Goal: Transaction & Acquisition: Download file/media

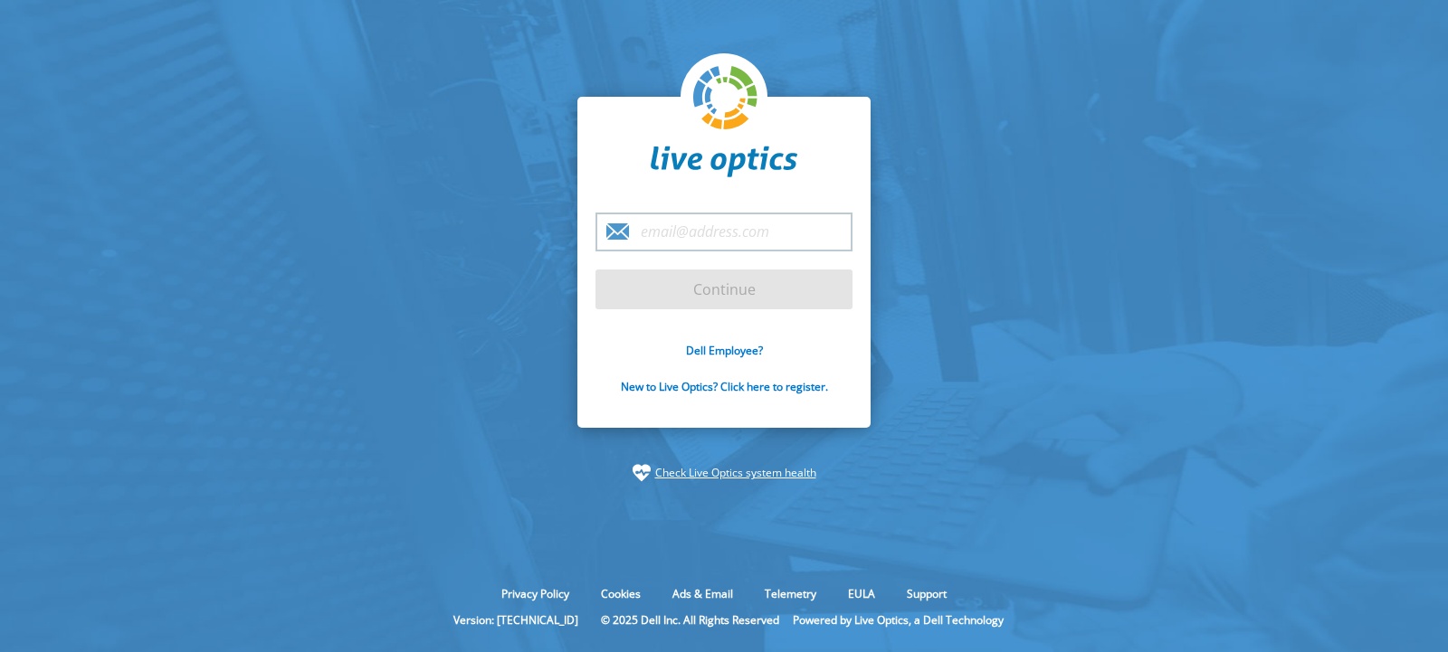
click at [607, 159] on div at bounding box center [723, 117] width 257 height 129
click at [666, 236] on input "email" at bounding box center [723, 232] width 257 height 39
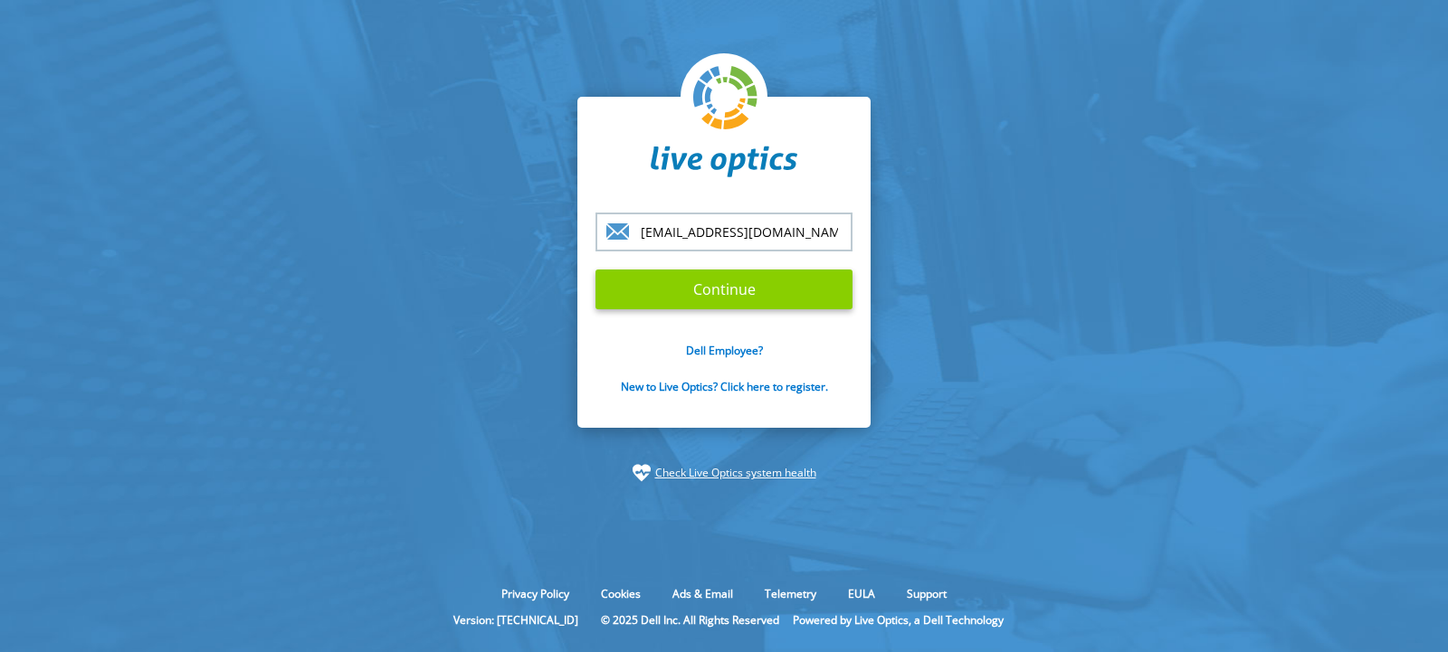
type input "panzer-92@bugcrowdninja.com"
click at [713, 298] on input "Continue" at bounding box center [723, 290] width 257 height 40
click at [735, 285] on input "Continue" at bounding box center [723, 290] width 257 height 40
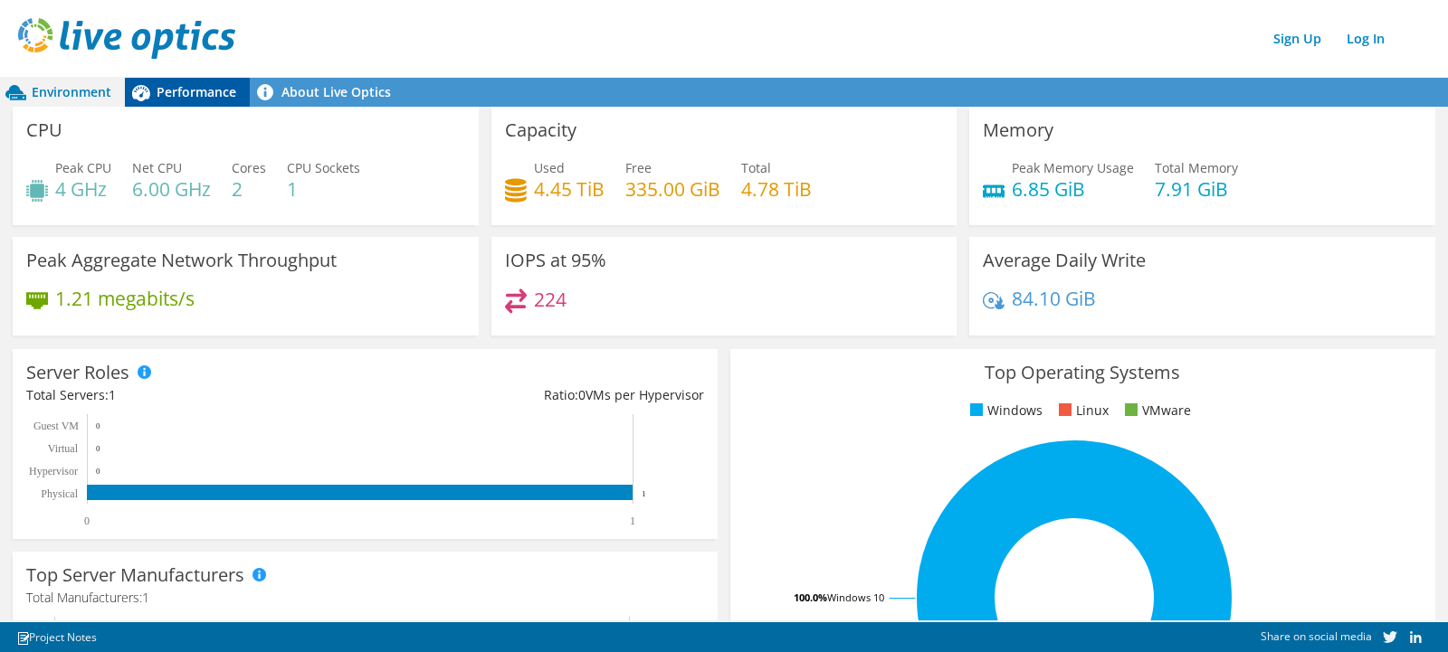
click at [195, 94] on span "Performance" at bounding box center [197, 91] width 80 height 17
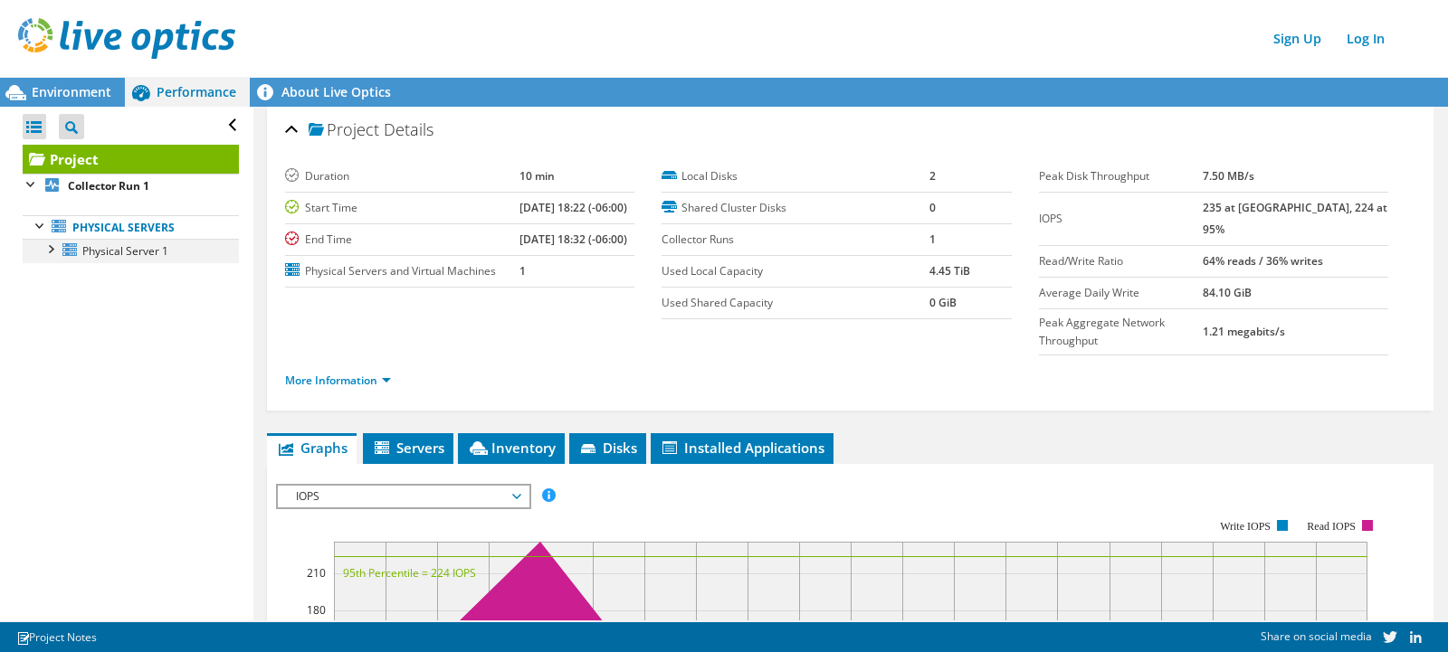
click at [51, 248] on div at bounding box center [50, 248] width 18 height 18
click at [62, 318] on div at bounding box center [59, 319] width 18 height 18
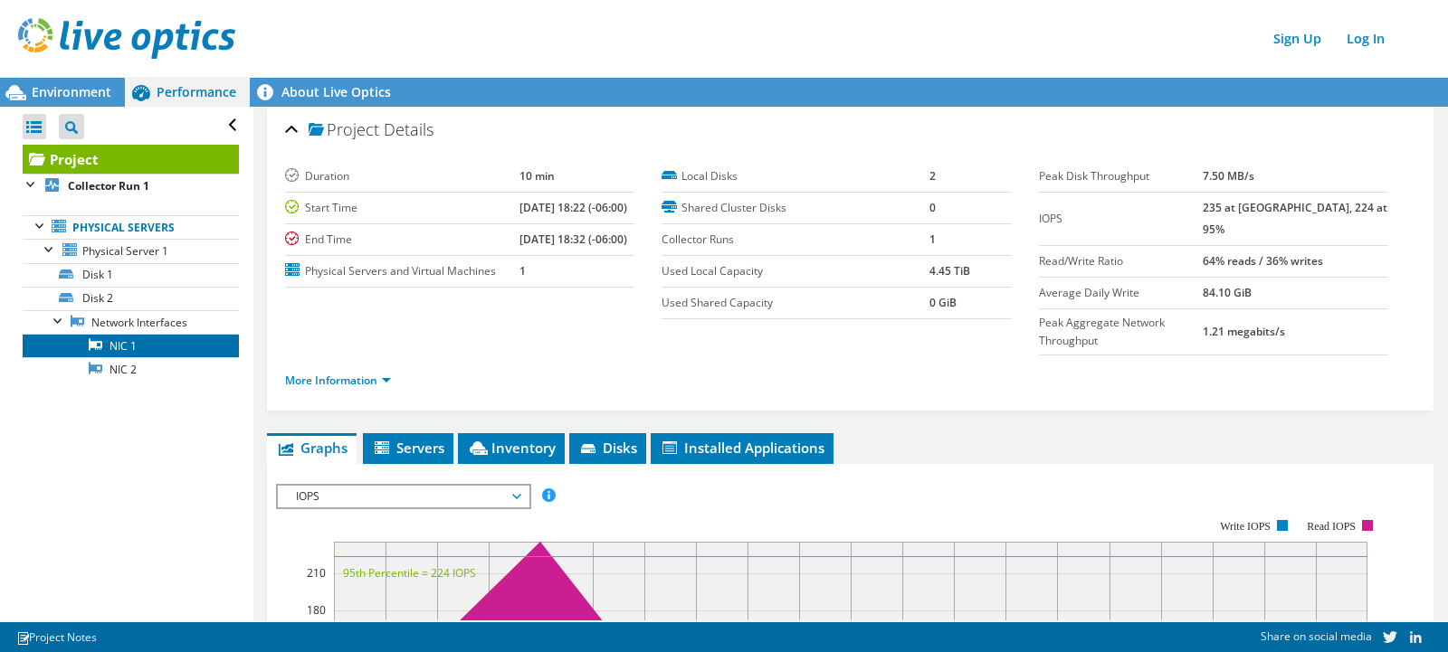
click at [94, 345] on icon at bounding box center [96, 344] width 14 height 12
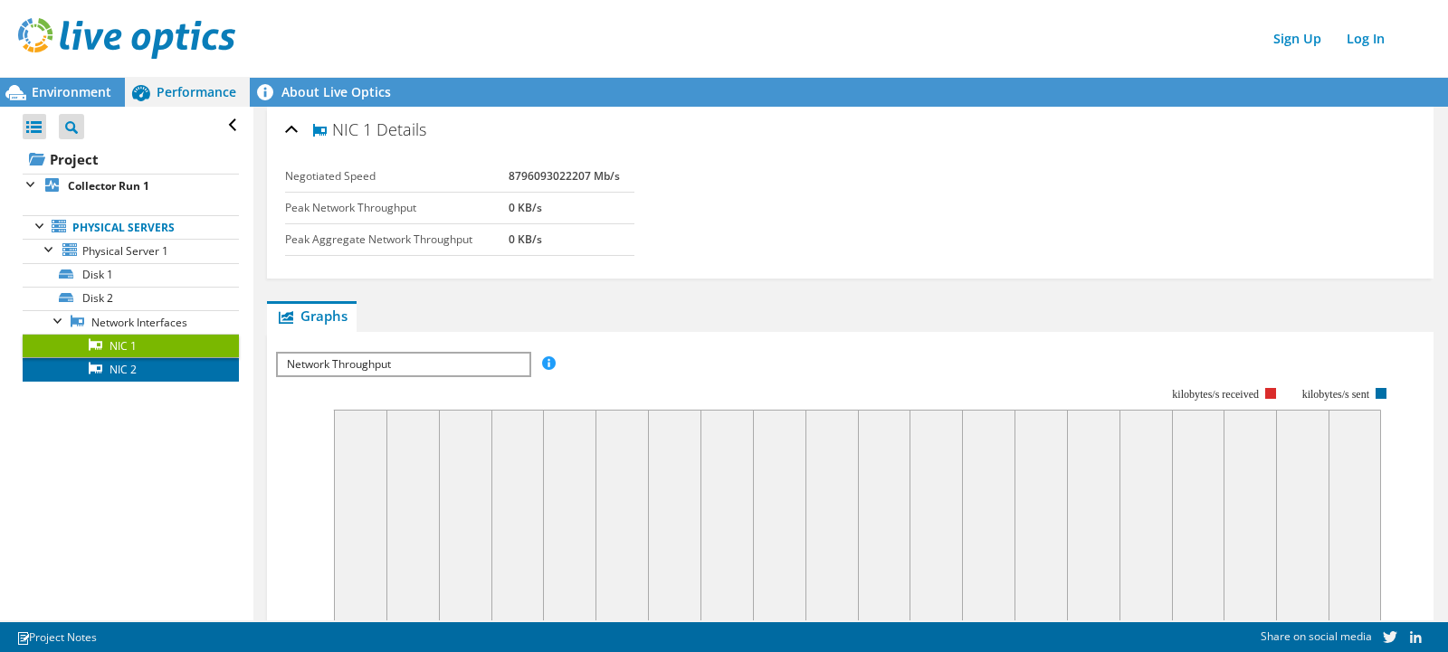
click at [112, 373] on link "NIC 2" at bounding box center [131, 369] width 216 height 24
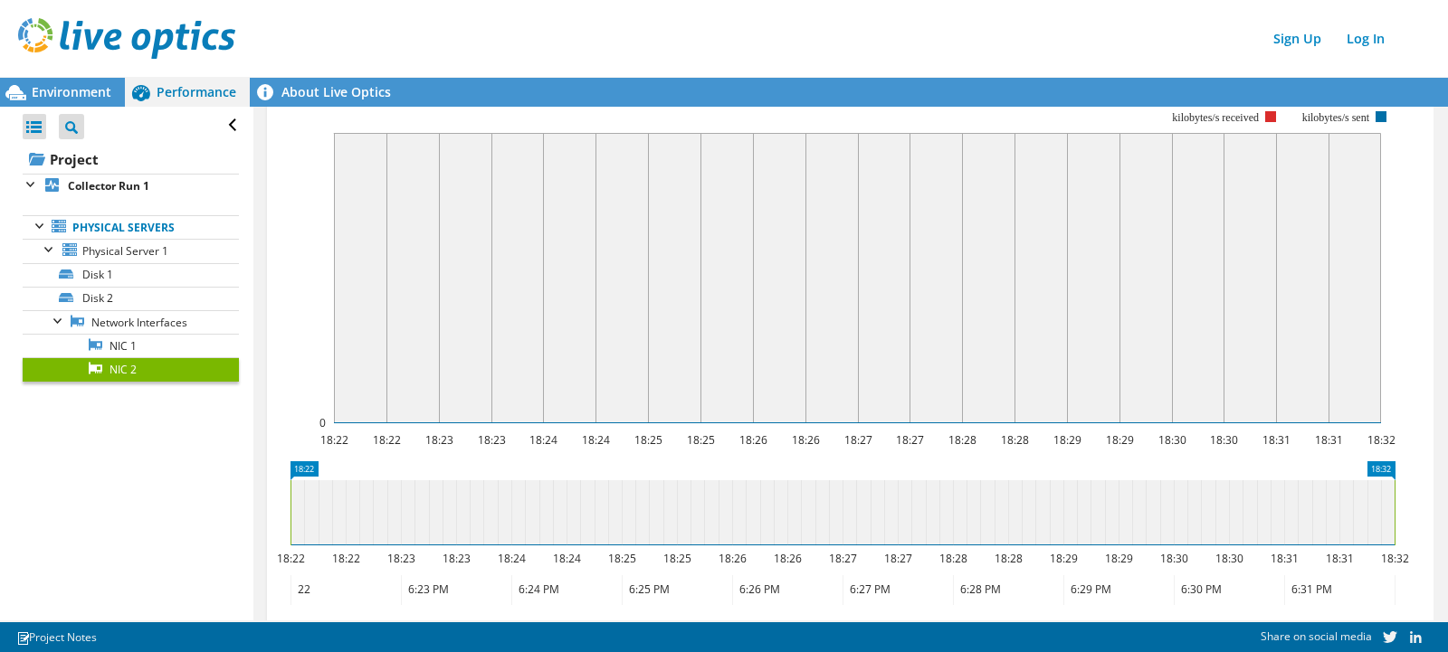
scroll to position [348, 0]
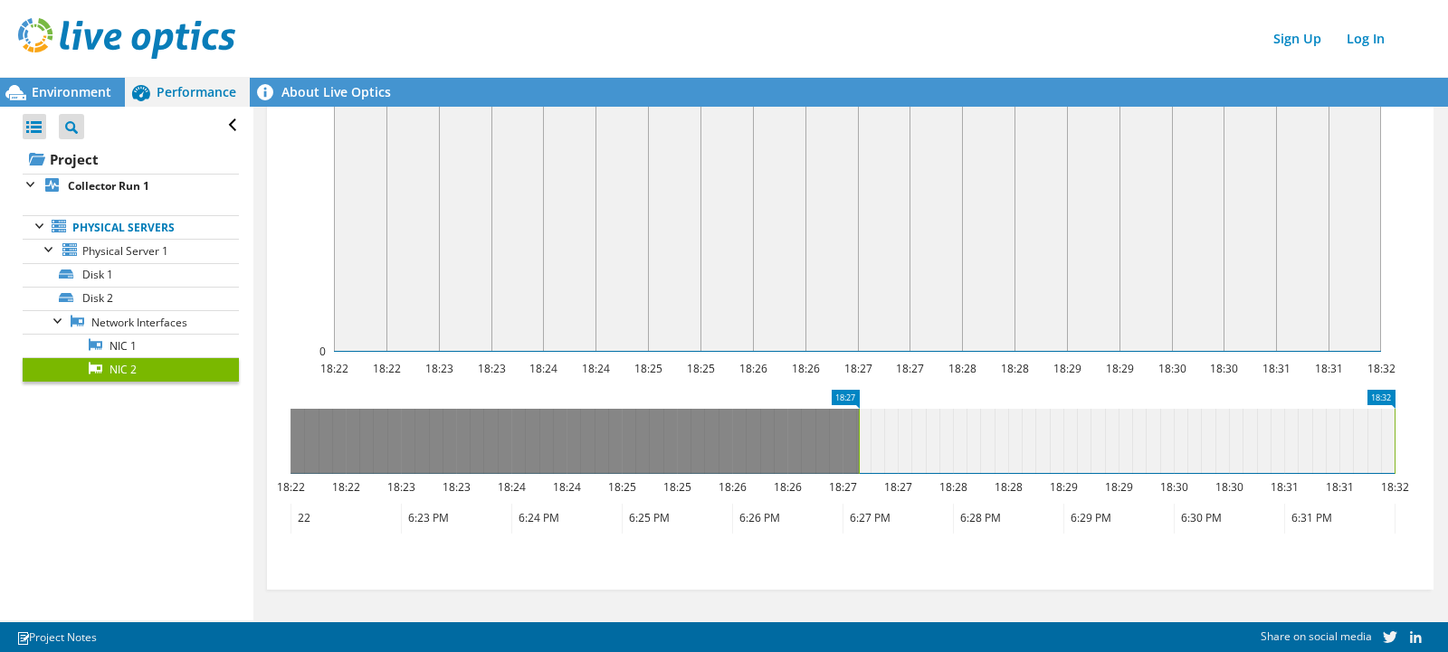
drag, startPoint x: 297, startPoint y: 395, endPoint x: 879, endPoint y: 413, distance: 583.0
click at [879, 413] on icon "18:32 18:27 18:22 18:22 18:23 18:23 18:24 18:24 18:25 18:25 18:26 18:26 18:27 1…" at bounding box center [842, 462] width 1133 height 145
click at [962, 405] on icon "18:32 18:27 18:22 18:22 18:23 18:23 18:24 18:24 18:25 18:25 18:26 18:26 18:27 1…" at bounding box center [842, 462] width 1133 height 145
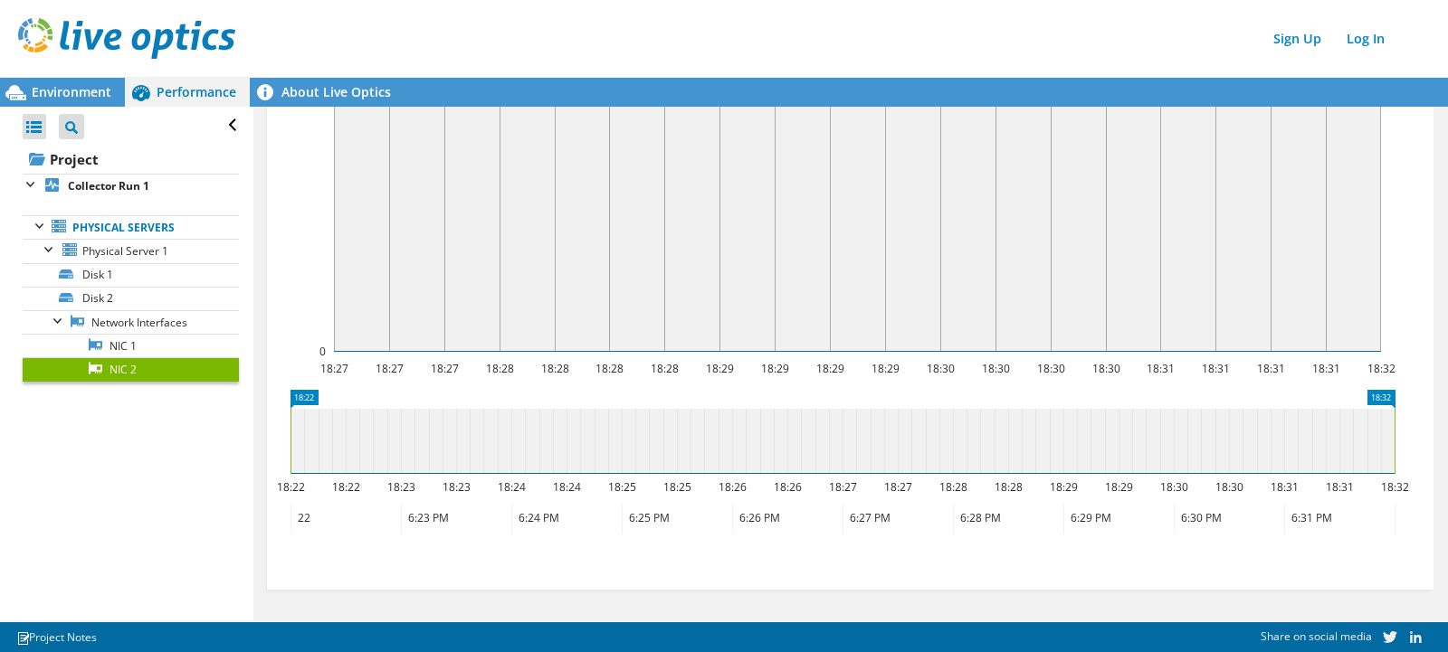
drag, startPoint x: 863, startPoint y: 398, endPoint x: 62, endPoint y: 378, distance: 801.0
click at [62, 378] on div "Open All Close All Project Tree Filter Project Collector Run 1" at bounding box center [724, 364] width 1448 height 514
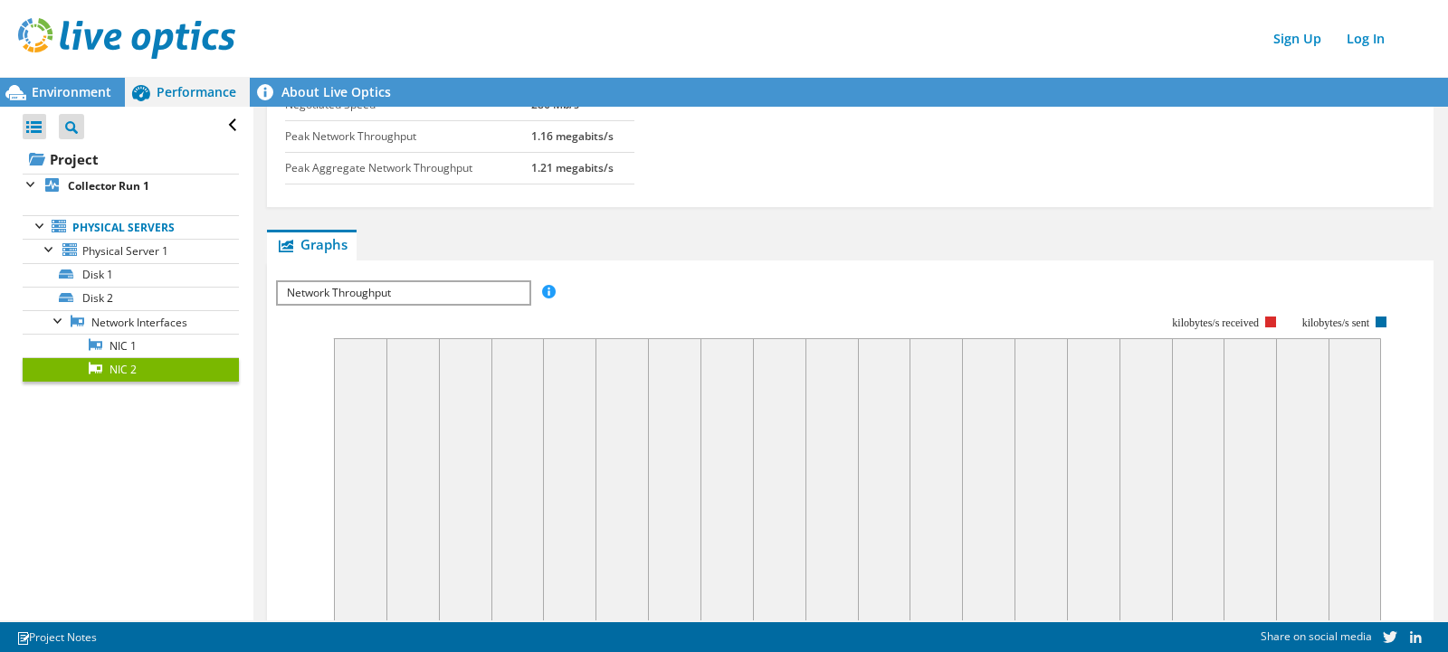
scroll to position [0, 0]
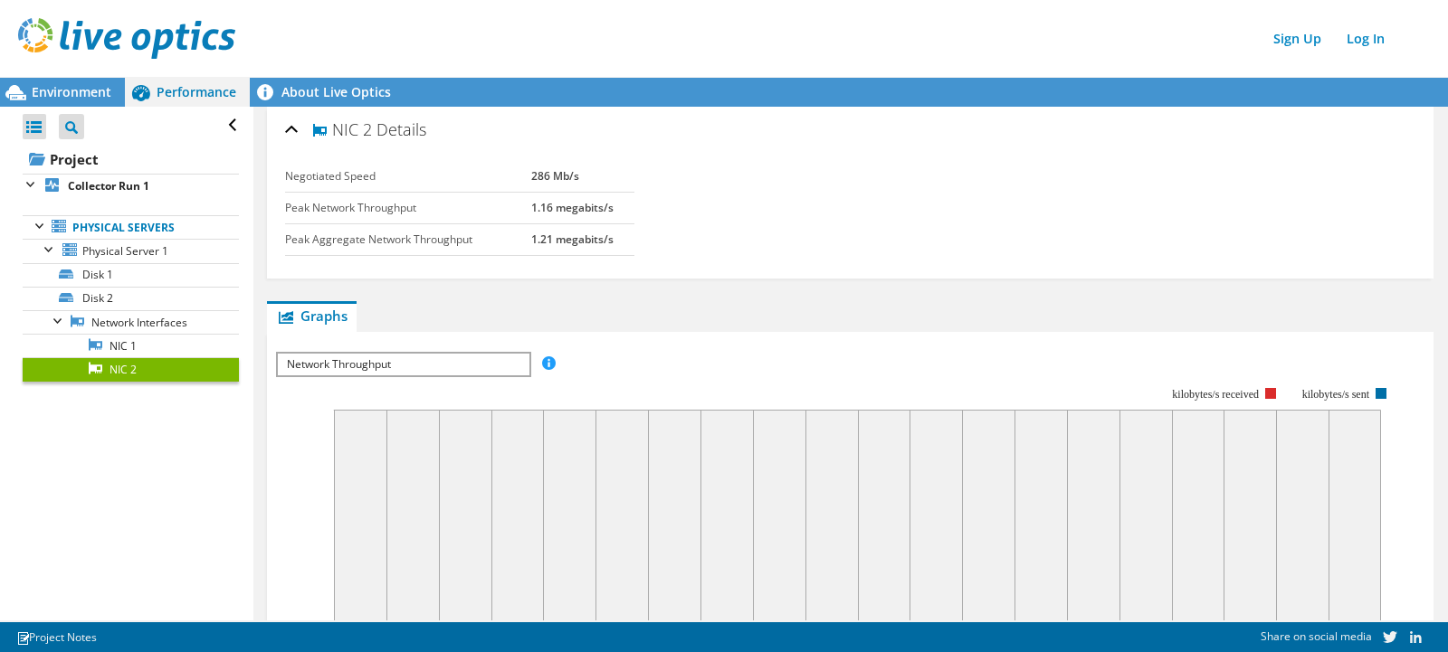
click at [400, 358] on span "Network Throughput" at bounding box center [403, 365] width 251 height 22
click at [374, 384] on li "Network Throughput" at bounding box center [403, 386] width 251 height 22
click at [638, 374] on rect at bounding box center [835, 544] width 1119 height 362
click at [318, 93] on link "About Live Optics" at bounding box center [327, 92] width 155 height 29
click at [80, 91] on span "Environment" at bounding box center [72, 91] width 80 height 17
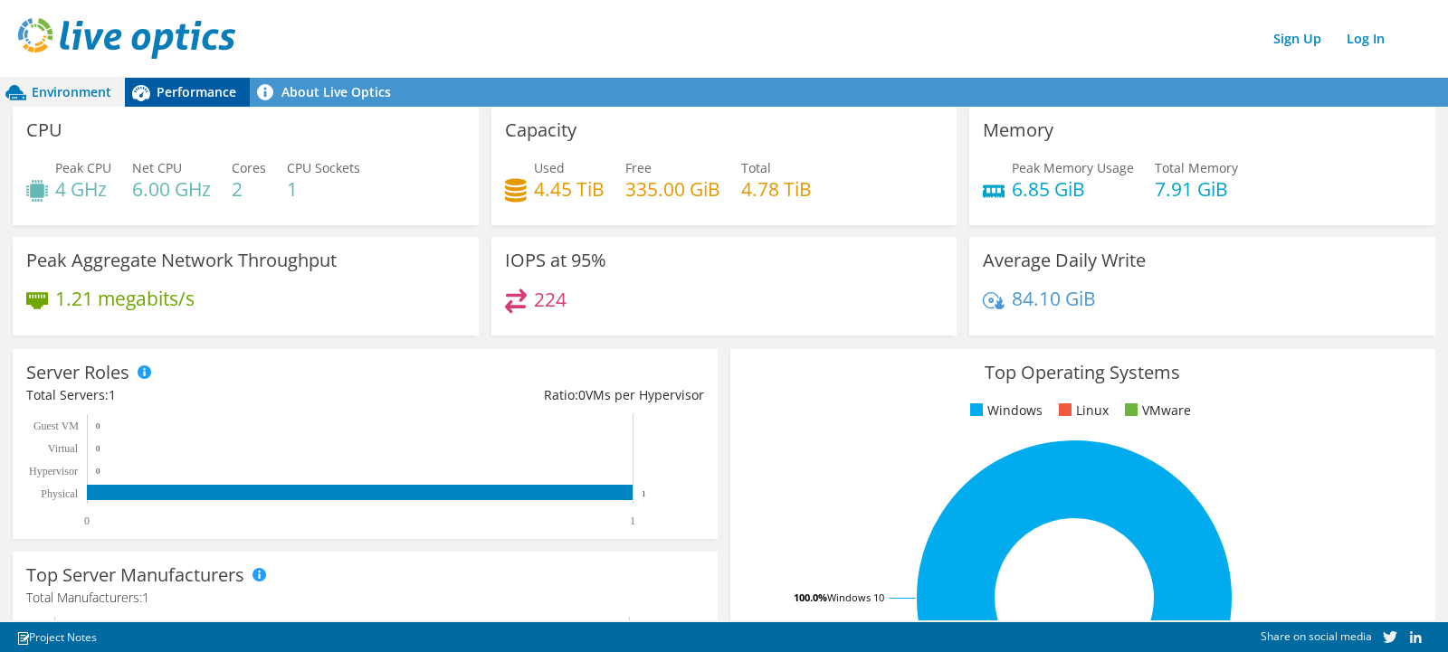
click at [192, 91] on span "Performance" at bounding box center [197, 91] width 80 height 17
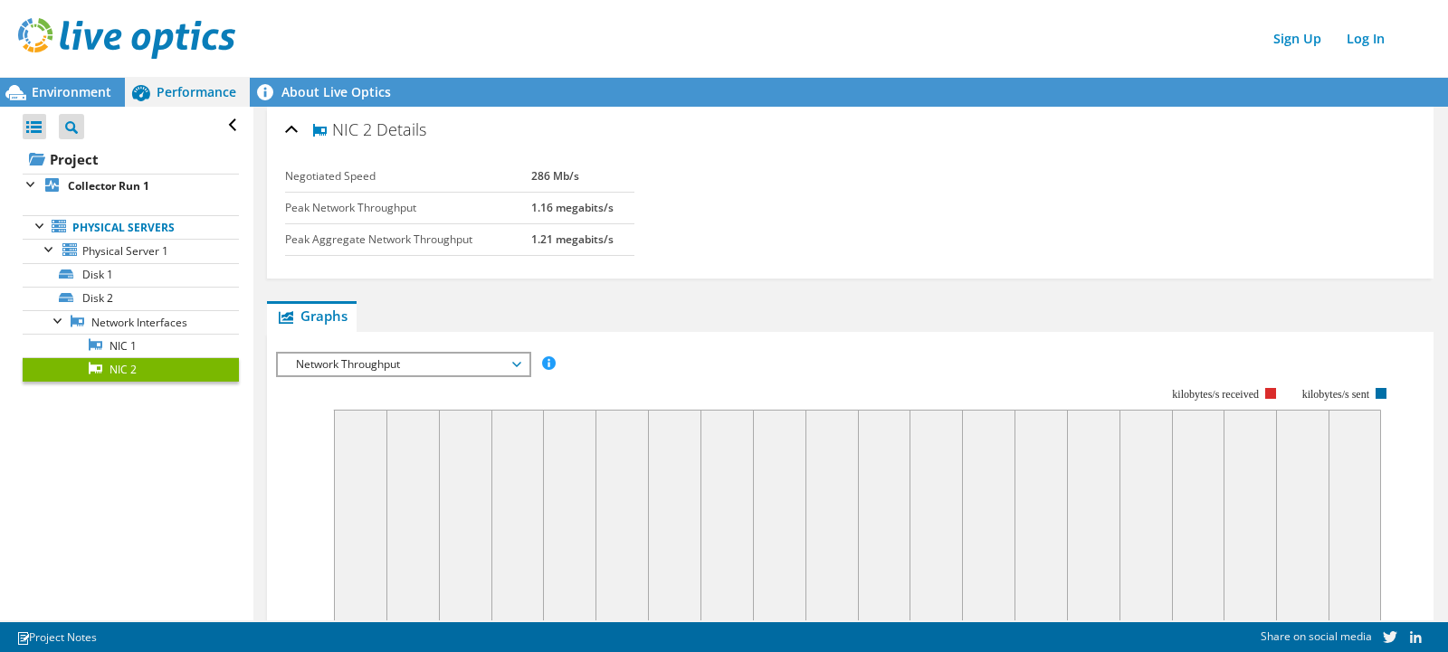
scroll to position [185, 0]
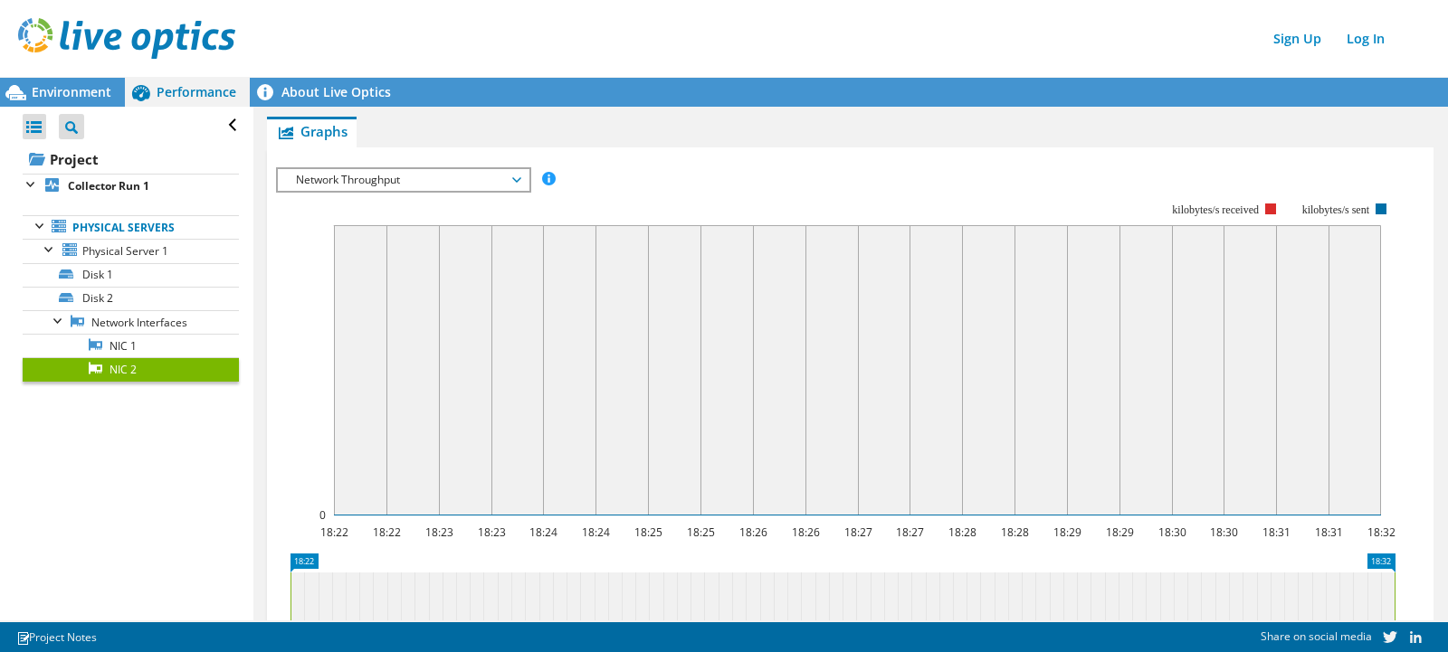
click at [497, 182] on span "Network Throughput" at bounding box center [403, 180] width 233 height 22
click at [389, 200] on li "Network Throughput" at bounding box center [403, 202] width 251 height 22
click at [462, 181] on span "Network Throughput" at bounding box center [403, 180] width 233 height 22
click at [335, 97] on link "About Live Optics" at bounding box center [327, 92] width 155 height 29
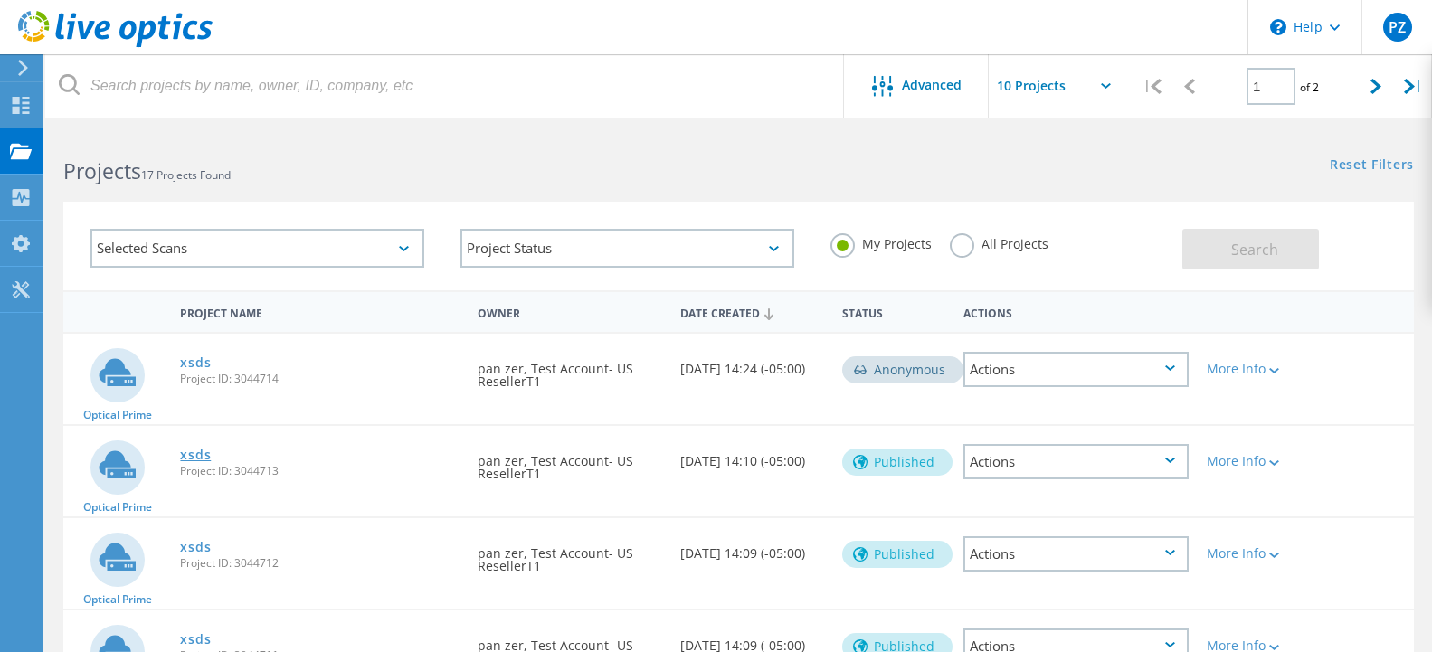
click at [197, 456] on link "xsds" at bounding box center [195, 455] width 31 height 13
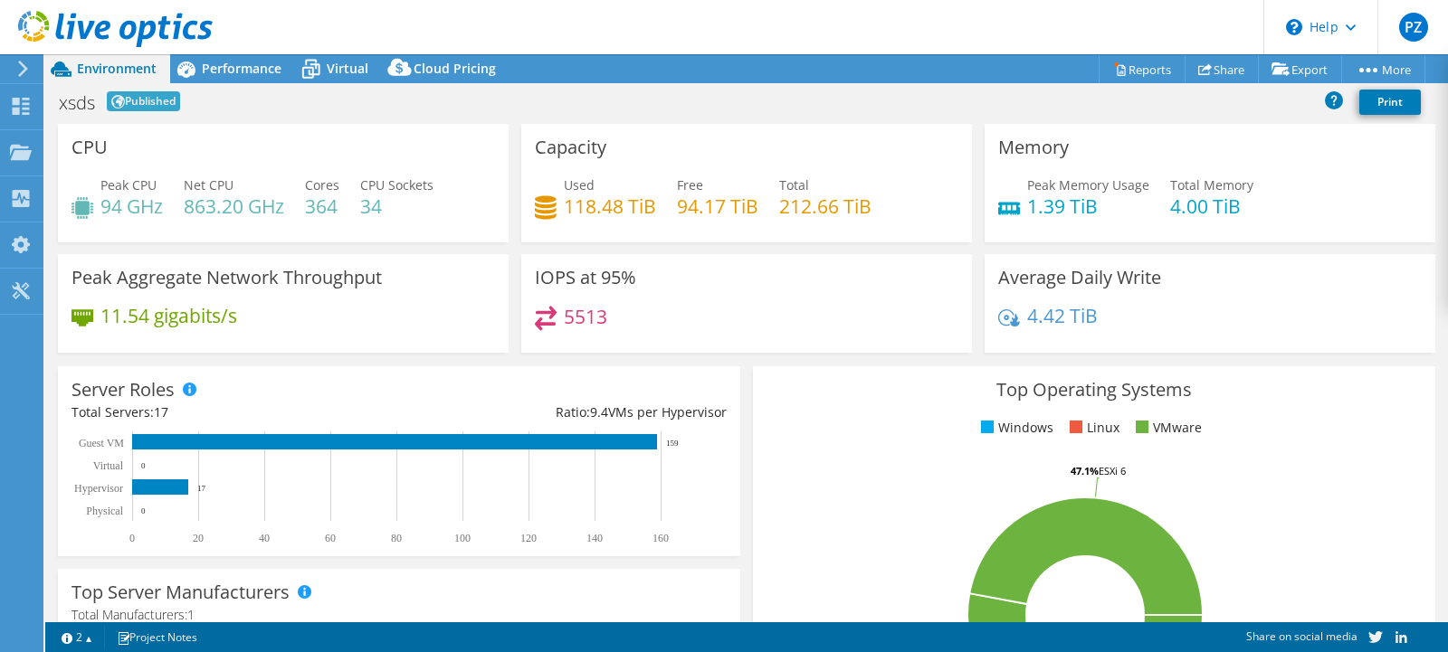
select select "USD"
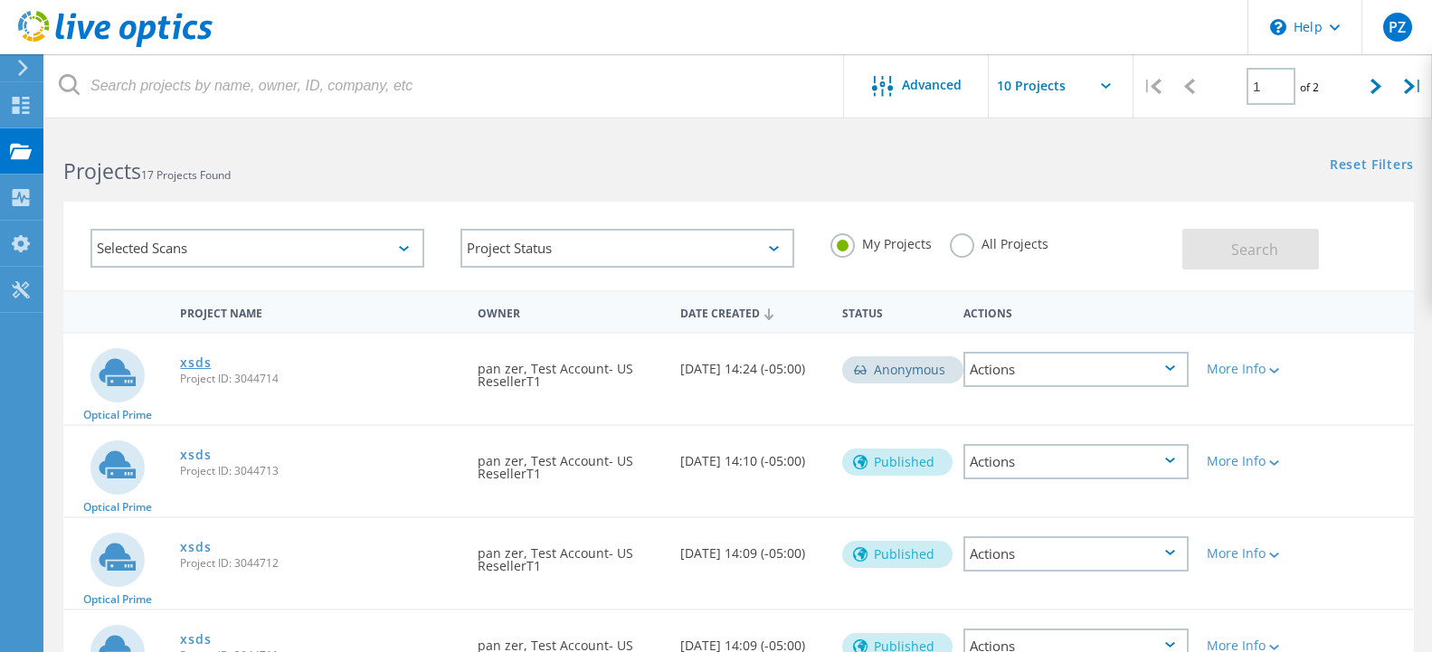
click at [195, 362] on link "xsds" at bounding box center [195, 362] width 31 height 13
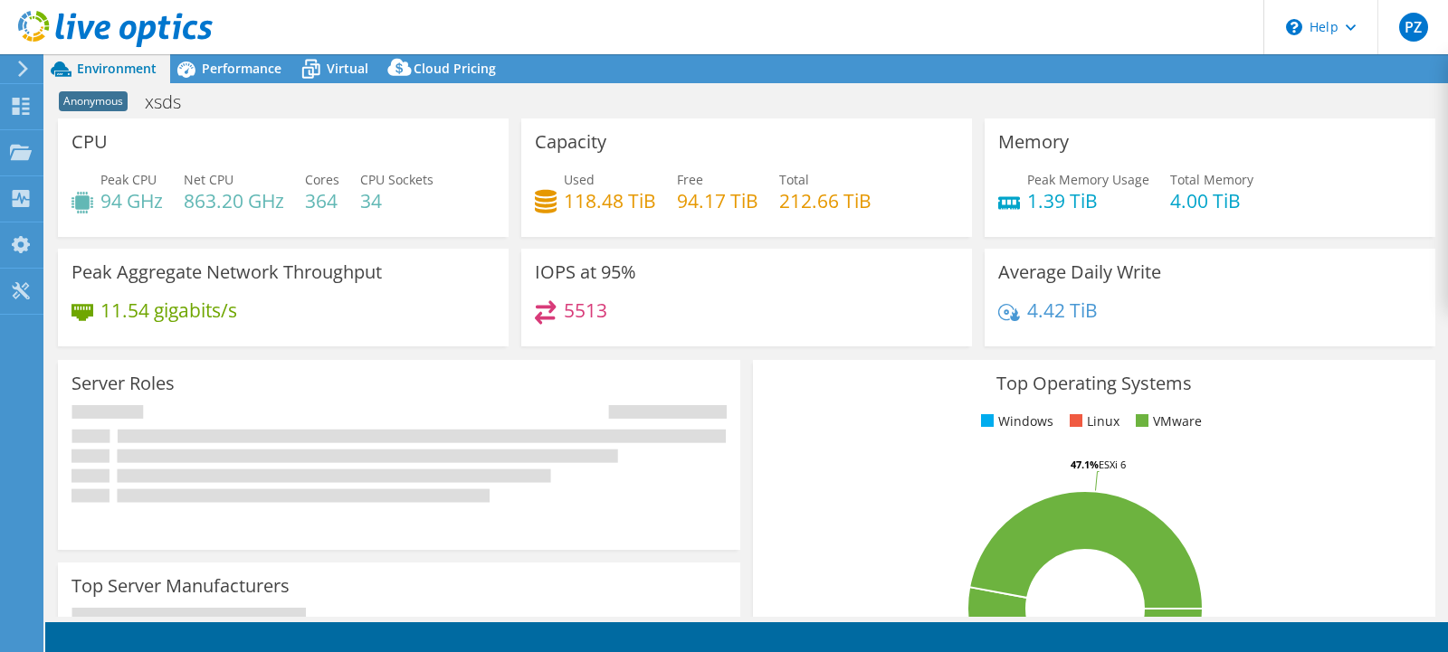
select select "USD"
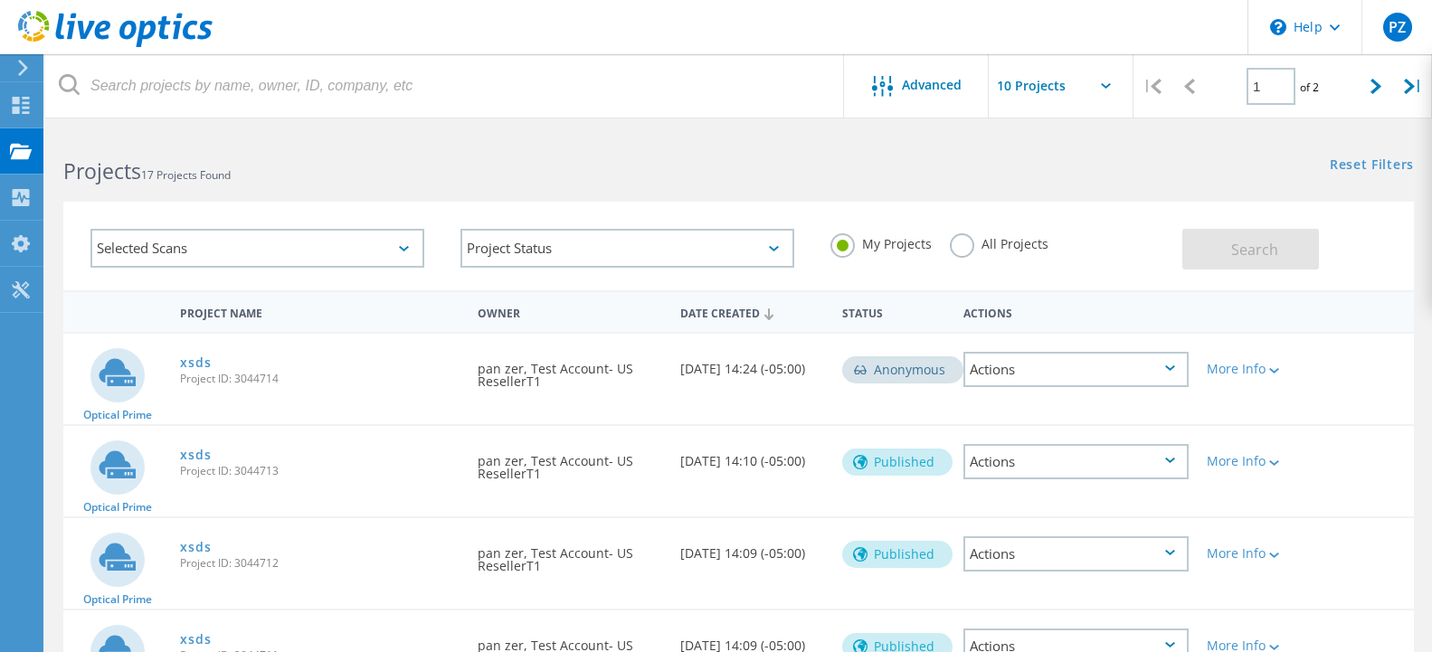
scroll to position [185, 0]
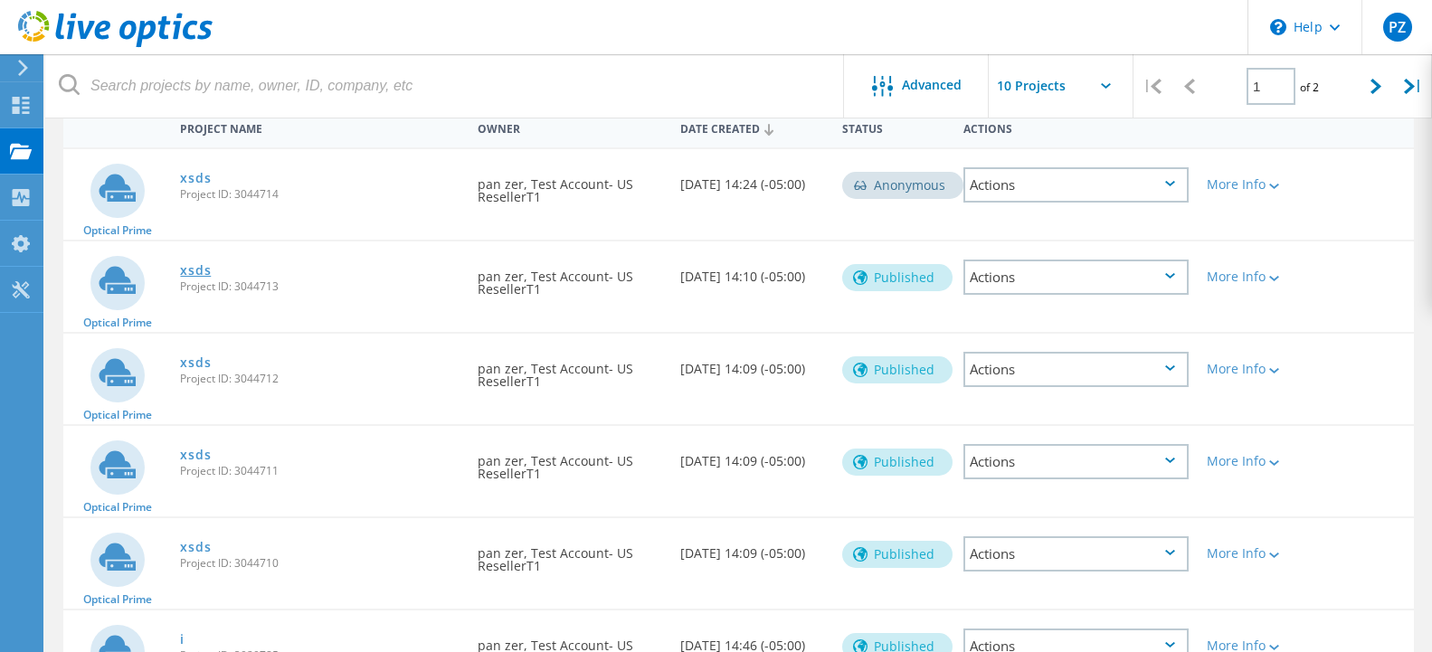
click at [195, 266] on link "xsds" at bounding box center [195, 270] width 31 height 13
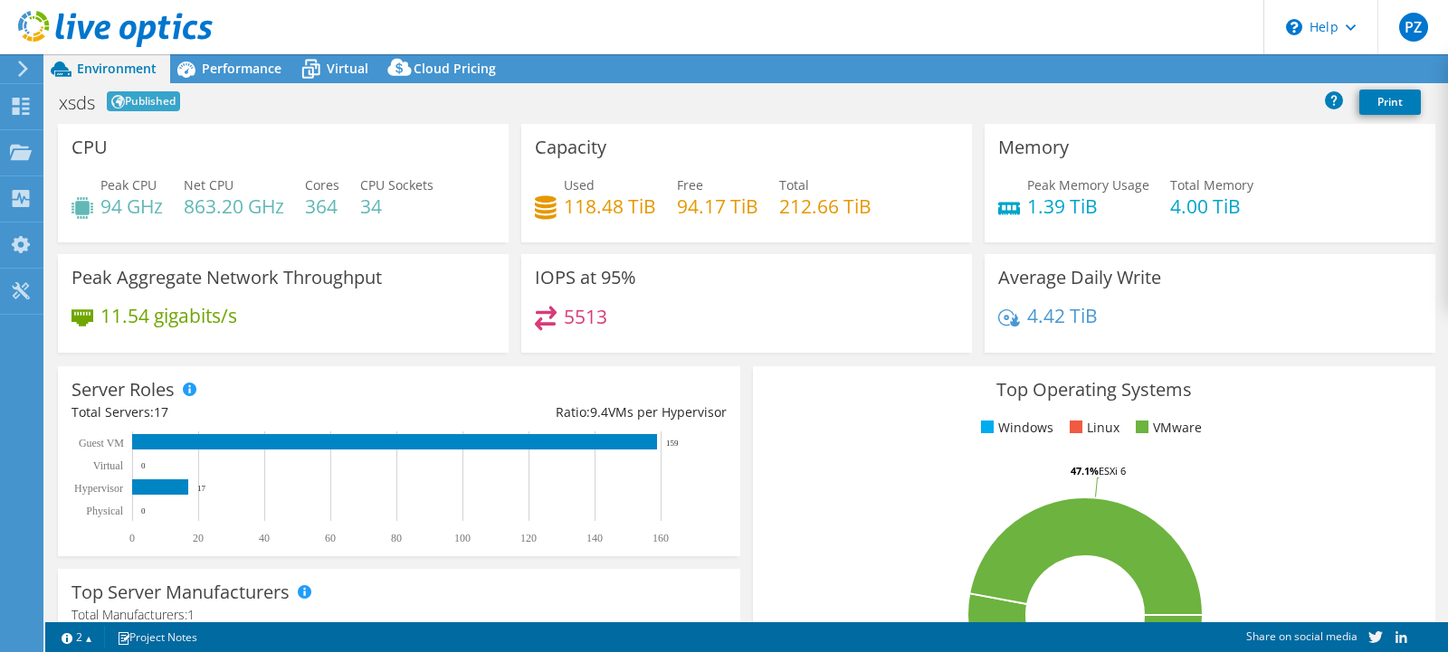
select select "USD"
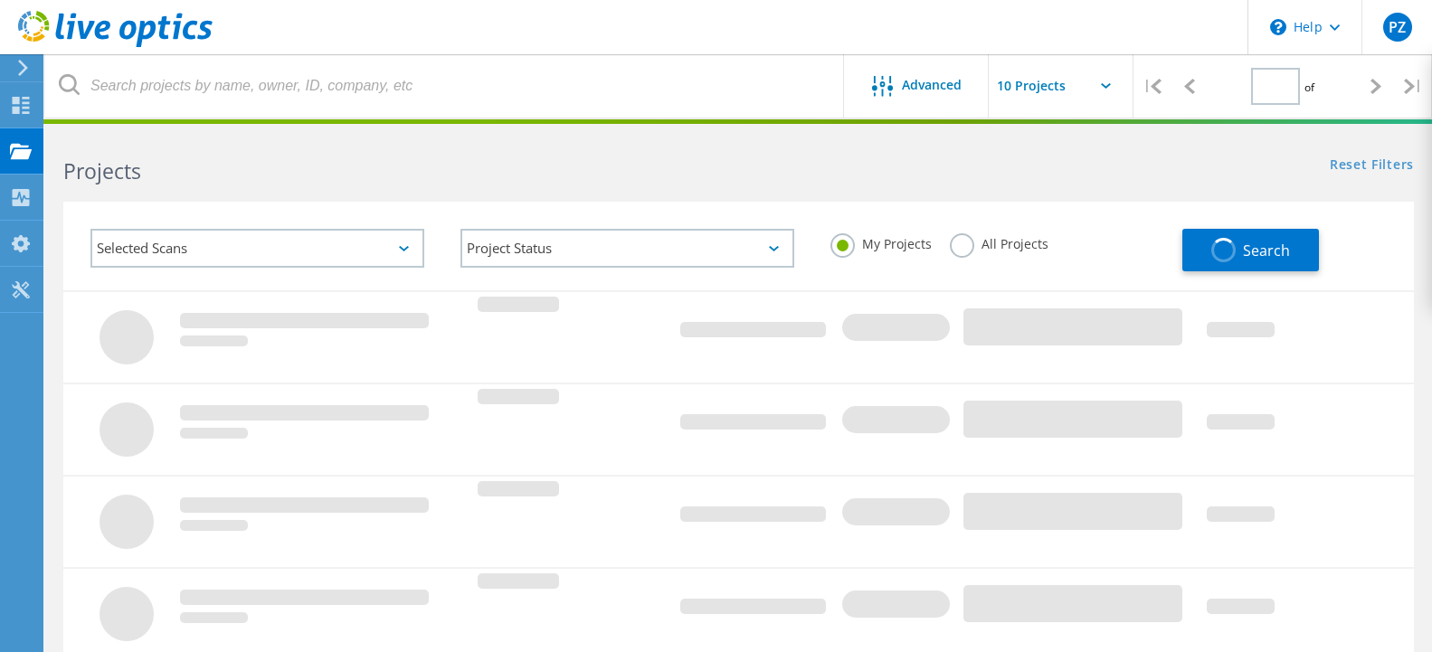
type input "1"
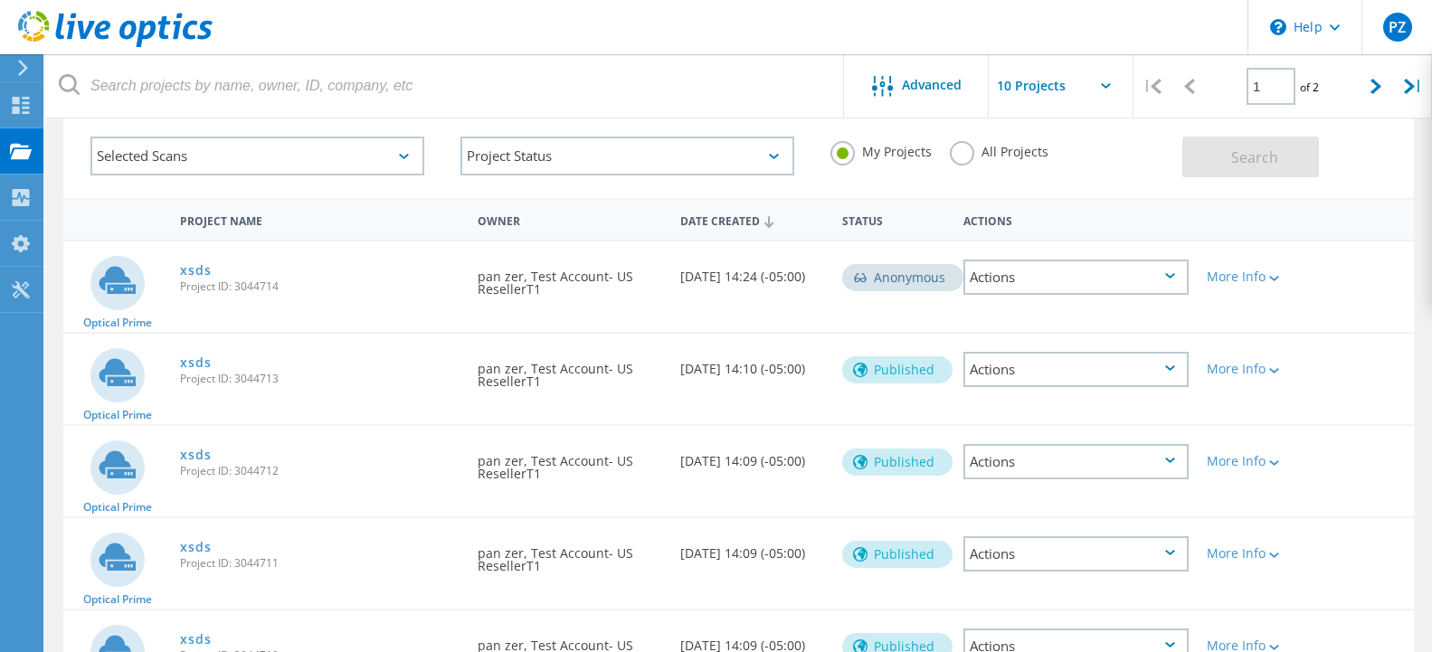
scroll to position [185, 0]
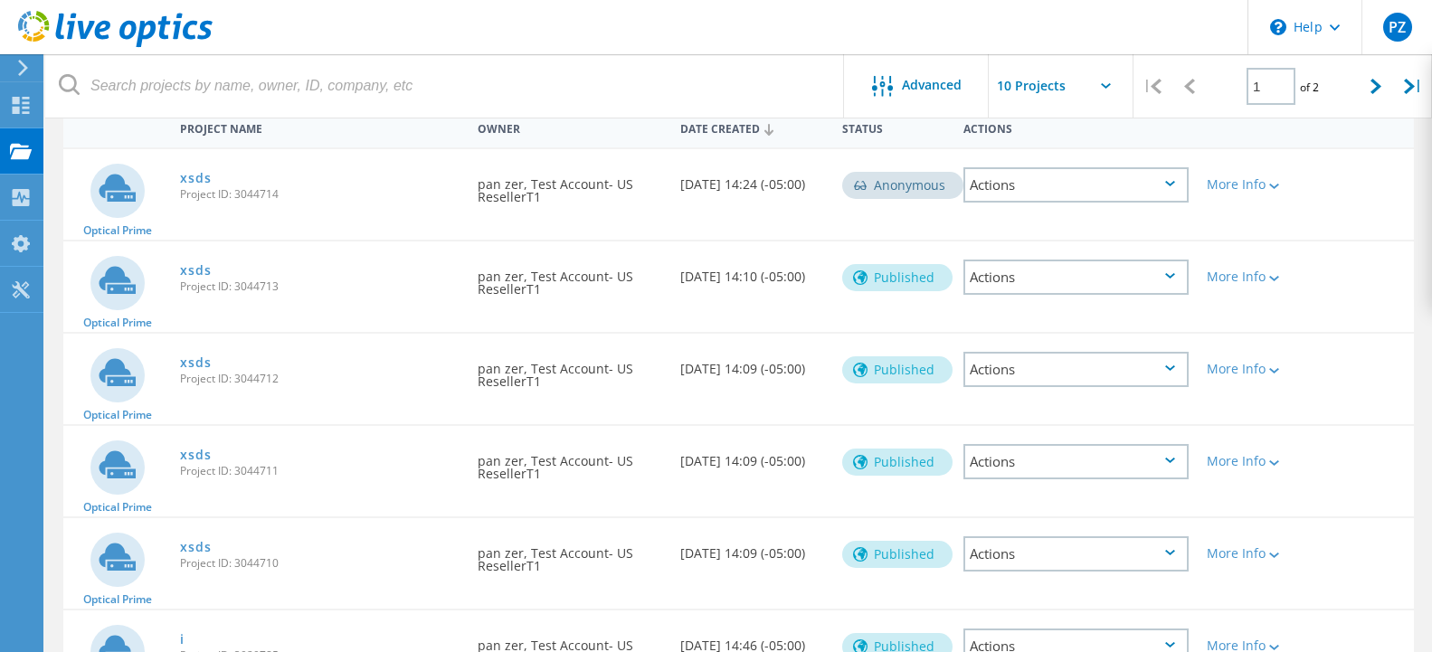
click at [261, 288] on span "Project ID: 3044713" at bounding box center [319, 286] width 279 height 11
copy span "3044713"
click at [192, 180] on link "xsds" at bounding box center [195, 178] width 31 height 13
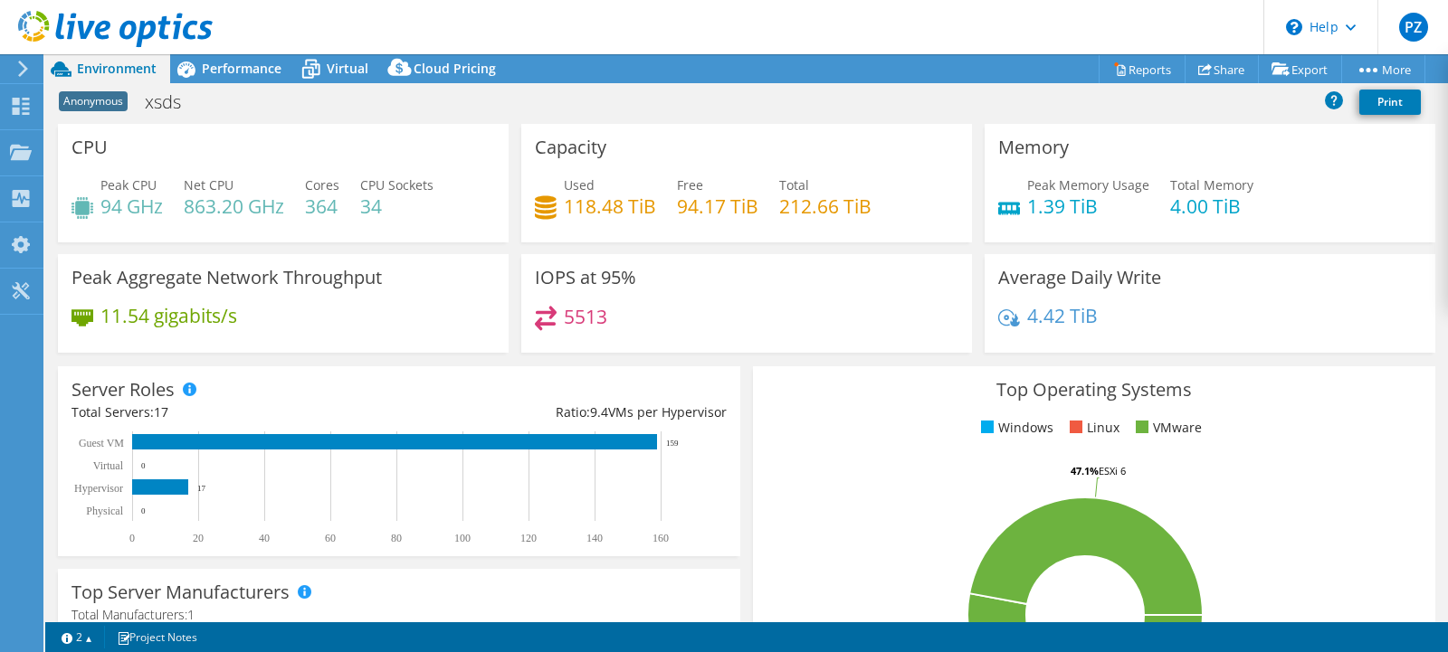
select select "USD"
click at [242, 73] on span "Performance" at bounding box center [242, 68] width 80 height 17
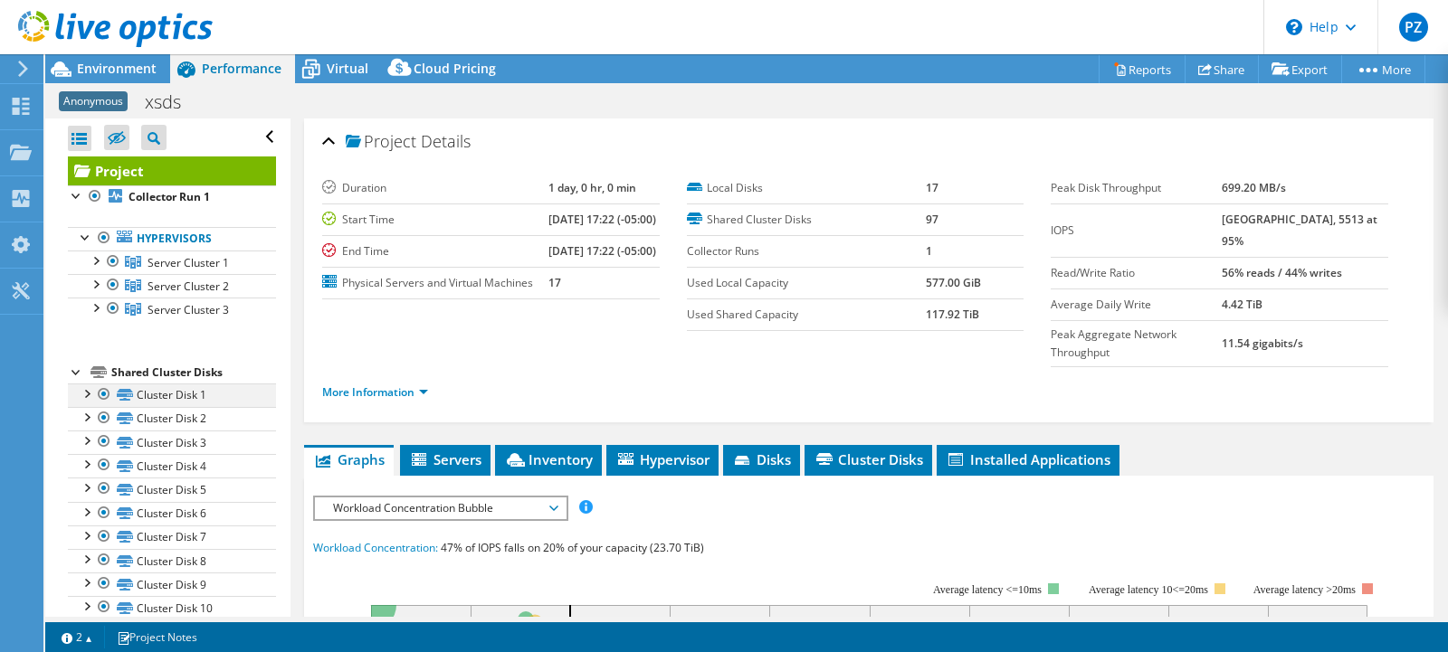
click at [88, 393] on div at bounding box center [86, 393] width 18 height 18
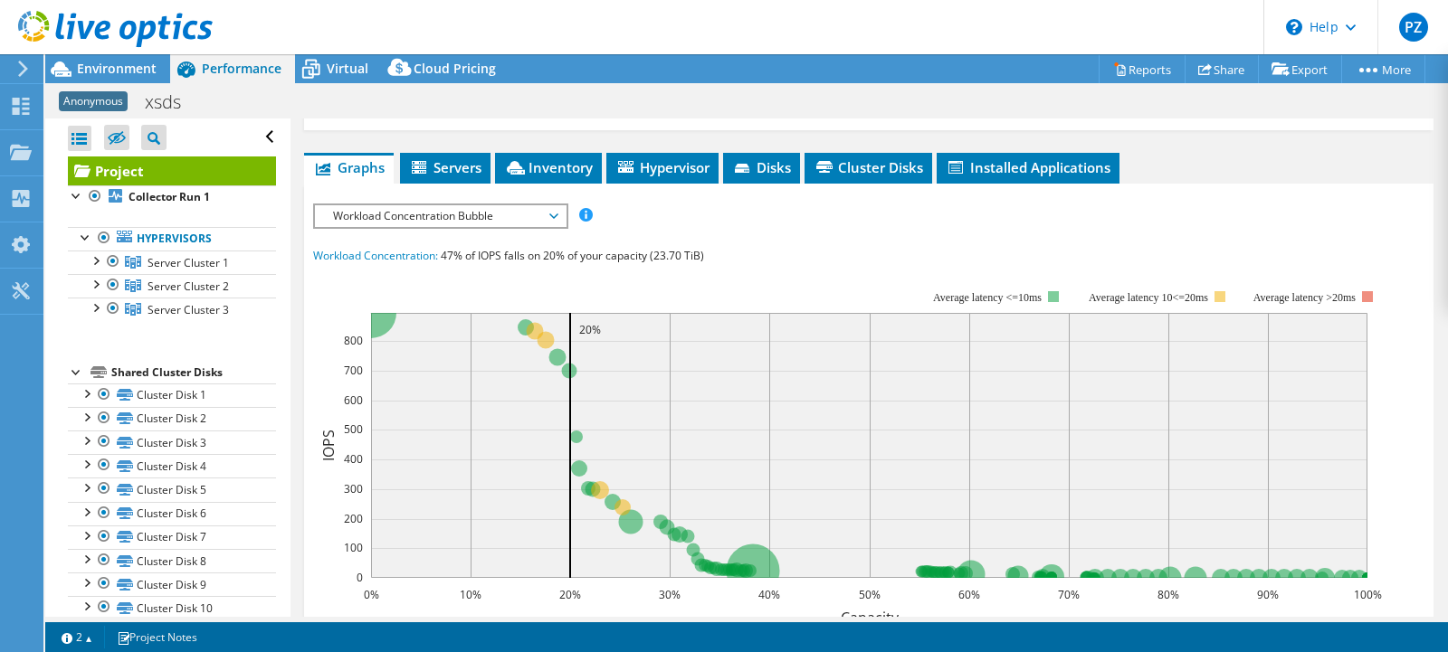
scroll to position [15, 0]
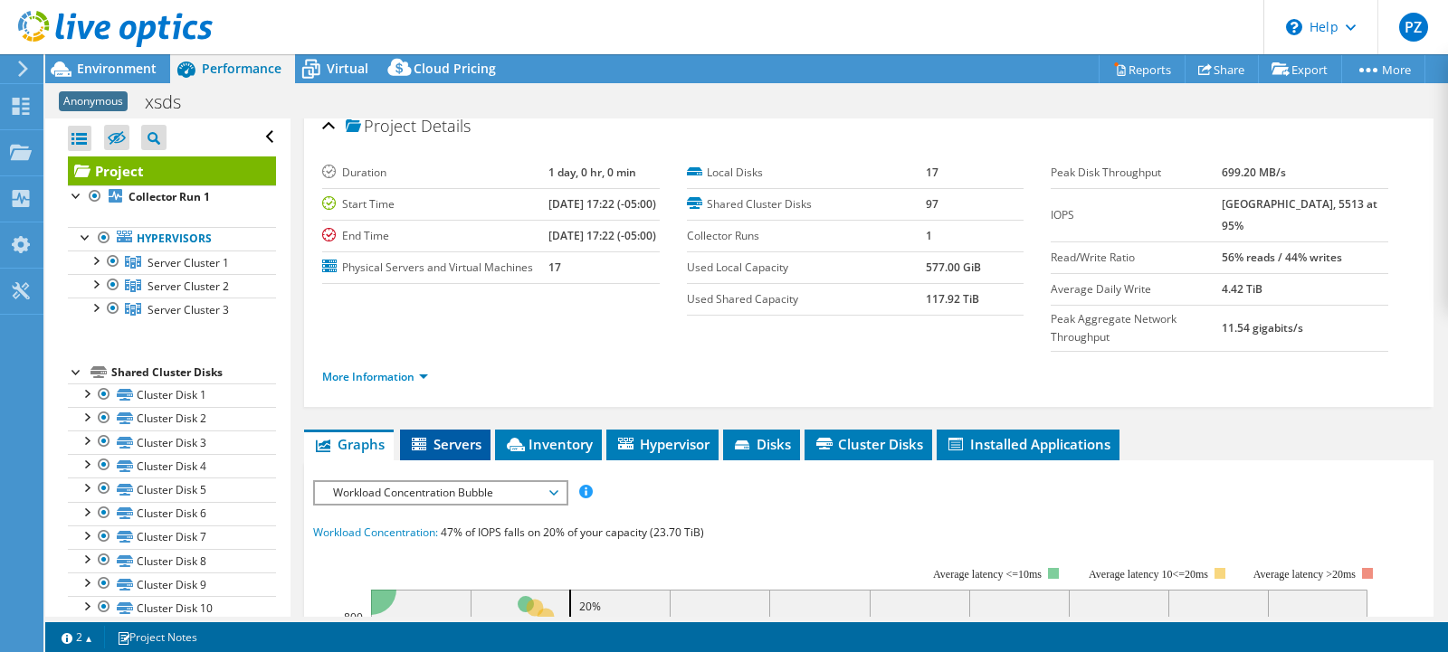
click at [464, 440] on span "Servers" at bounding box center [445, 444] width 72 height 18
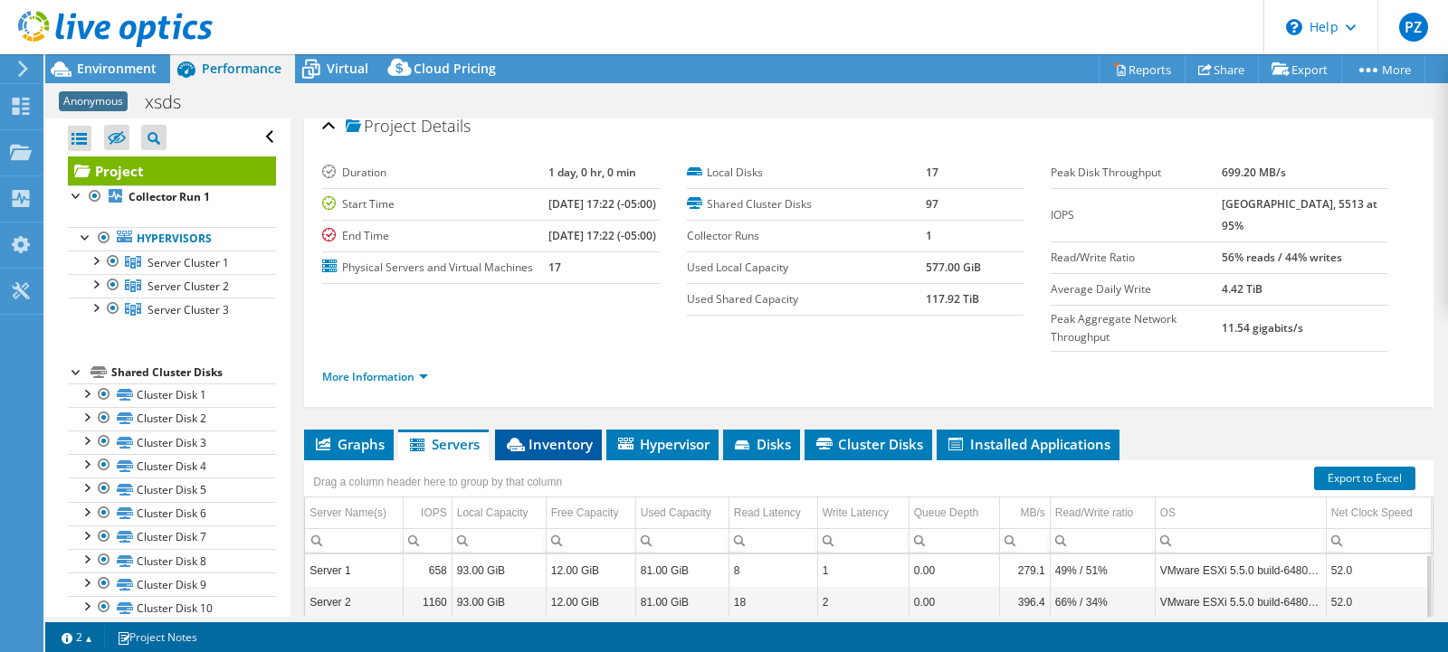
scroll to position [301, 0]
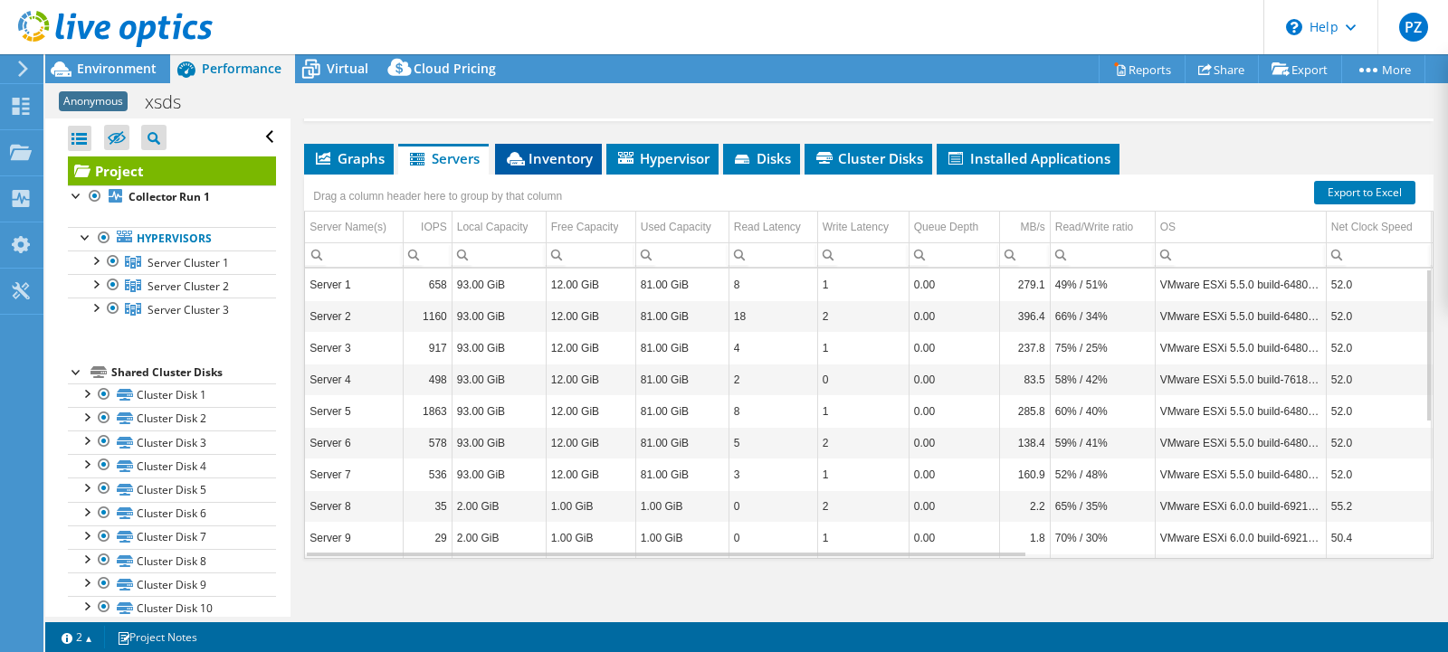
click at [538, 149] on span "Inventory" at bounding box center [548, 158] width 89 height 18
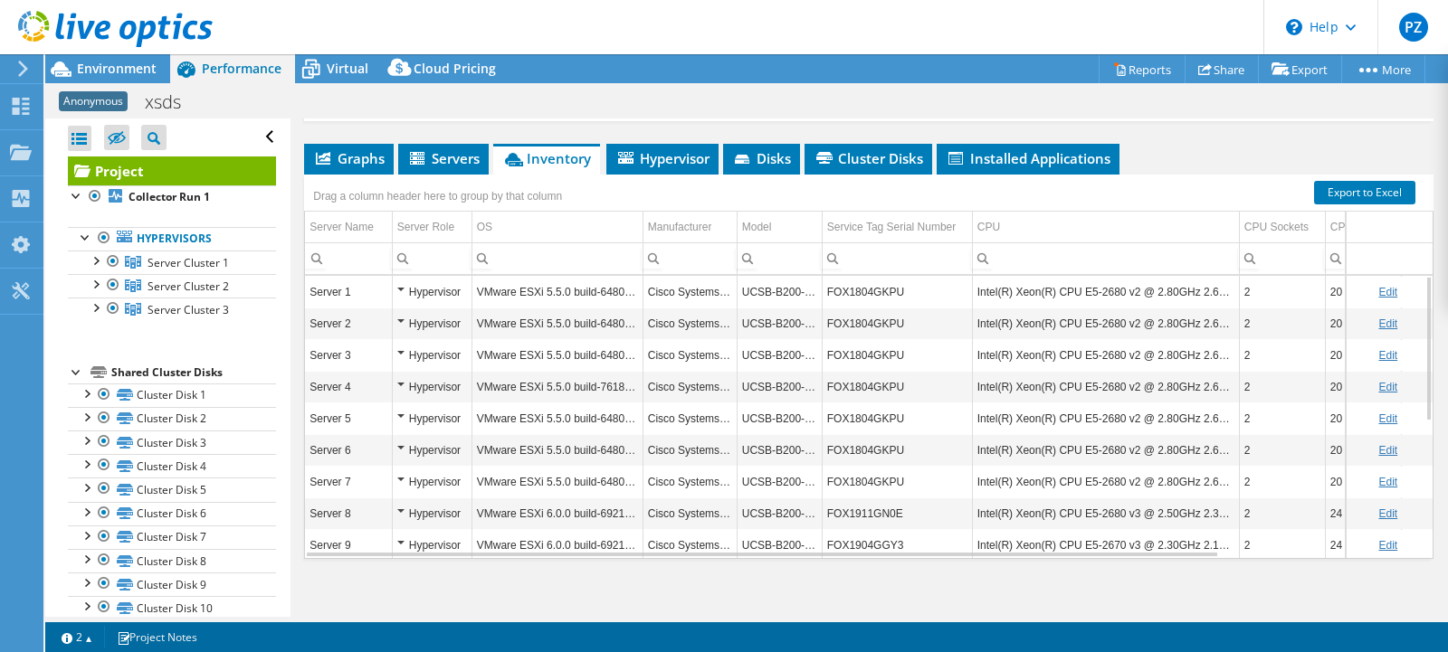
click at [1378, 286] on link "Edit" at bounding box center [1387, 292] width 19 height 13
click at [680, 156] on span "Hypervisor" at bounding box center [662, 158] width 94 height 18
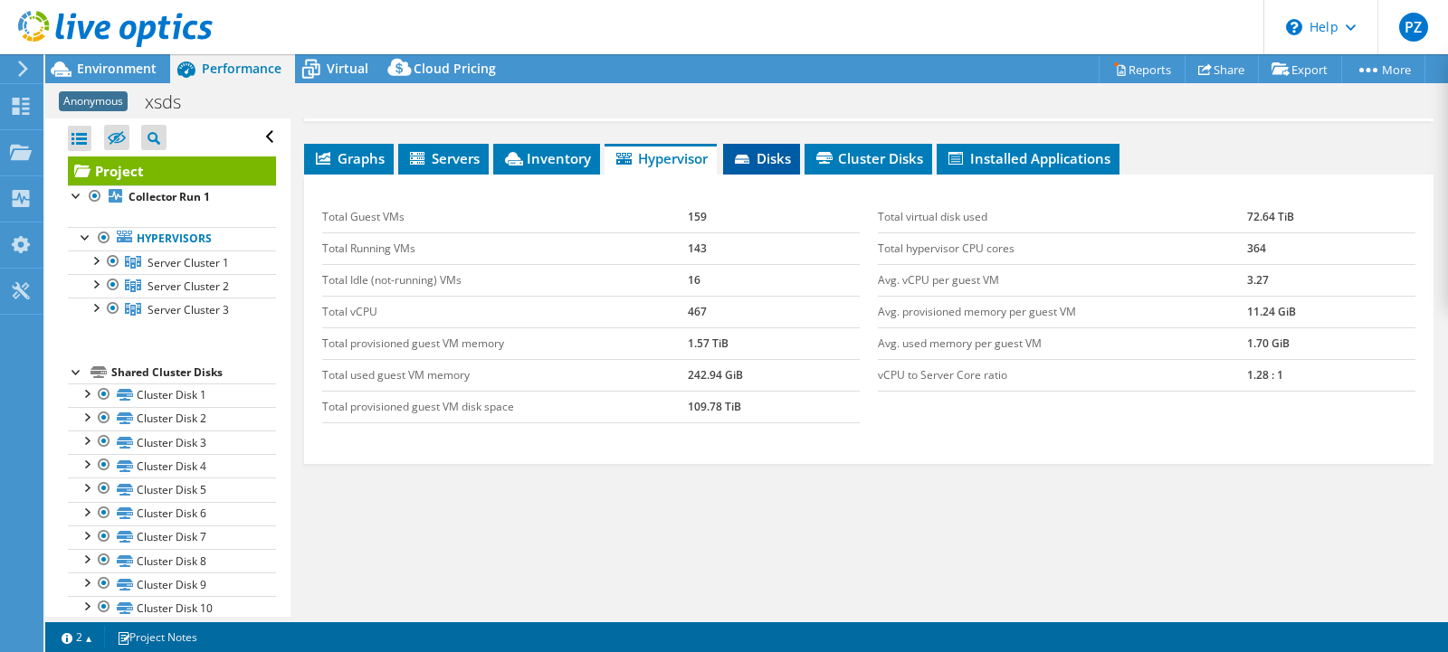
click at [769, 151] on span "Disks" at bounding box center [761, 158] width 59 height 18
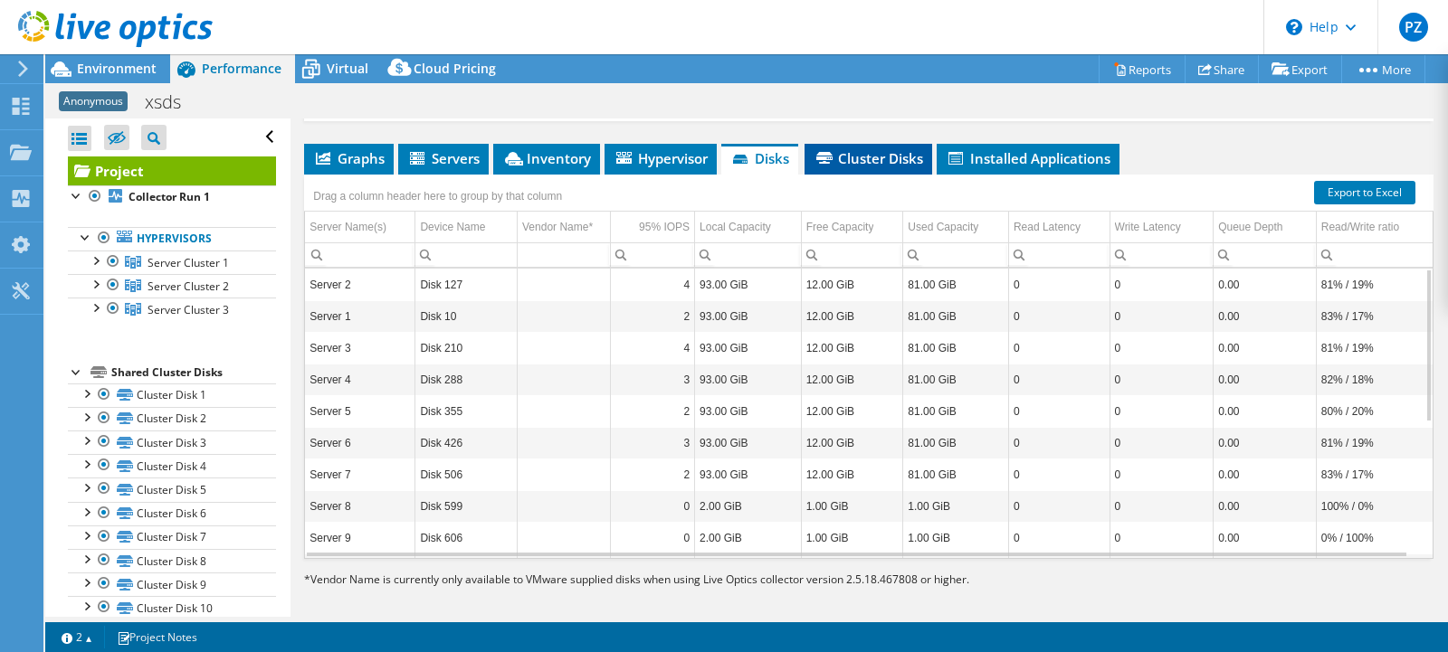
click at [881, 149] on span "Cluster Disks" at bounding box center [867, 158] width 109 height 18
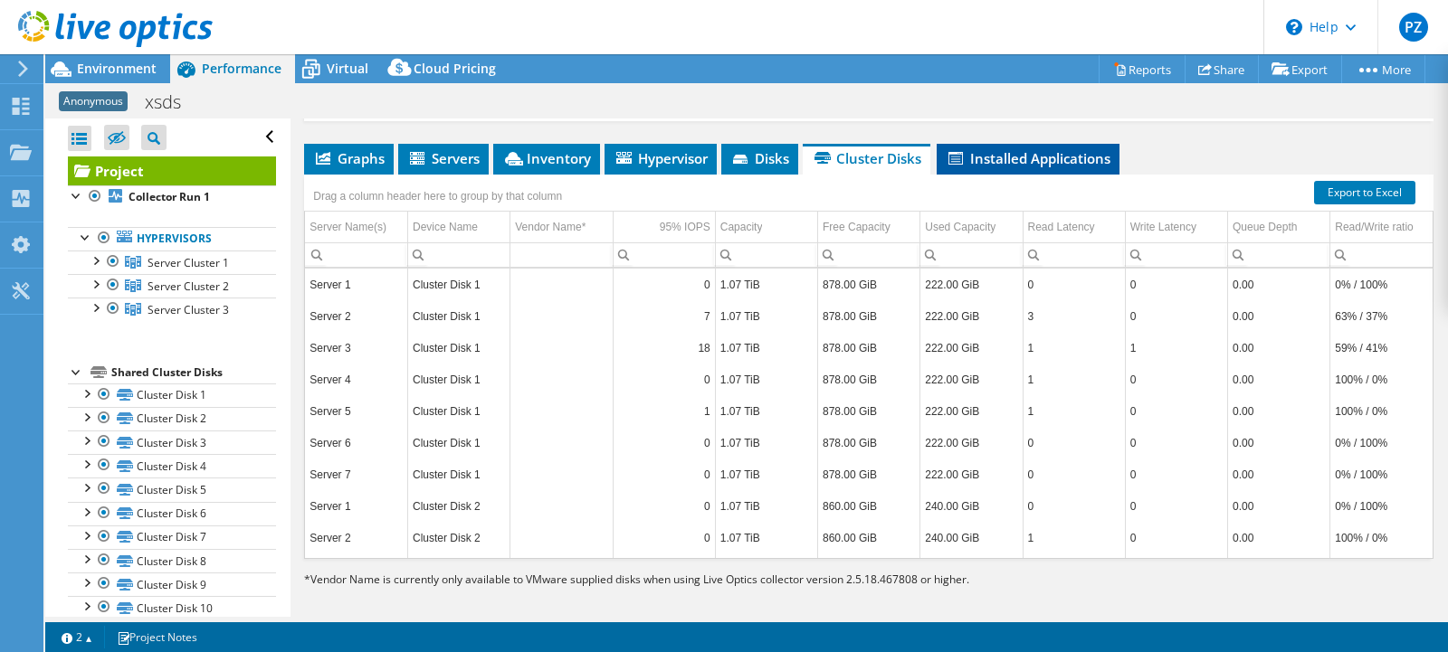
click at [1008, 149] on span "Installed Applications" at bounding box center [1028, 158] width 165 height 18
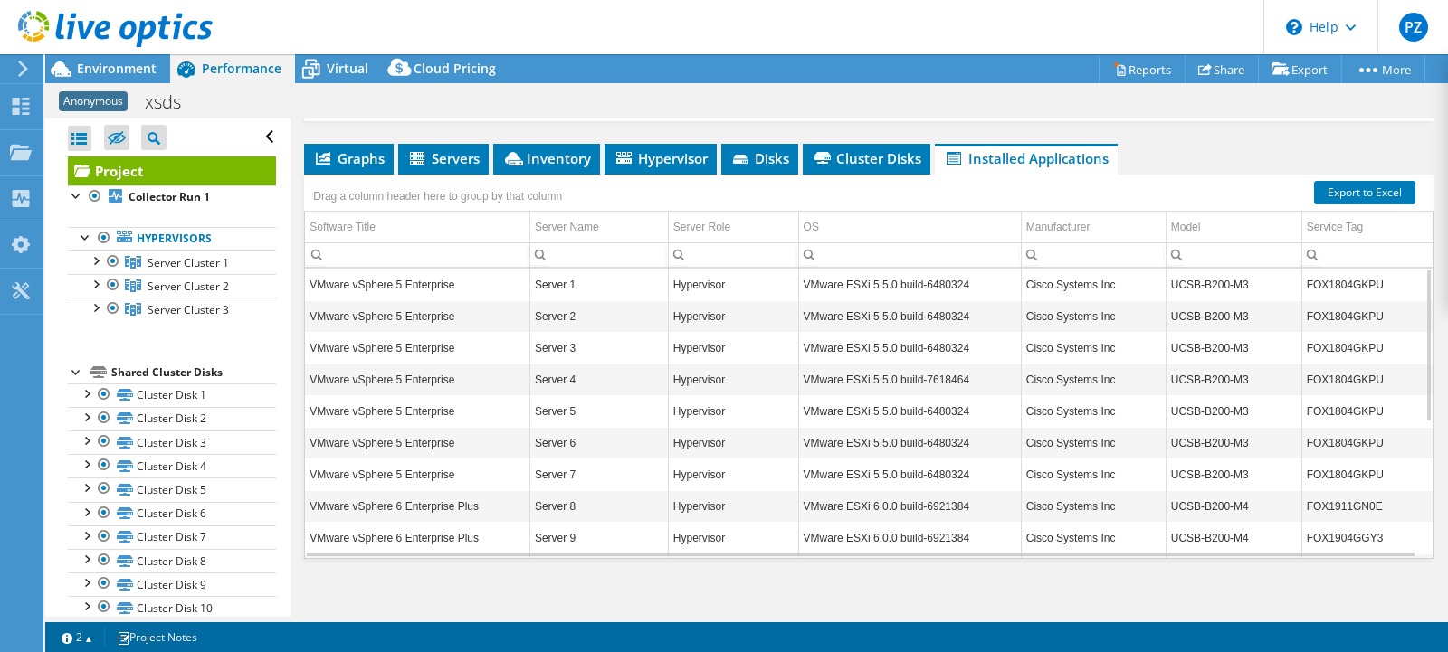
click at [73, 374] on div at bounding box center [77, 371] width 18 height 18
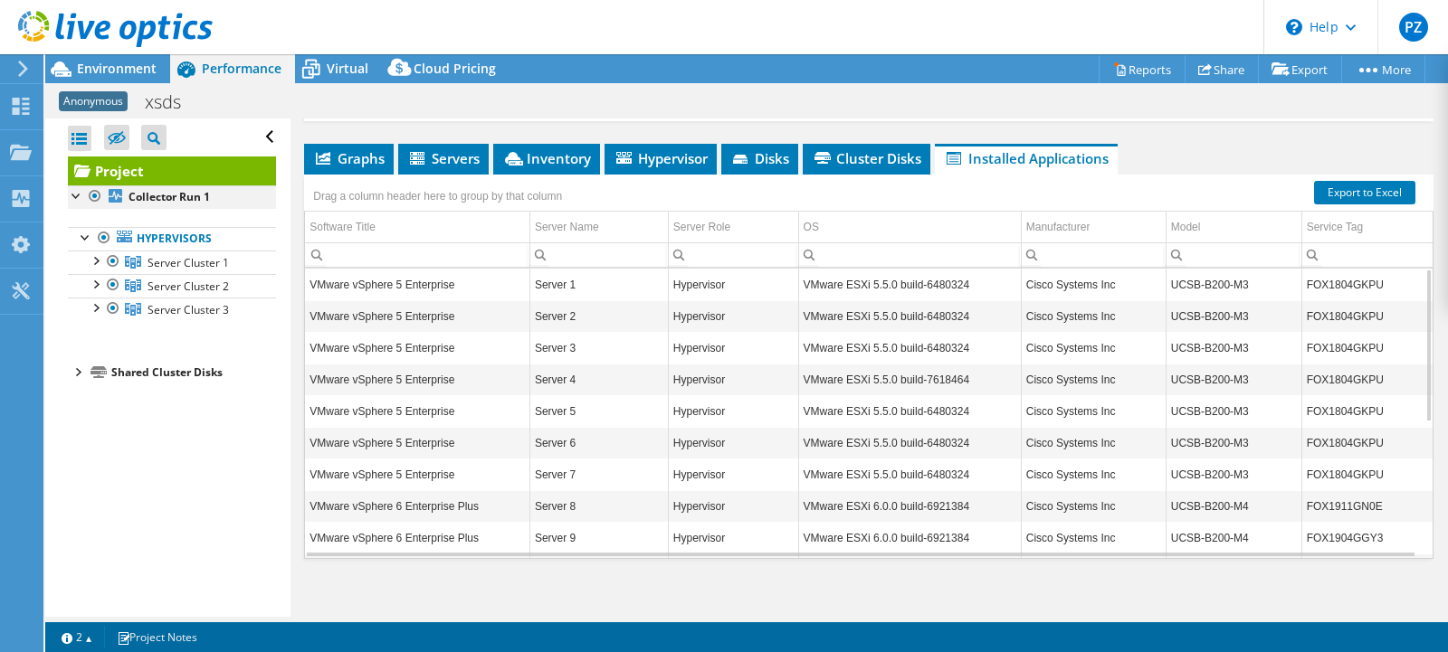
click at [81, 196] on div at bounding box center [77, 194] width 18 height 18
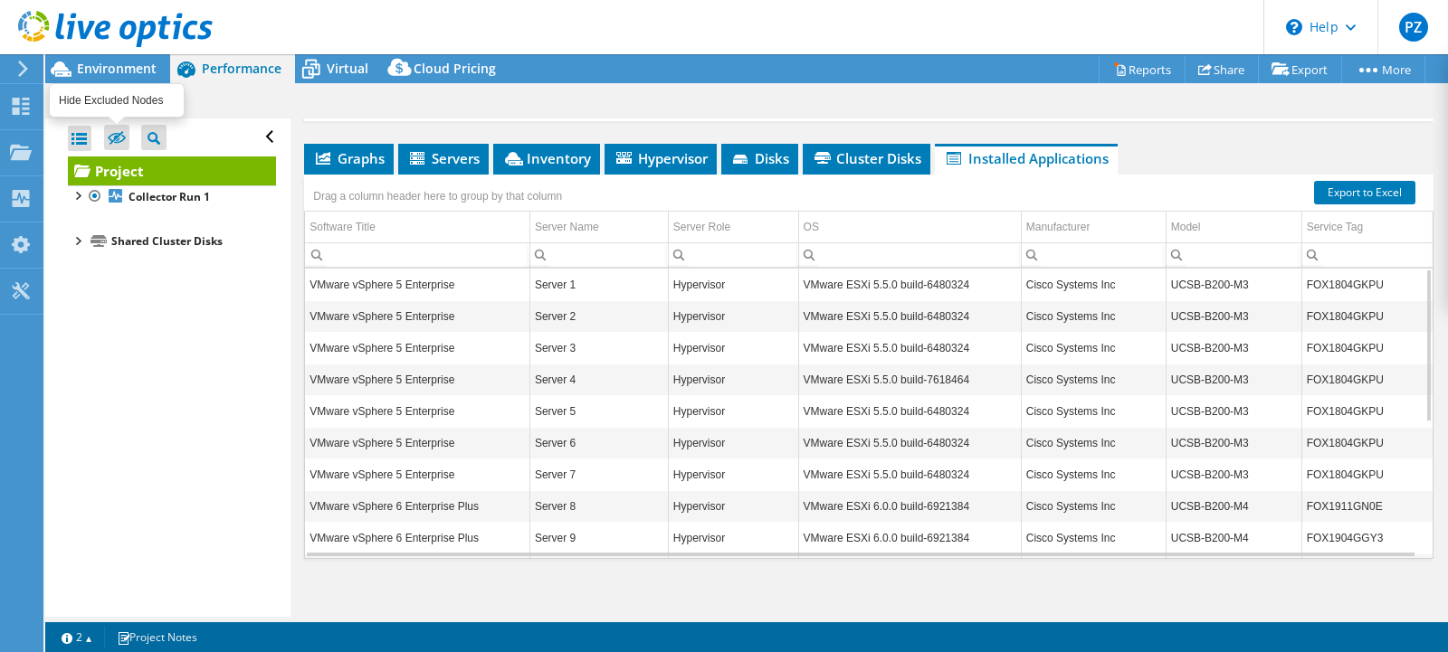
click at [114, 138] on icon at bounding box center [117, 139] width 18 height 14
click at [0, 0] on input "checkbox" at bounding box center [0, 0] width 0 height 0
click at [118, 135] on icon at bounding box center [117, 139] width 18 height 14
click at [0, 0] on input "checkbox" at bounding box center [0, 0] width 0 height 0
click at [347, 71] on span "Virtual" at bounding box center [348, 68] width 42 height 17
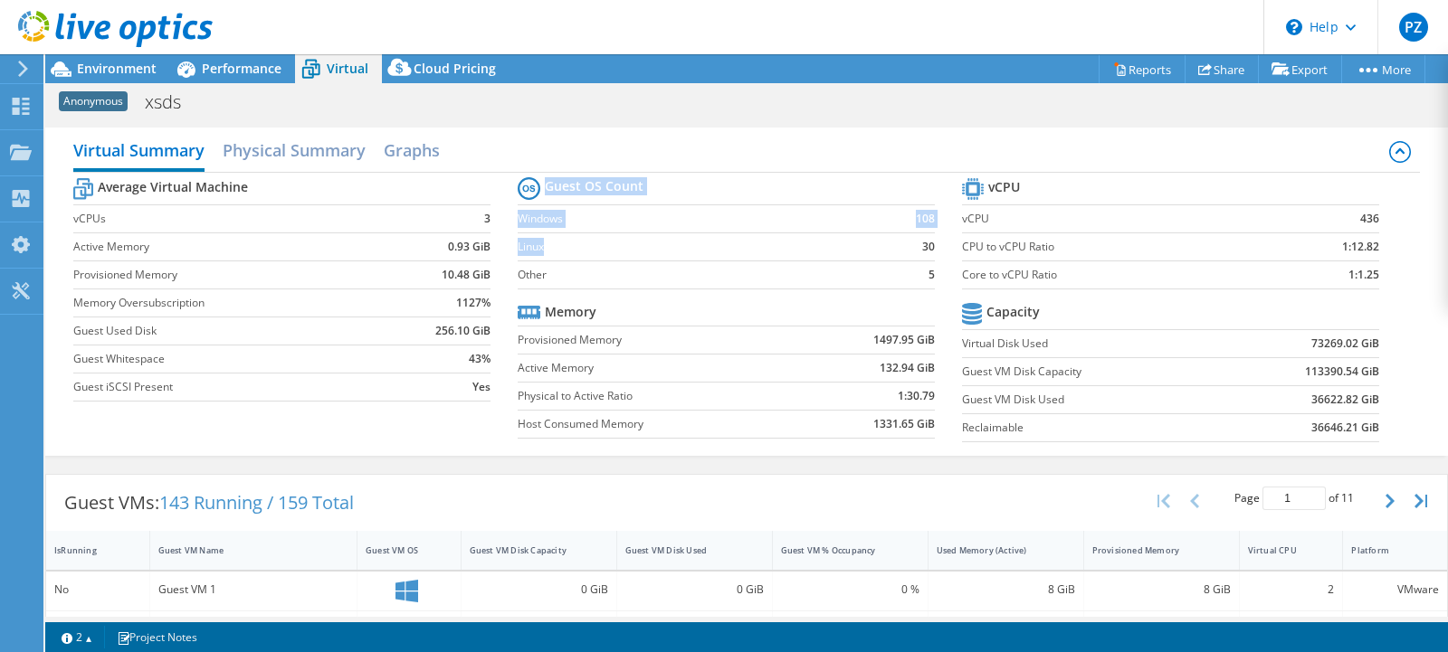
drag, startPoint x: 502, startPoint y: 207, endPoint x: 557, endPoint y: 273, distance: 86.1
click at [553, 267] on div "Average Virtual Machine vCPUs 3 Active Memory 0.93 GiB Provisioned Memory 10.48…" at bounding box center [746, 312] width 1346 height 279
click at [764, 477] on div "Guest VMs: 143 Running / 159 Total Page 1 of 11 5 rows 10 rows 20 rows 25 rows …" at bounding box center [746, 503] width 1401 height 56
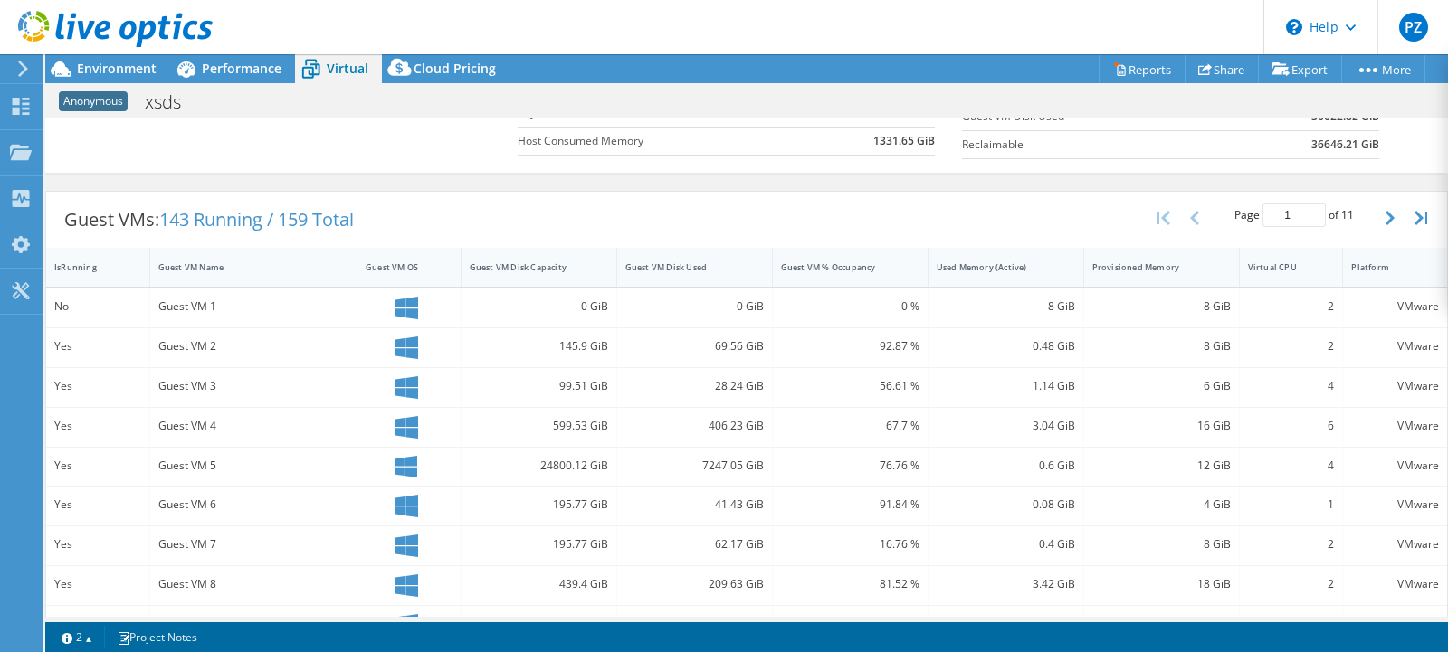
scroll to position [0, 0]
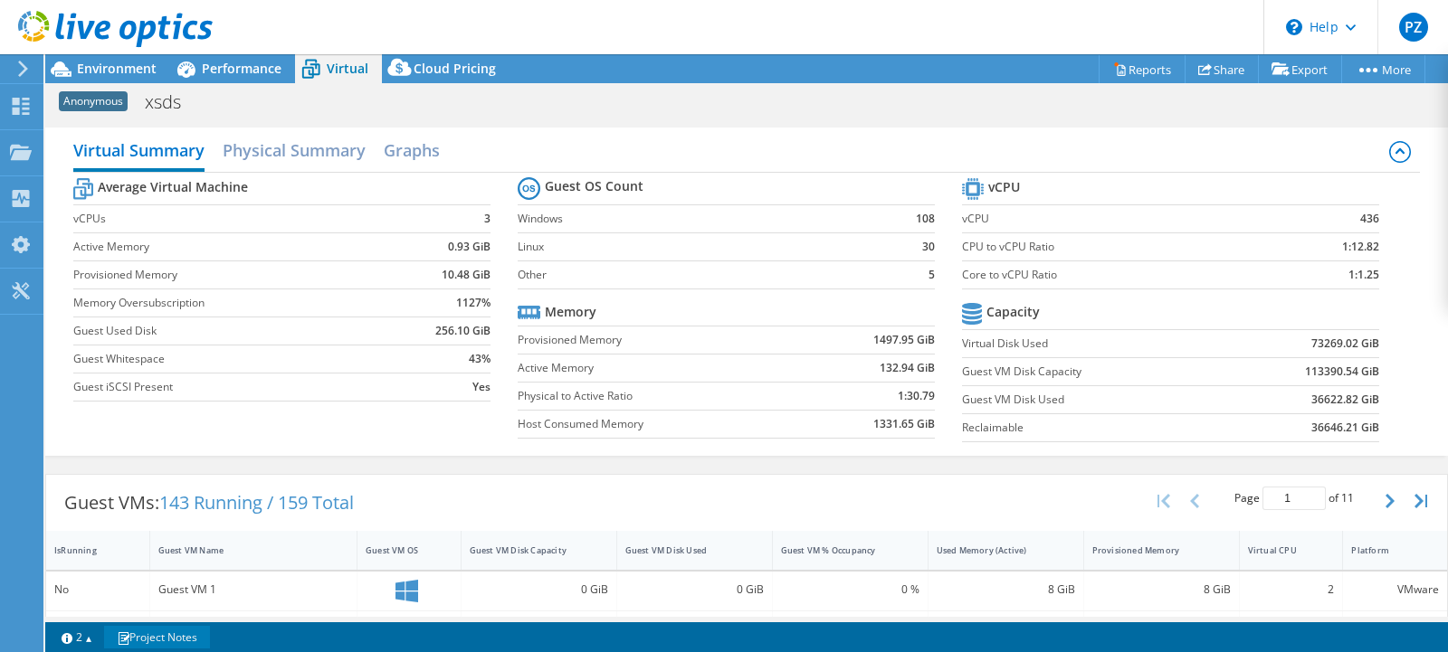
click at [143, 642] on link "Project Notes" at bounding box center [157, 637] width 106 height 23
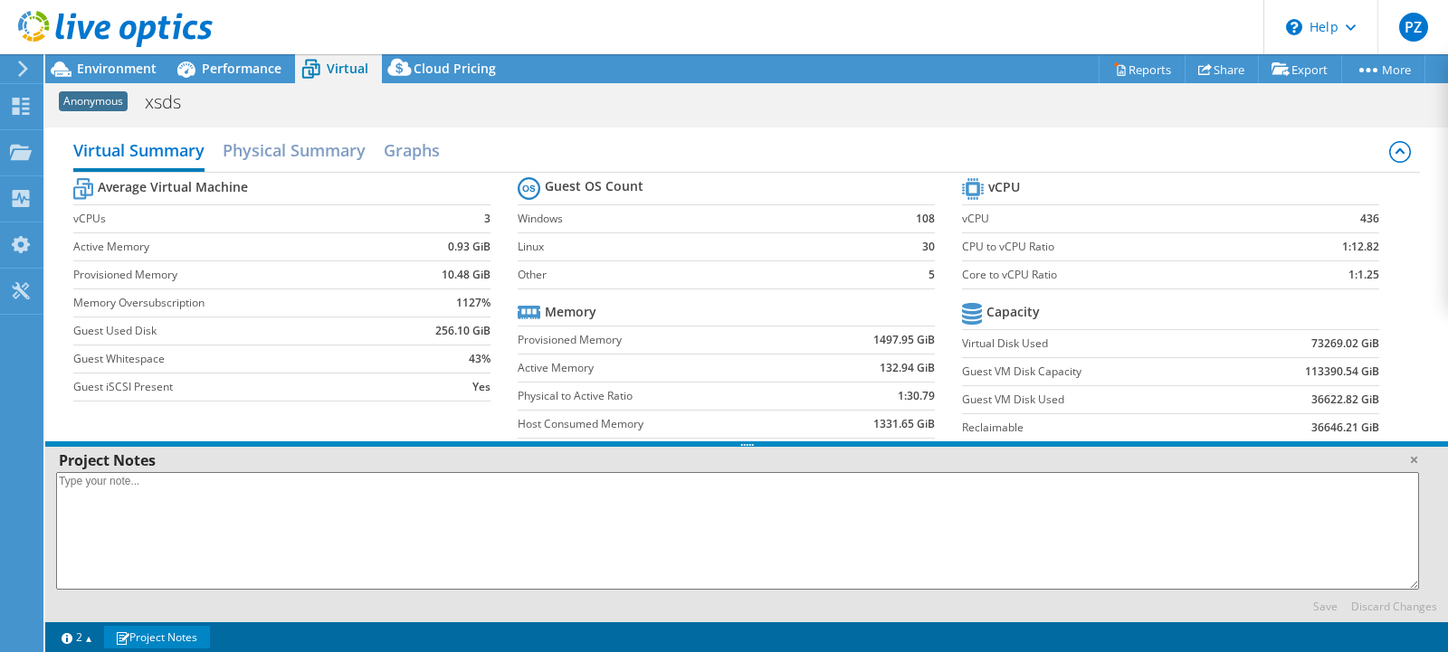
click at [143, 642] on link "Project Notes" at bounding box center [157, 637] width 106 height 23
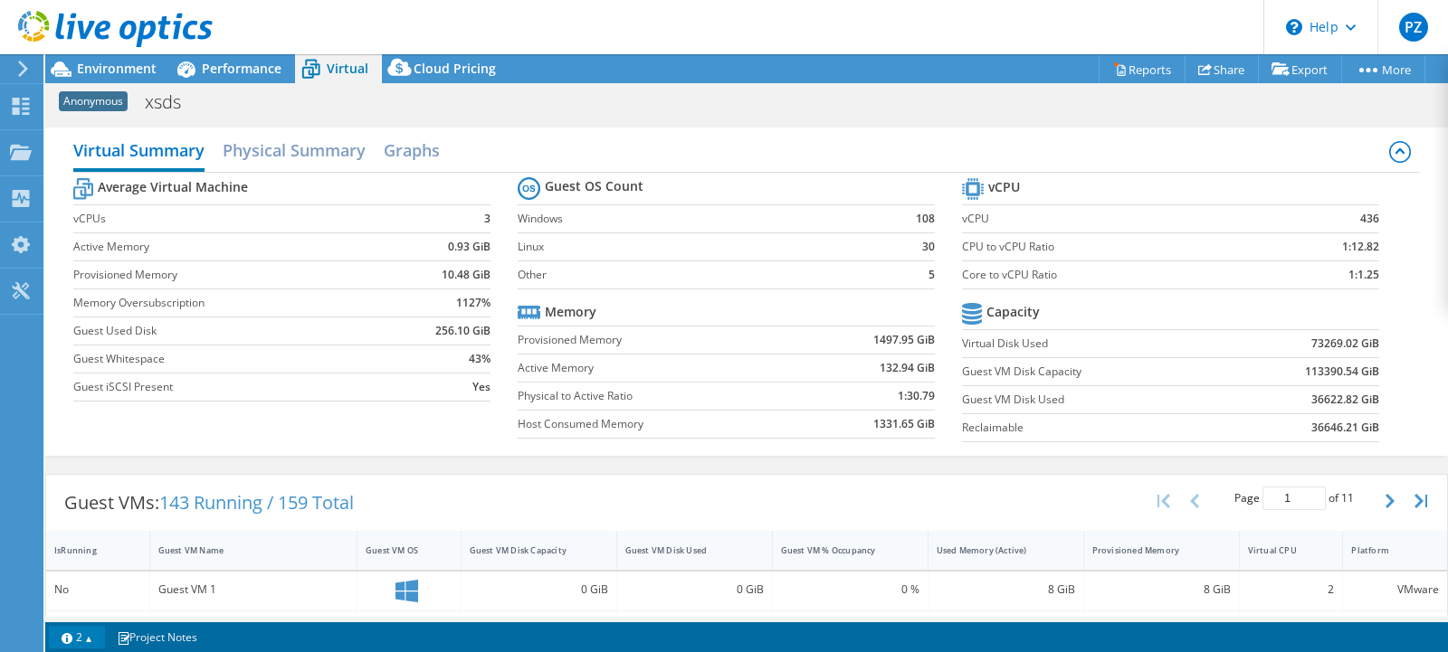
click at [95, 637] on link "2" at bounding box center [77, 637] width 56 height 23
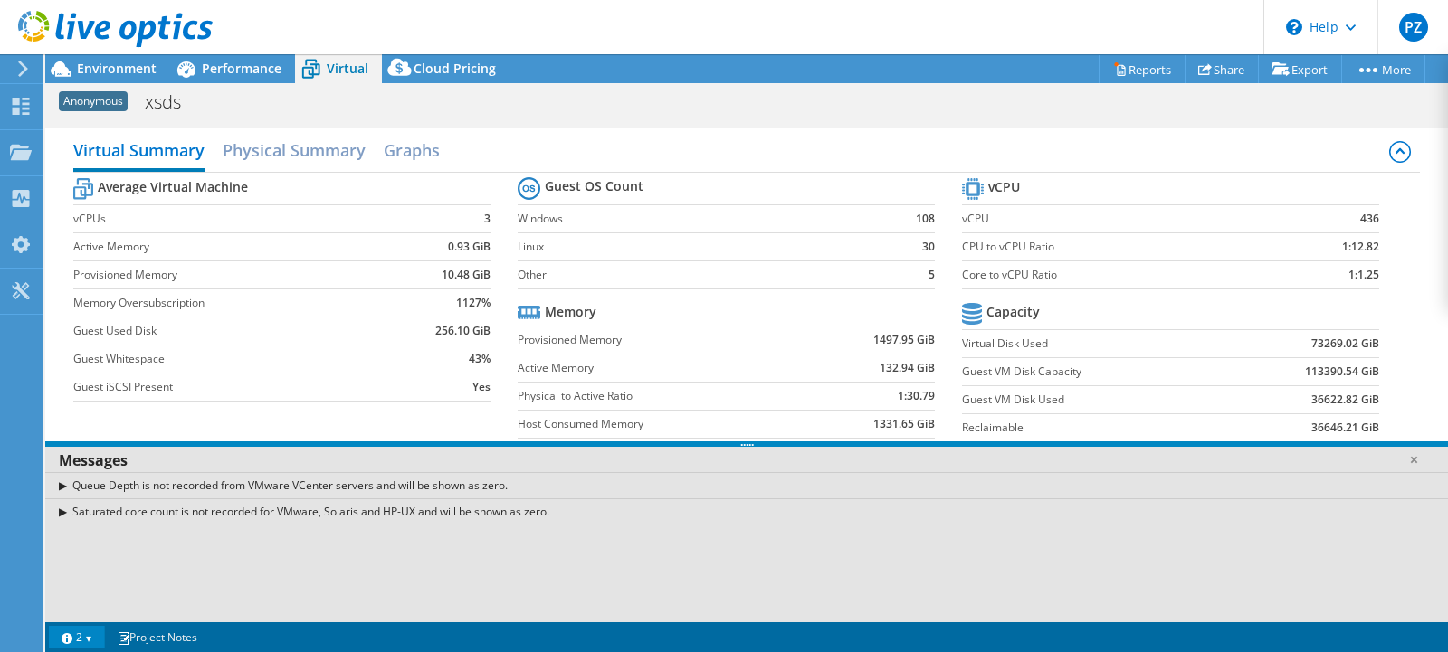
click at [66, 487] on div "Queue Depth is not recorded from VMware VCenter servers and will be shown as ze…" at bounding box center [746, 485] width 1402 height 26
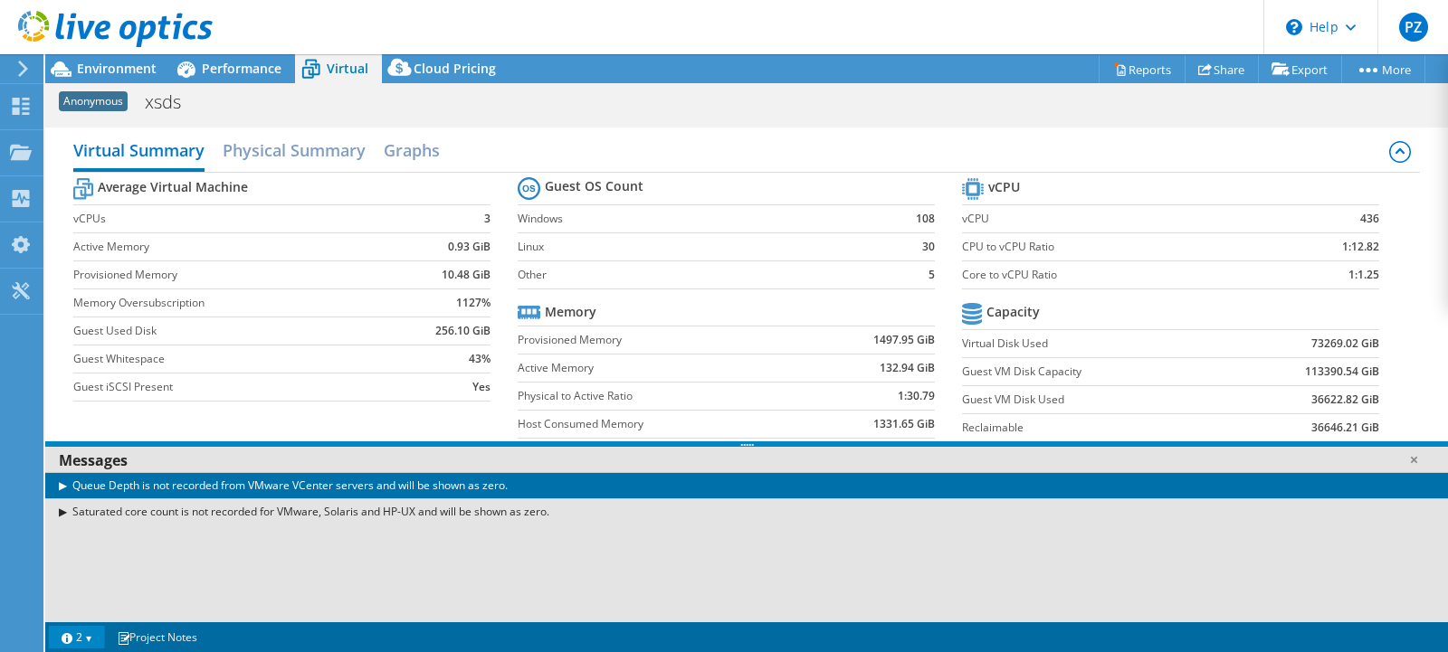
click at [58, 487] on div "Queue Depth is not recorded from VMware VCenter servers and will be shown as ze…" at bounding box center [746, 485] width 1402 height 26
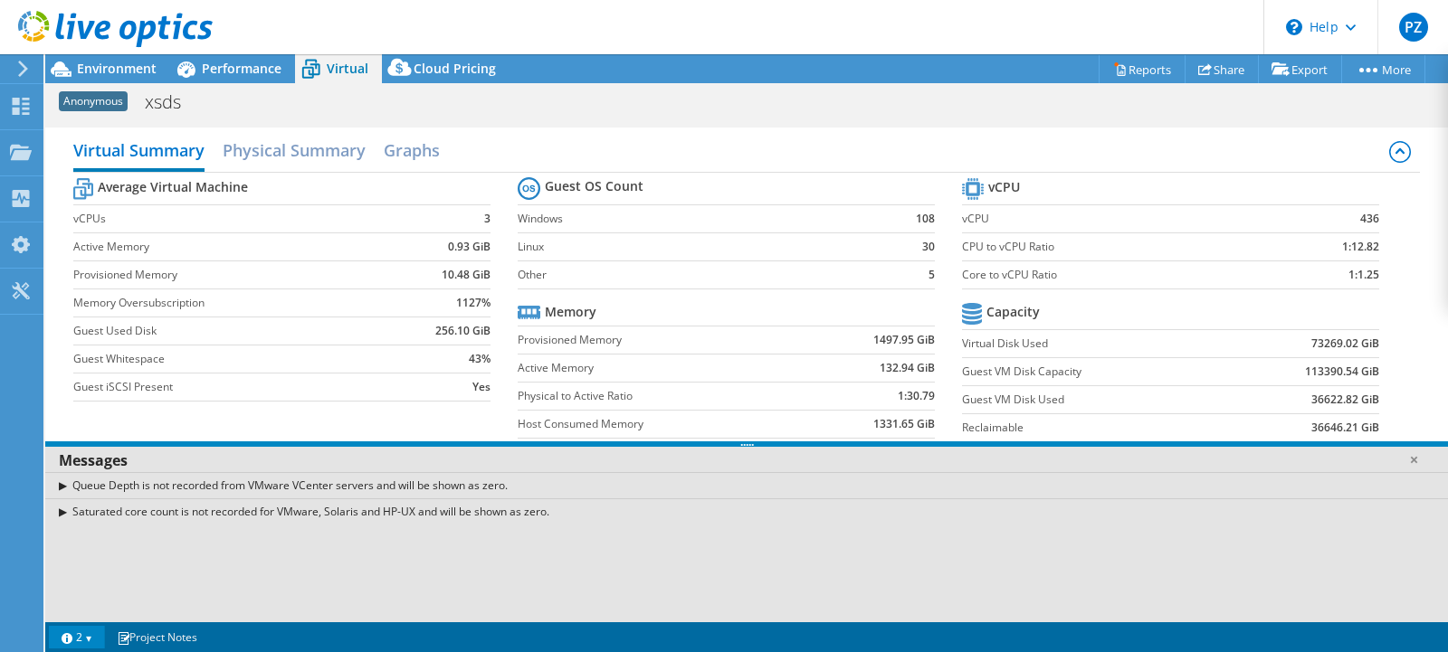
click at [63, 511] on div "Saturated core count is not recorded for VMware, Solaris and HP-UX and will be …" at bounding box center [746, 512] width 1402 height 26
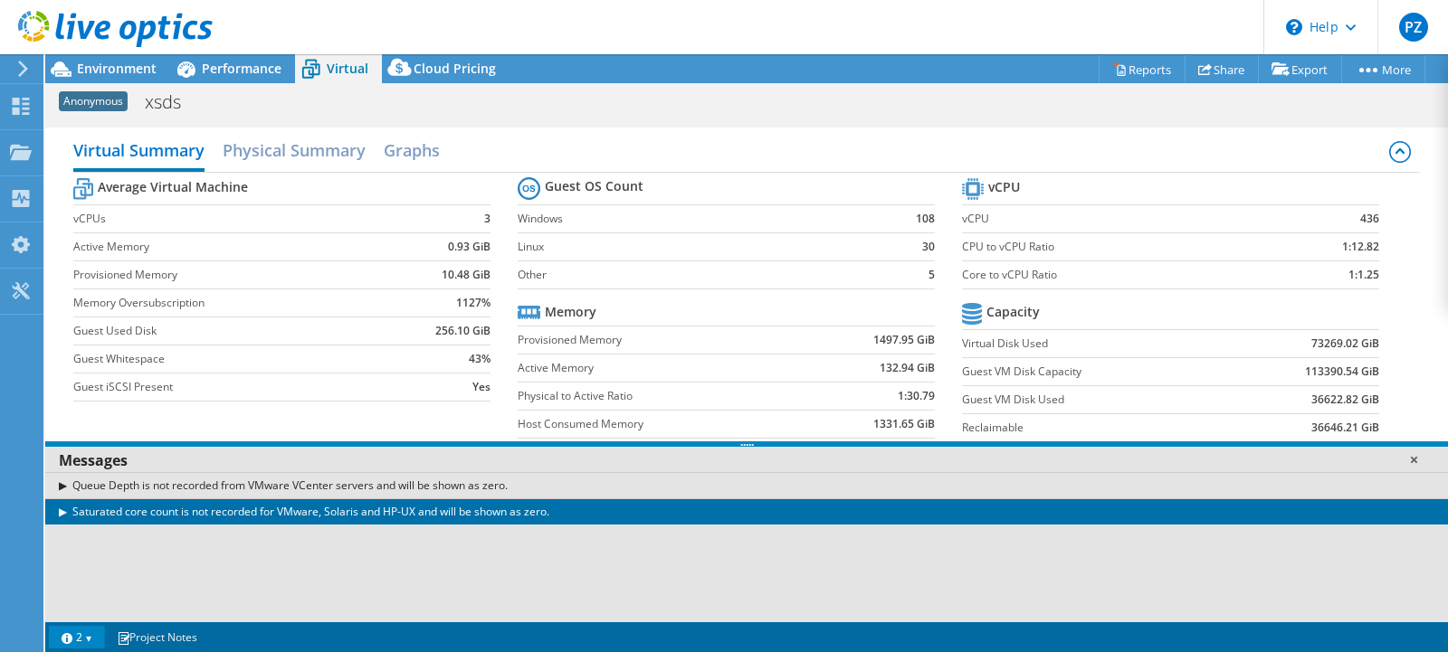
click at [1417, 461] on link at bounding box center [1413, 460] width 18 height 18
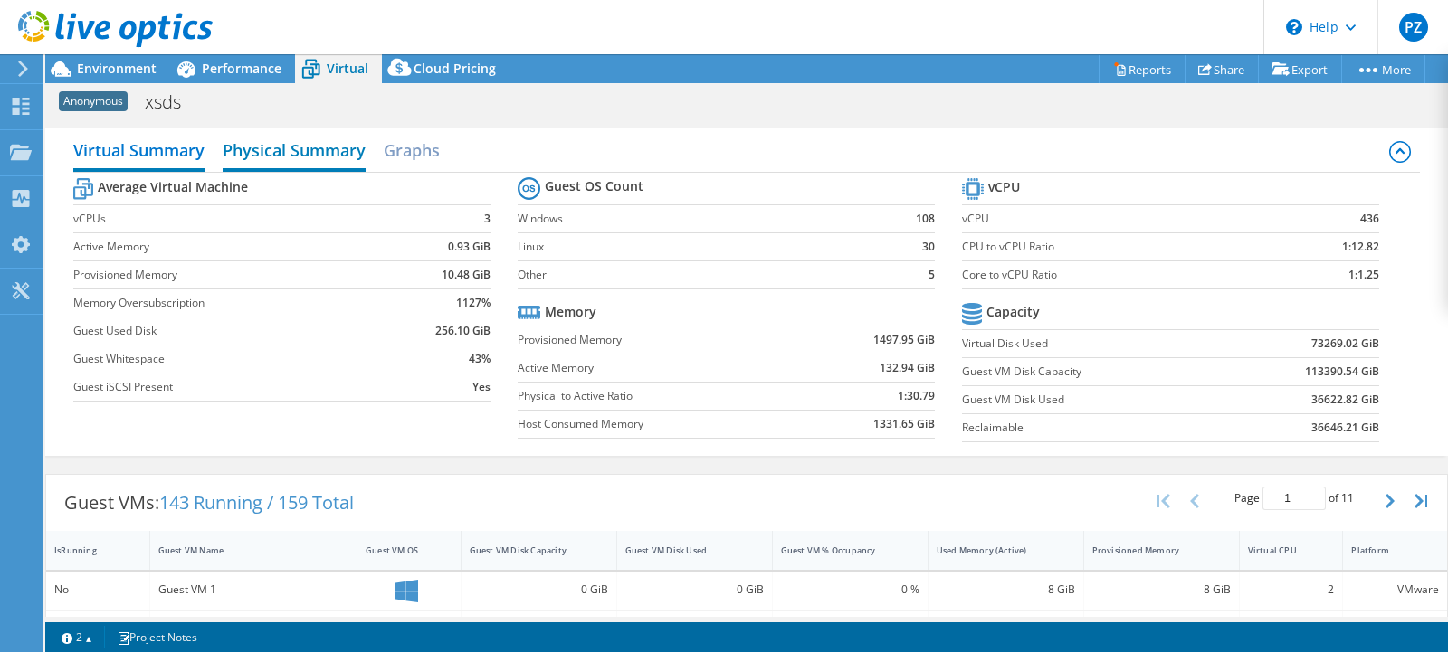
click at [267, 157] on h2 "Physical Summary" at bounding box center [294, 152] width 143 height 40
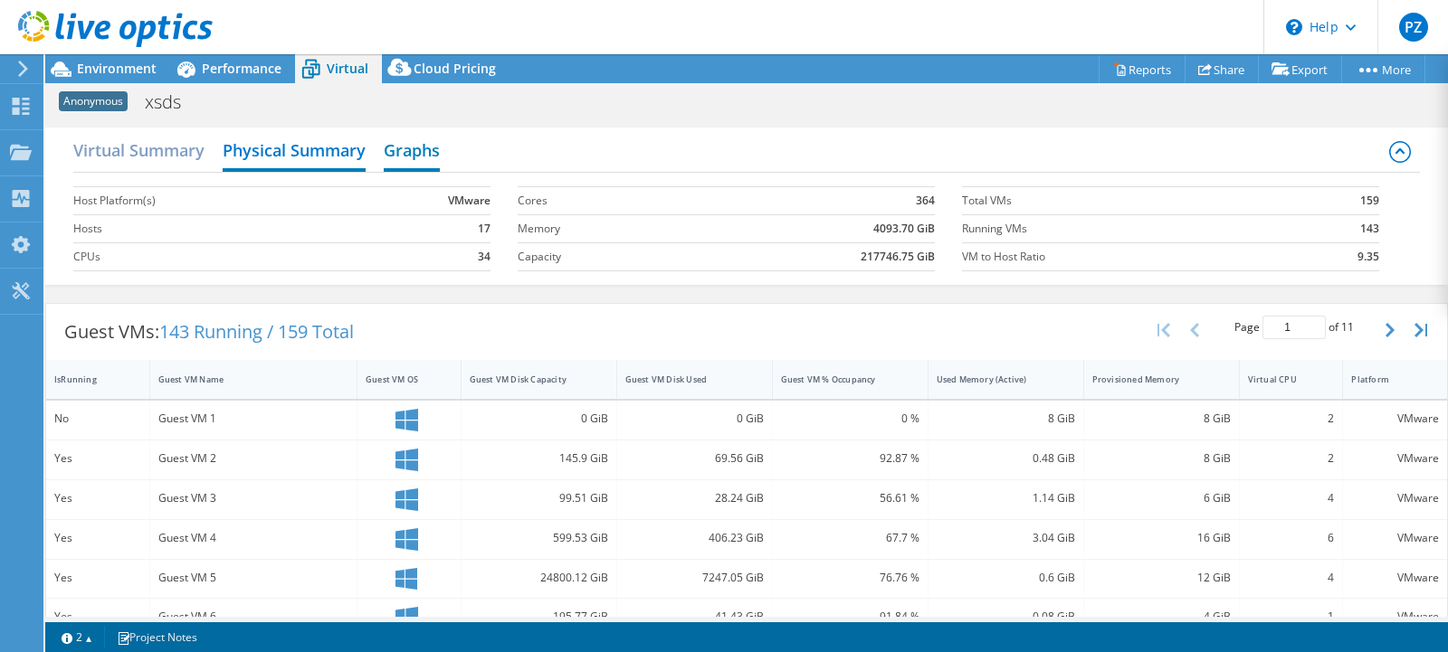
click at [421, 154] on h2 "Graphs" at bounding box center [412, 152] width 56 height 40
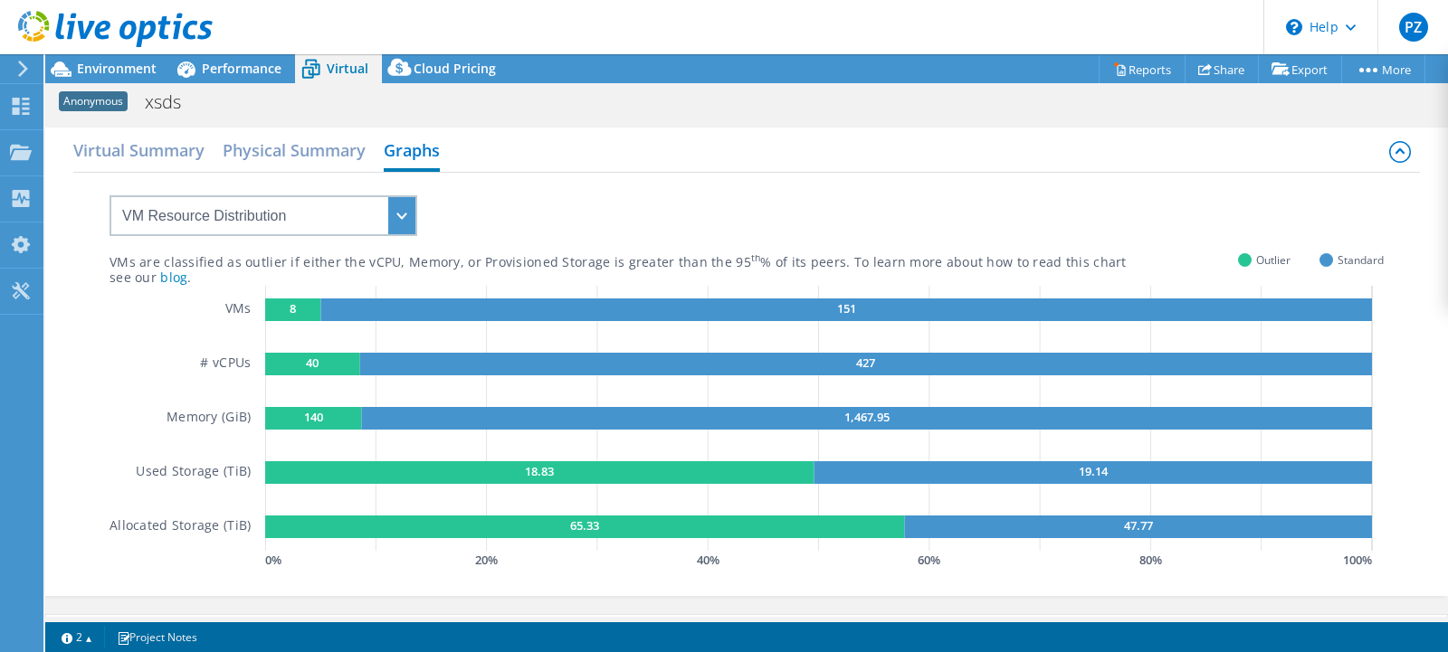
click at [899, 237] on div "VMs are classified as outlier if either the vCPU, Memory, or Provisioned Storag…" at bounding box center [746, 373] width 1274 height 401
click at [235, 74] on span "Performance" at bounding box center [242, 68] width 80 height 17
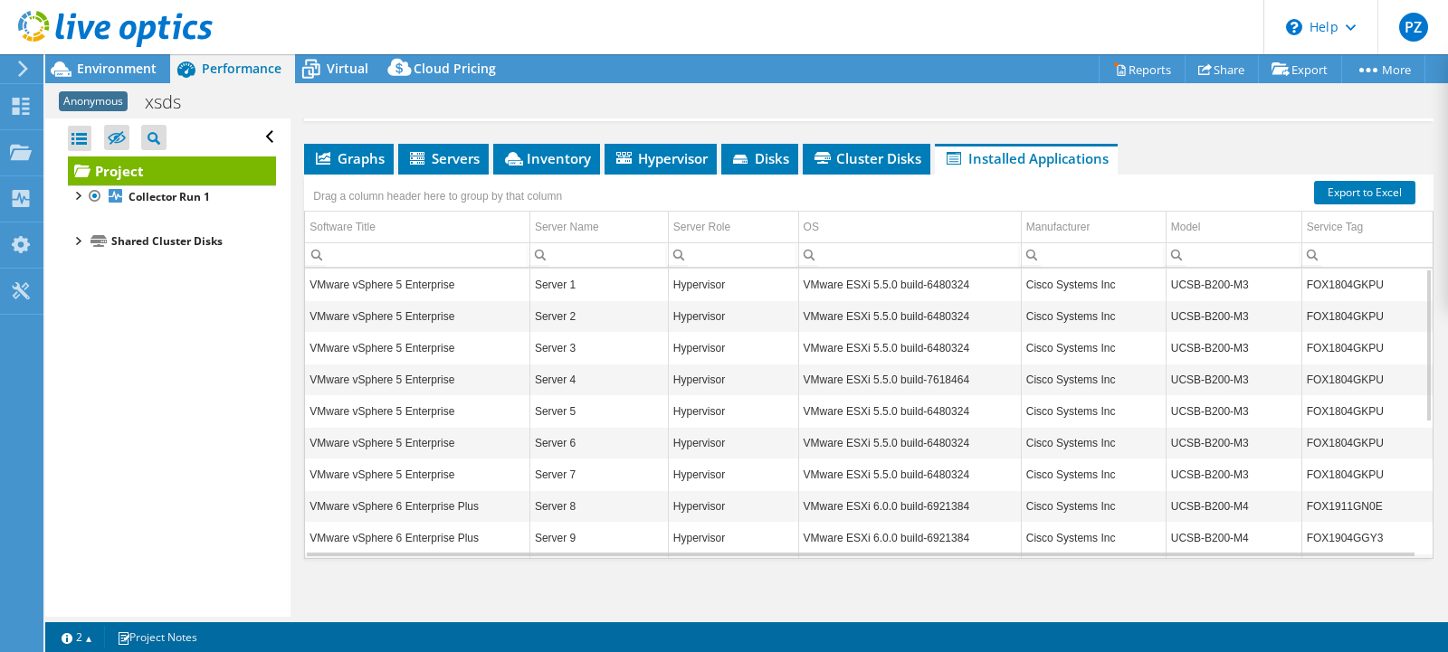
scroll to position [301, 0]
click at [121, 75] on span "Environment" at bounding box center [117, 68] width 80 height 17
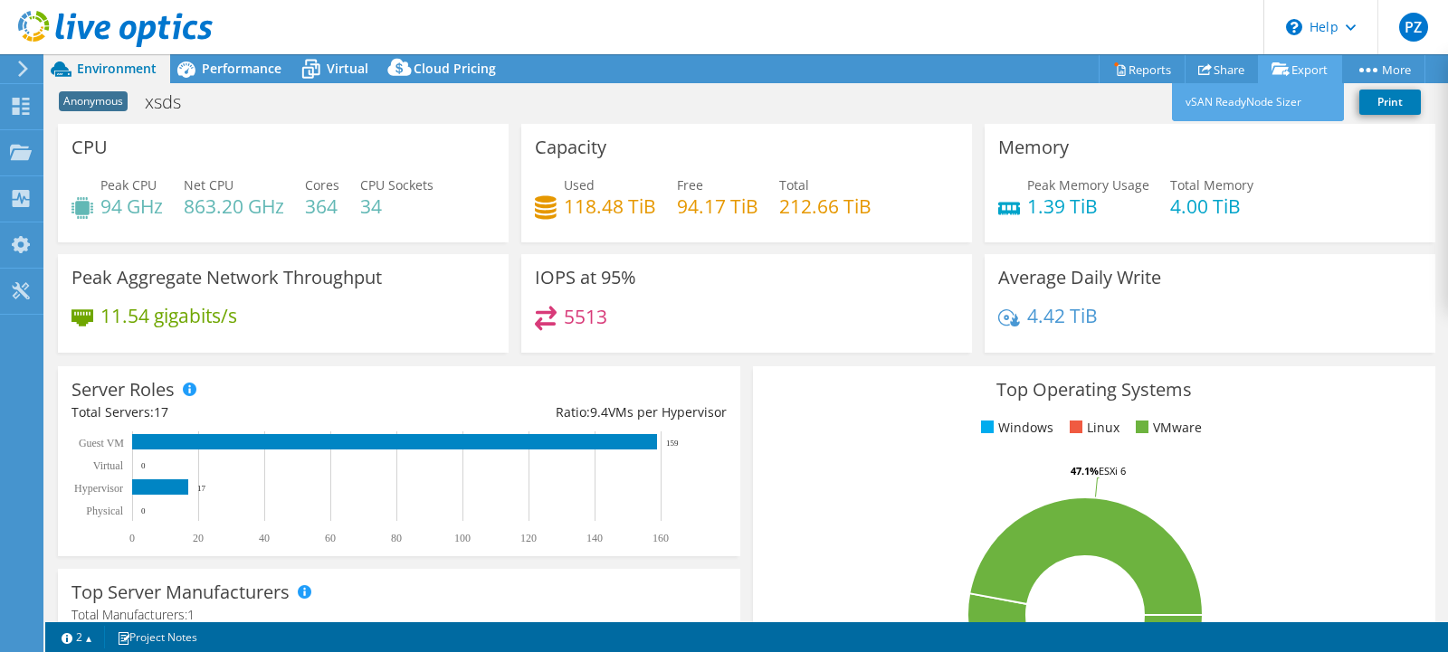
click at [1309, 64] on link "Export" at bounding box center [1300, 69] width 84 height 28
click at [1233, 102] on link "vSAN ReadyNode Sizer" at bounding box center [1258, 102] width 172 height 38
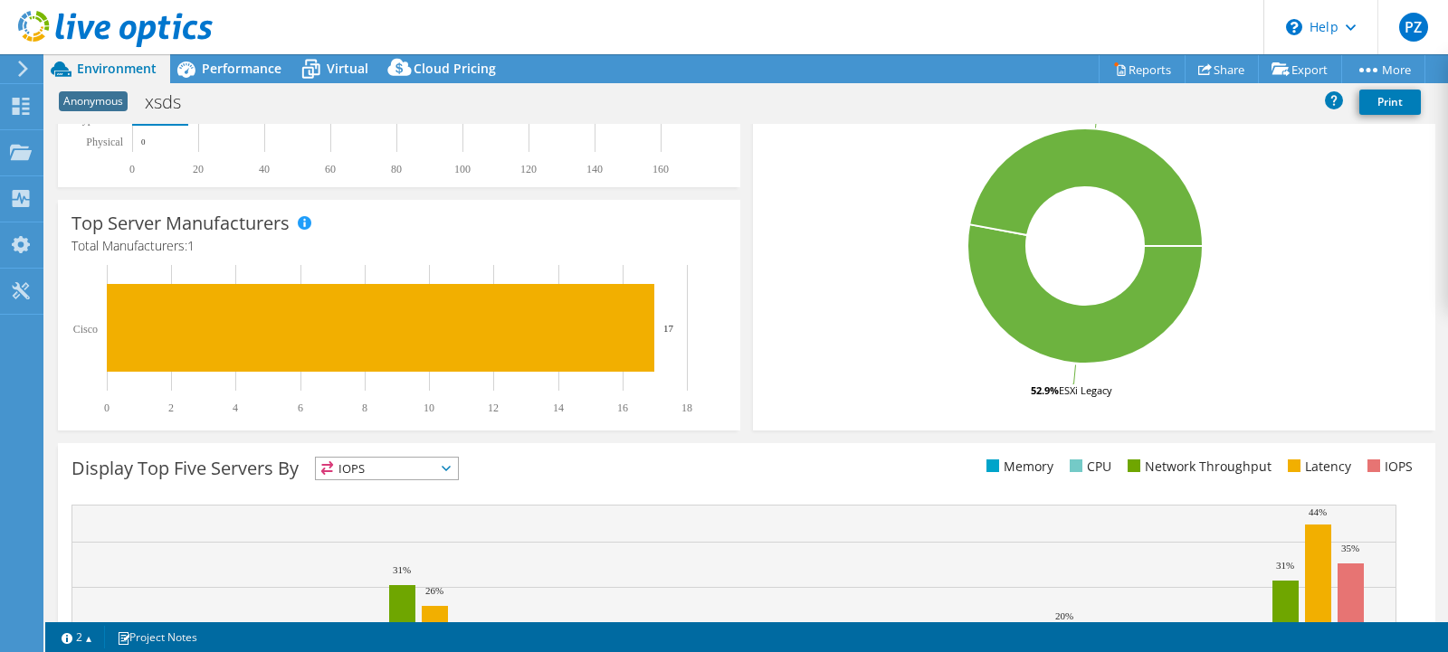
scroll to position [461, 0]
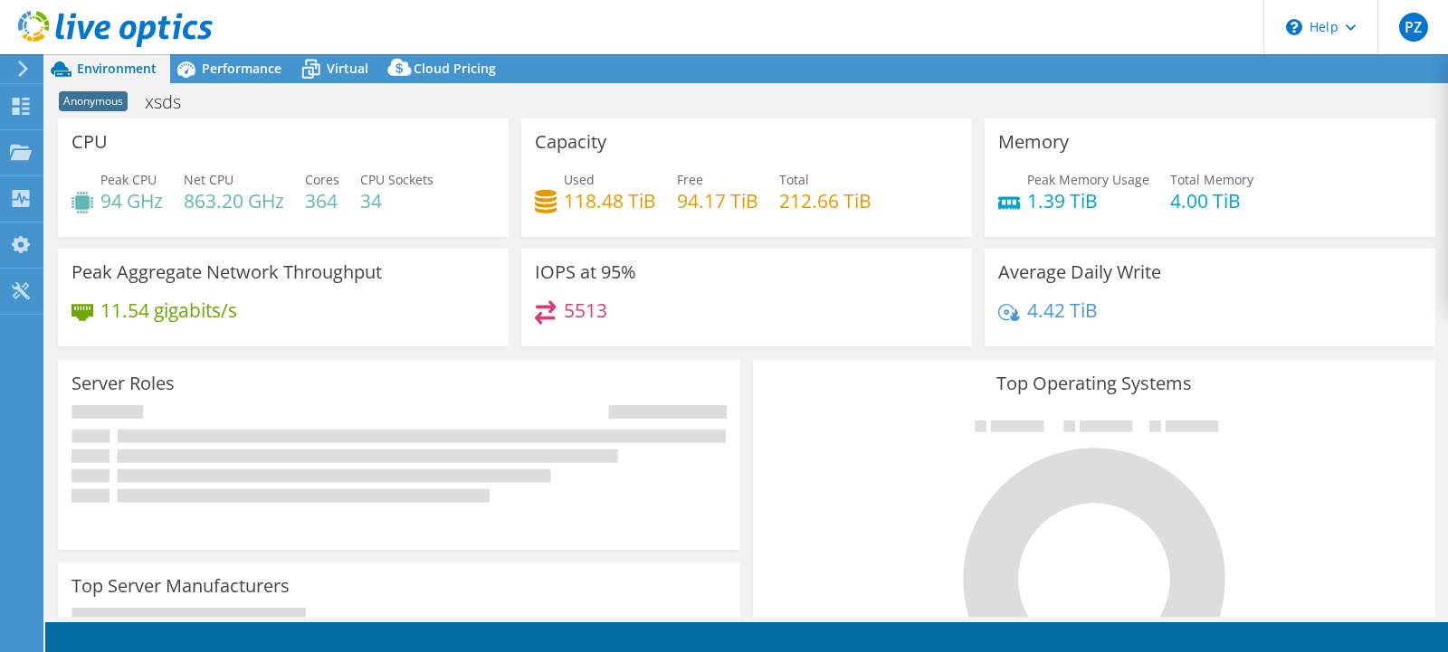
select select "USD"
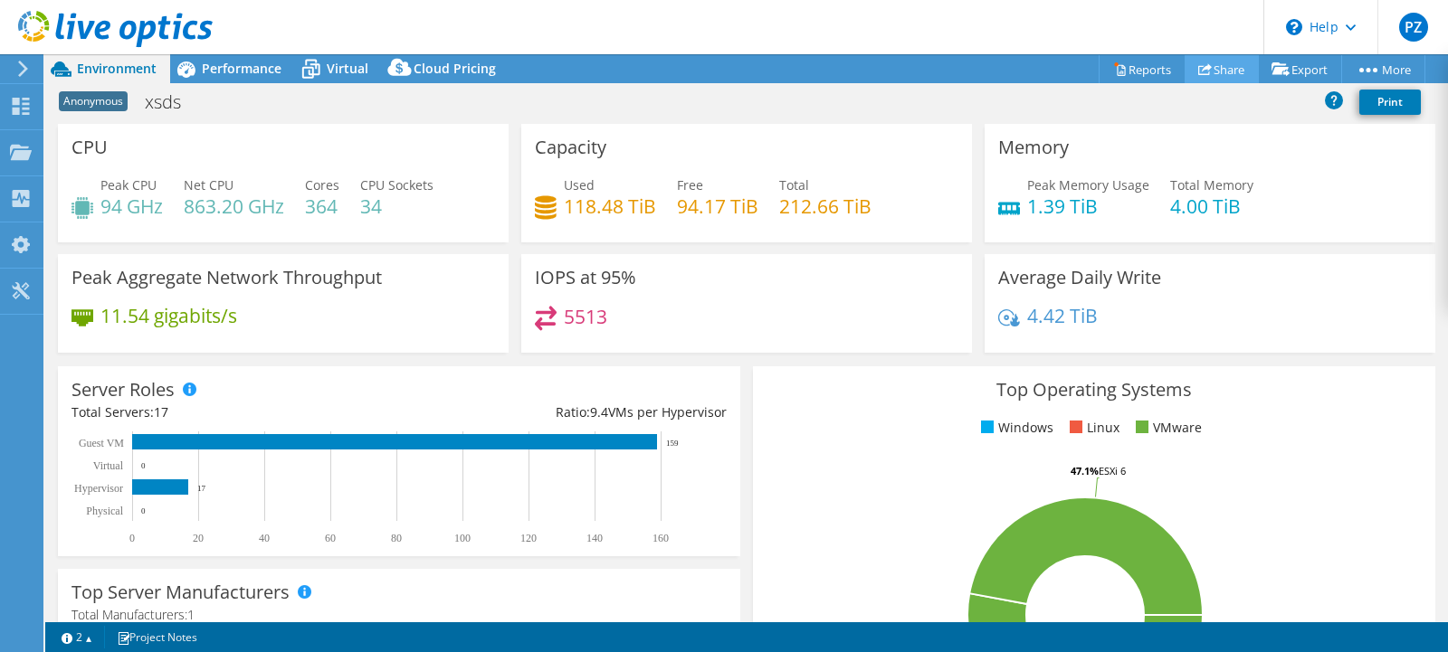
click at [1198, 72] on icon at bounding box center [1205, 69] width 14 height 14
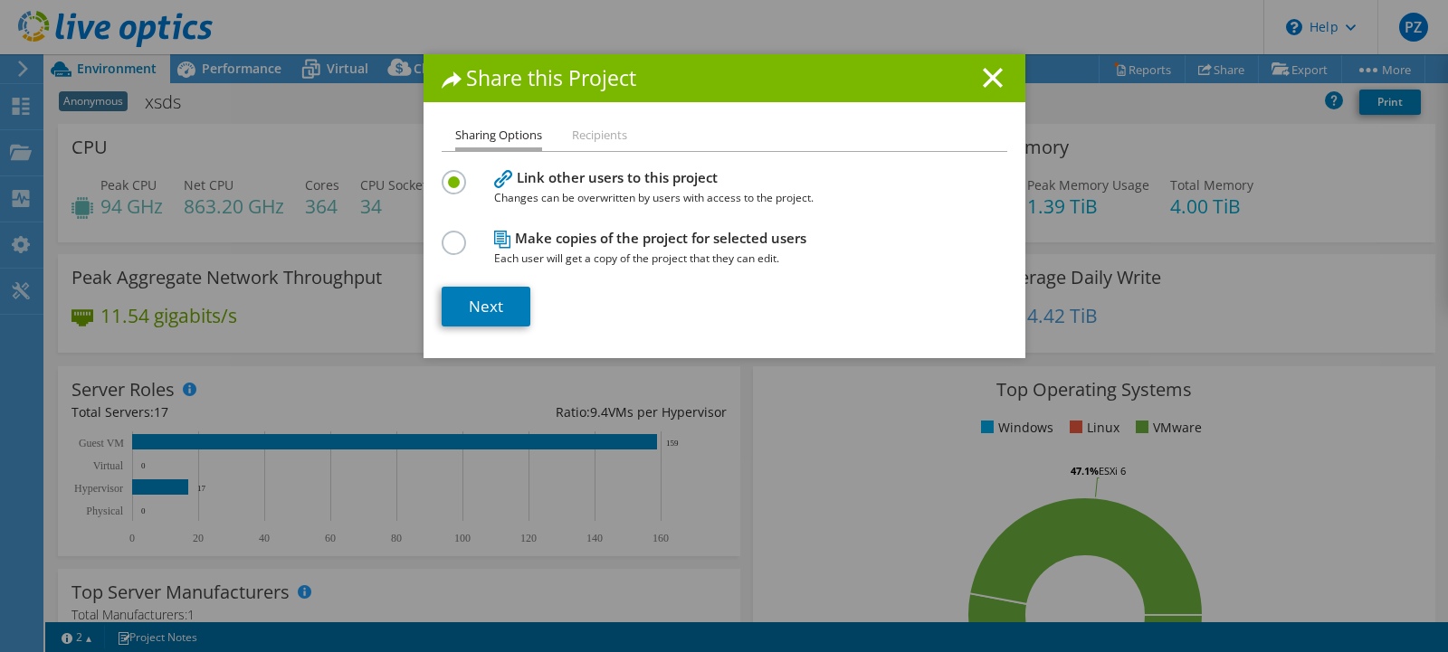
click at [597, 137] on li "Recipients" at bounding box center [599, 136] width 55 height 23
click at [472, 303] on link "Next" at bounding box center [486, 307] width 89 height 40
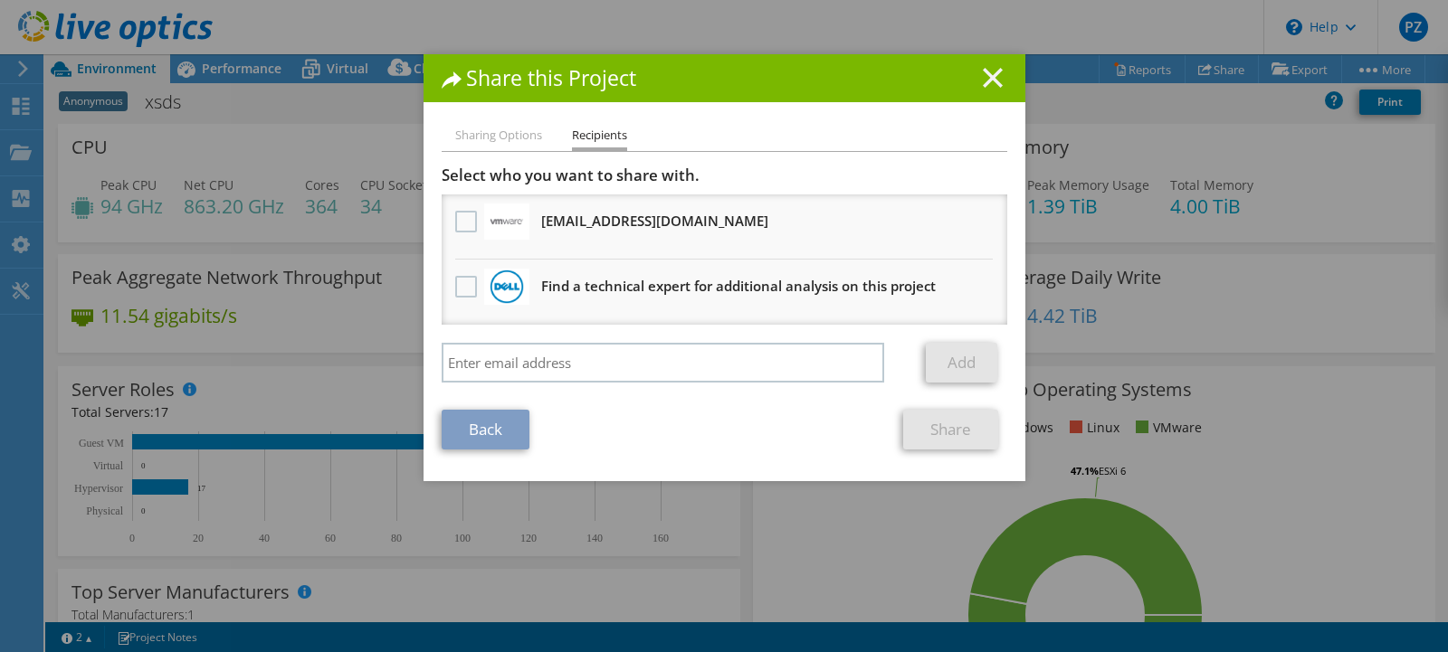
click at [984, 73] on line at bounding box center [993, 78] width 18 height 18
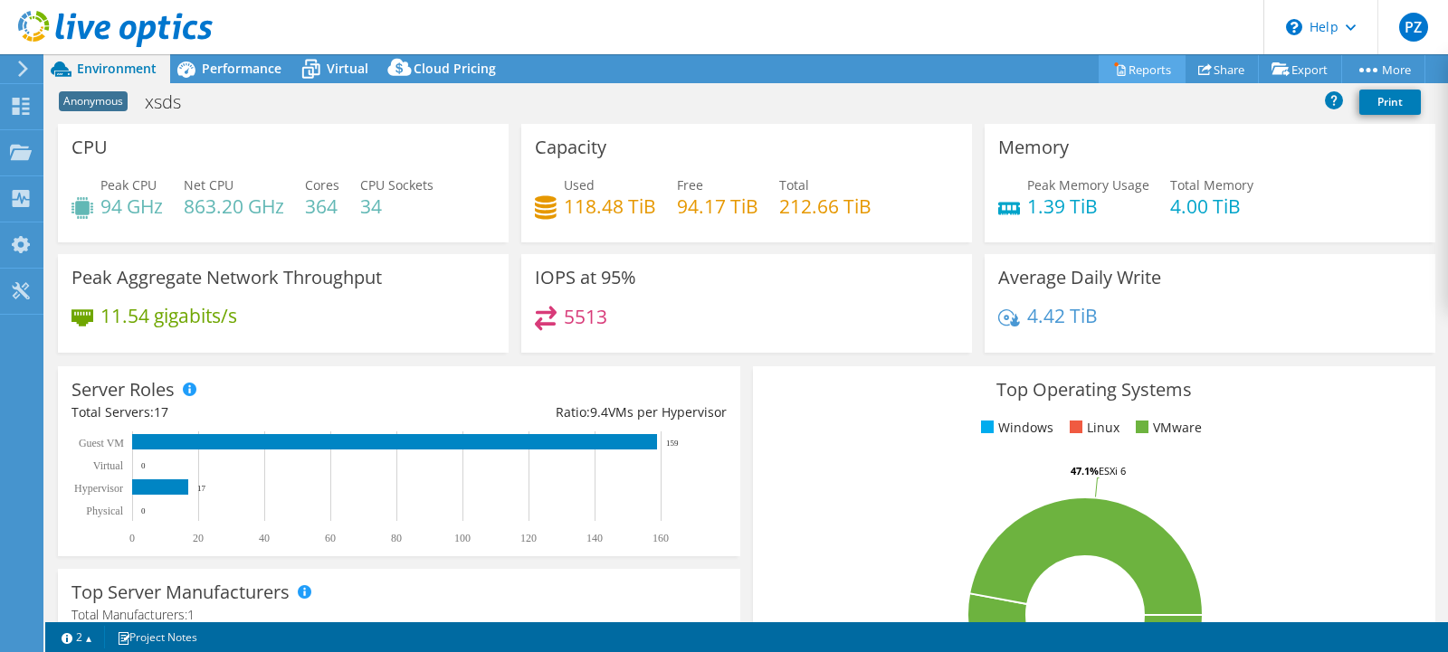
click at [1123, 61] on link "Reports" at bounding box center [1141, 69] width 87 height 28
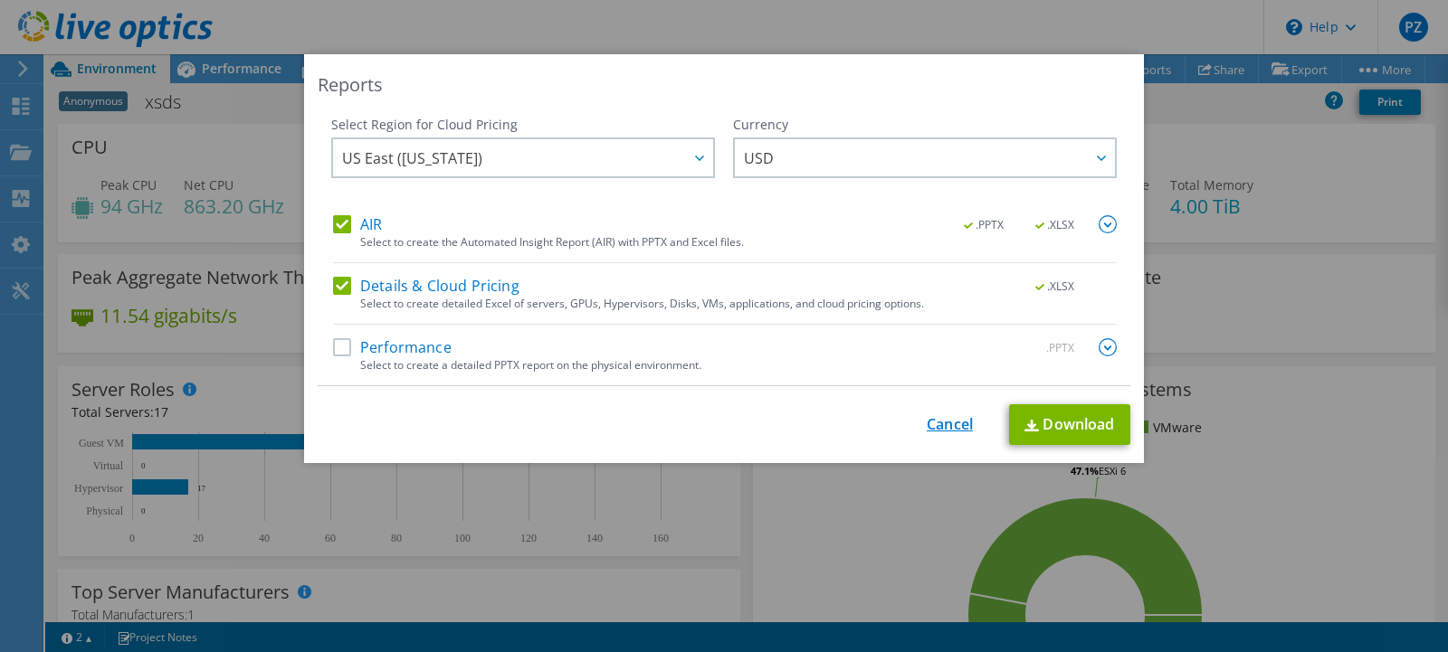
click at [943, 424] on link "Cancel" at bounding box center [950, 424] width 46 height 17
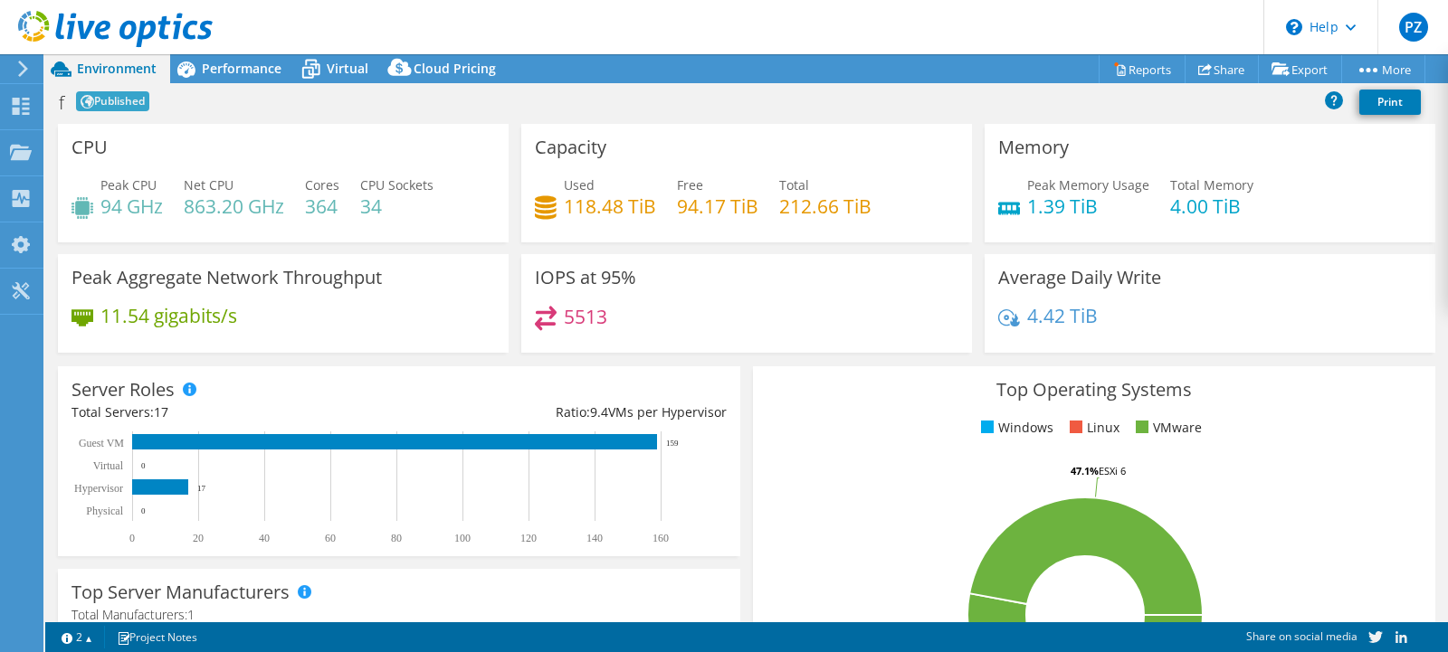
select select "USD"
click at [1373, 70] on circle at bounding box center [1375, 70] width 5 height 5
click at [1366, 71] on circle at bounding box center [1368, 70] width 5 height 5
click at [269, 68] on span "Performance" at bounding box center [242, 68] width 80 height 17
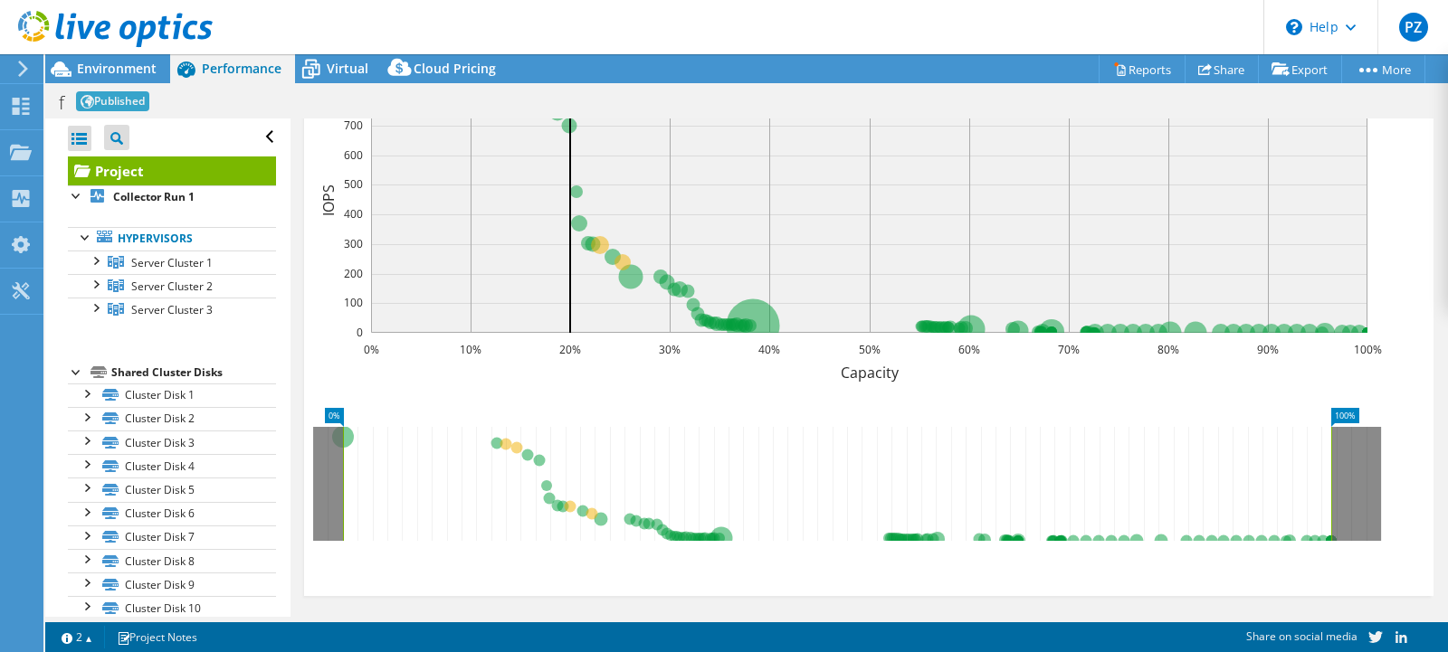
scroll to position [76, 0]
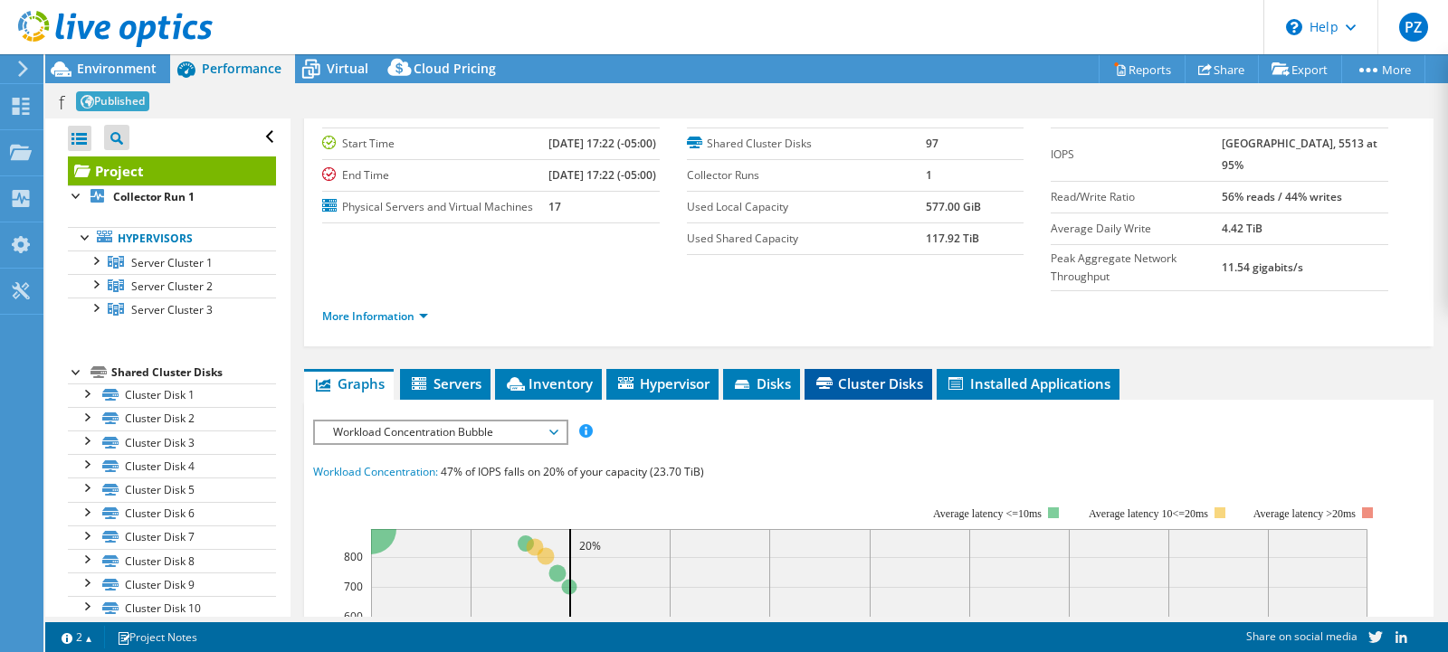
click at [903, 379] on span "Cluster Disks" at bounding box center [867, 384] width 109 height 18
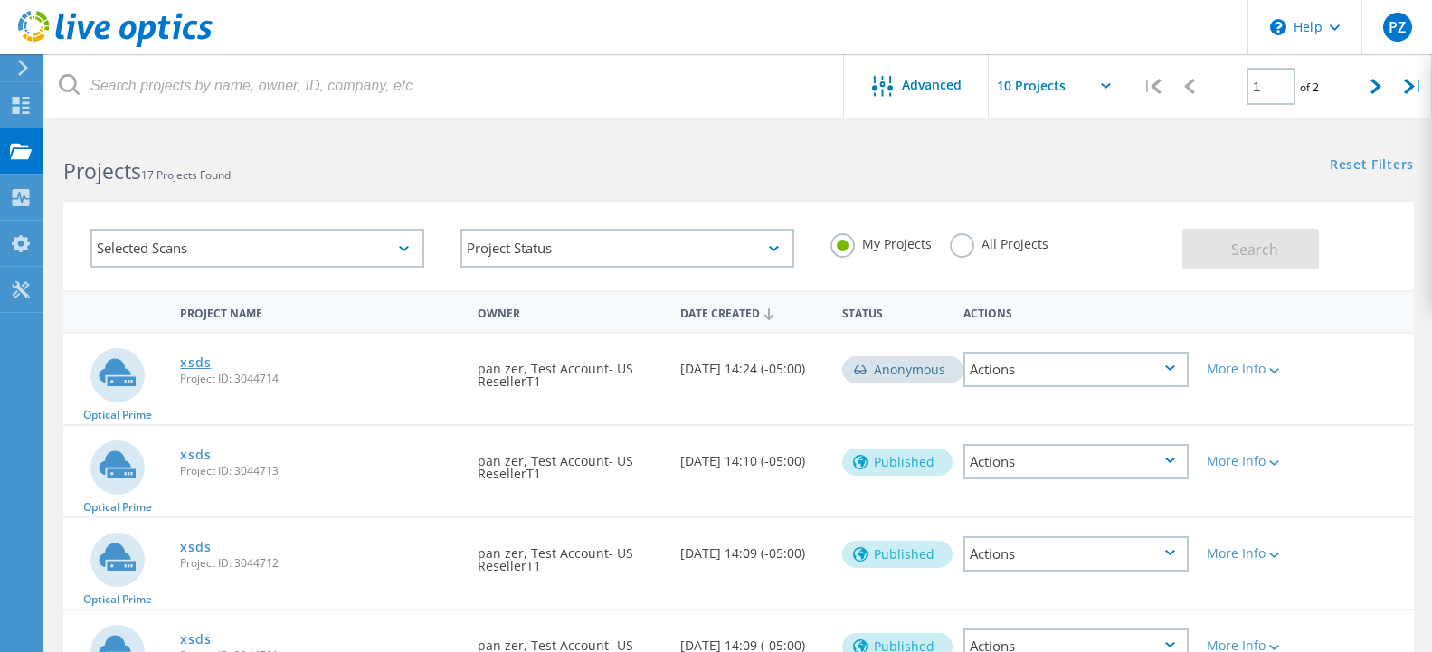
click at [199, 366] on link "xsds" at bounding box center [195, 362] width 31 height 13
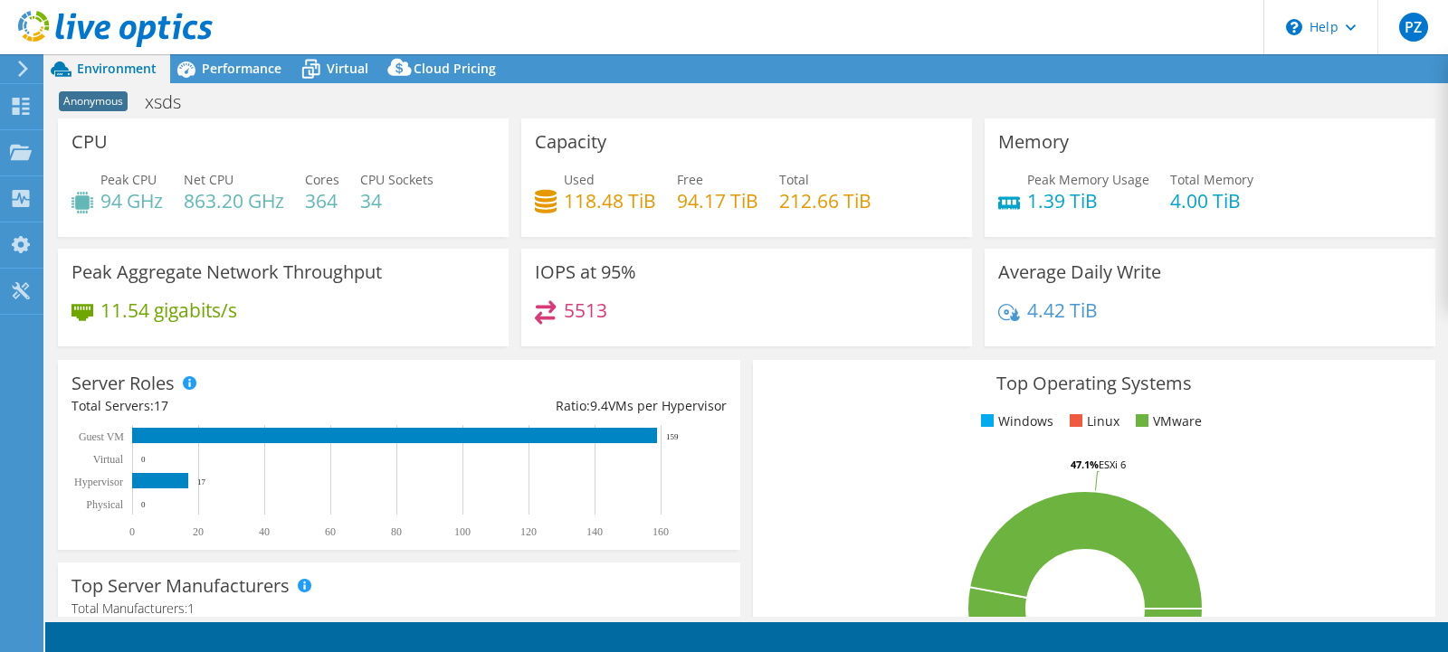
select select "USD"
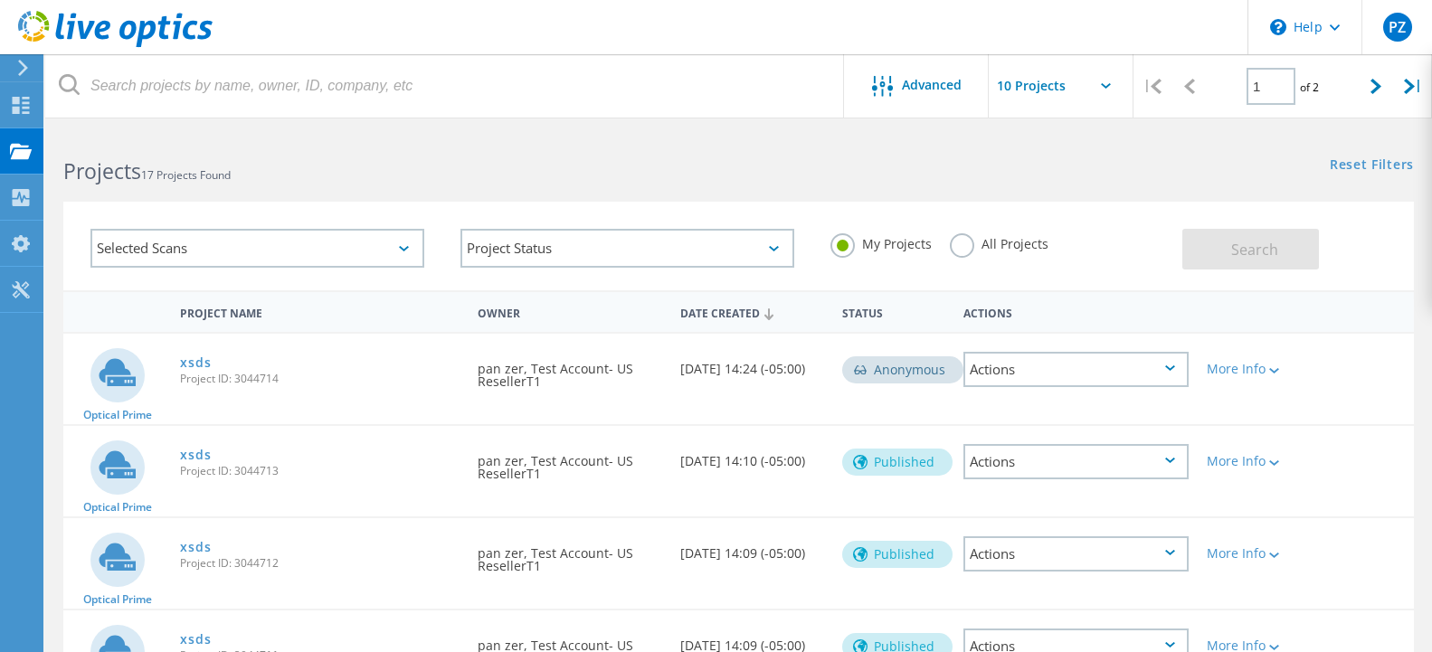
click at [264, 382] on span "Project ID: 3044714" at bounding box center [319, 379] width 279 height 11
copy span "3044714"
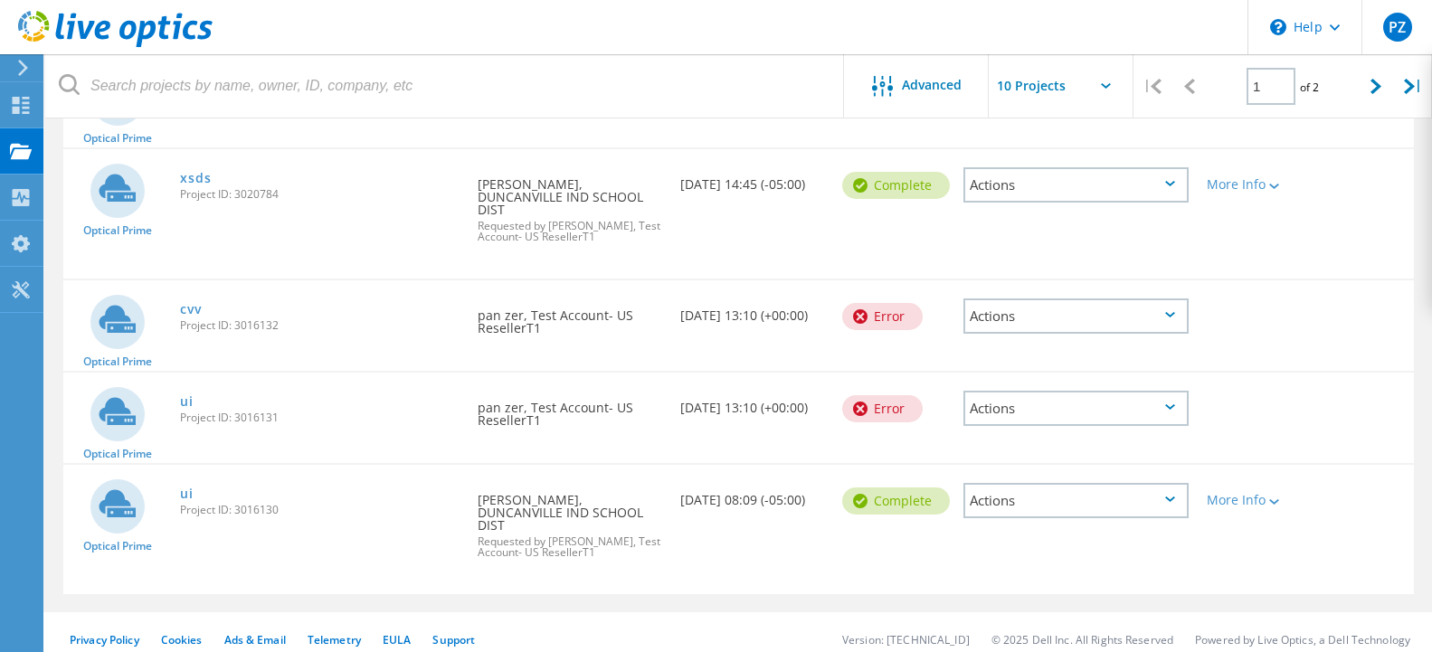
scroll to position [754, 0]
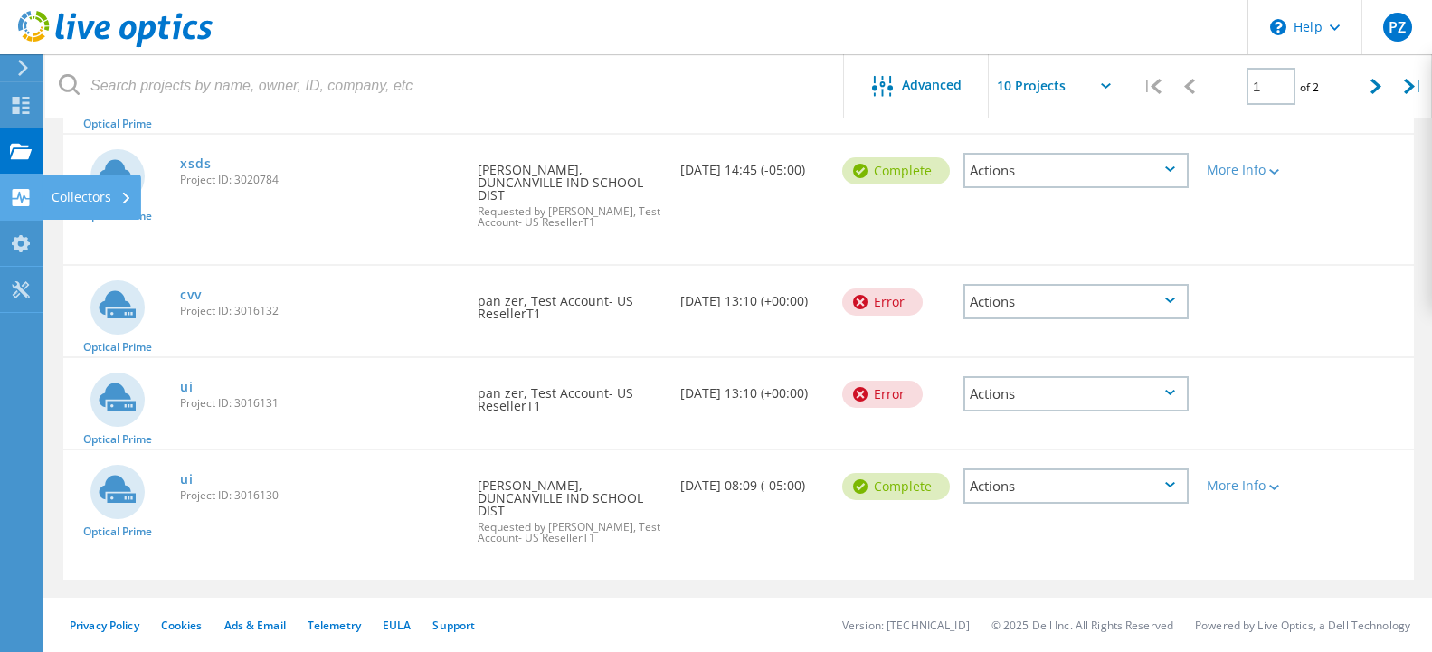
click at [104, 199] on div "Collectors" at bounding box center [92, 197] width 81 height 13
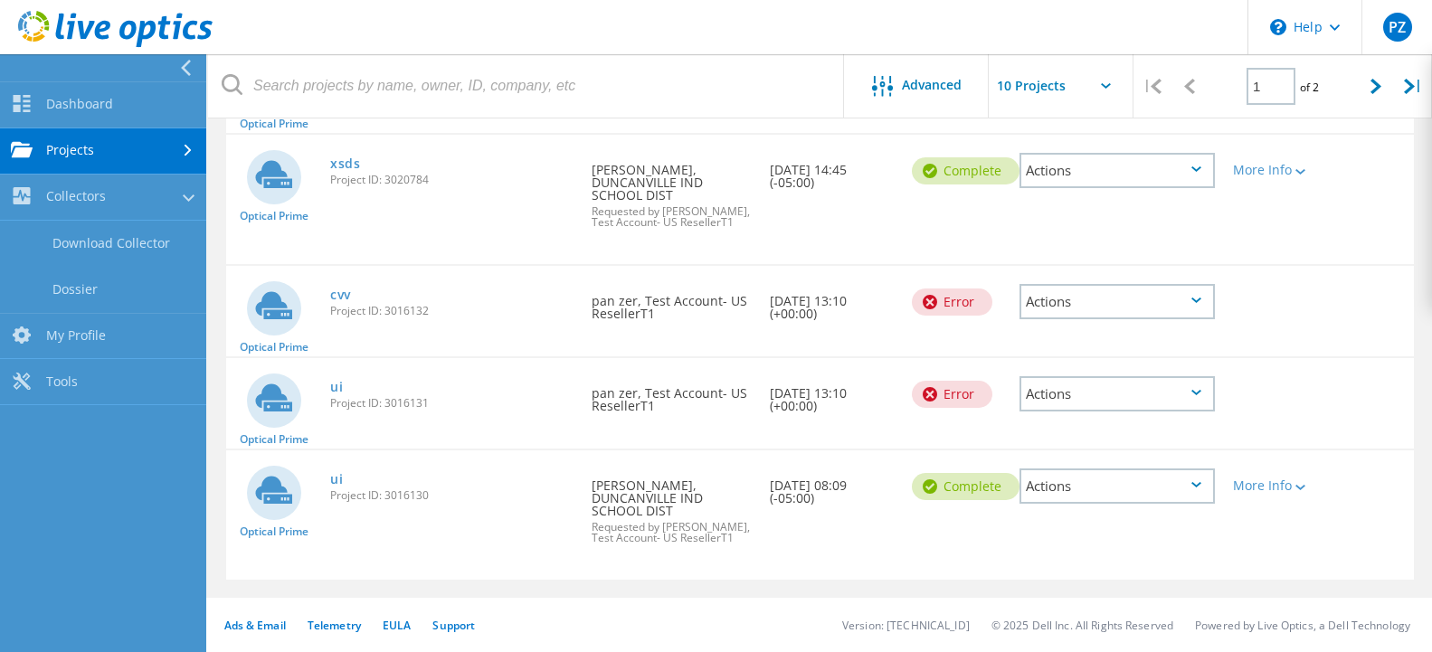
click at [123, 148] on link "Projects" at bounding box center [103, 151] width 206 height 46
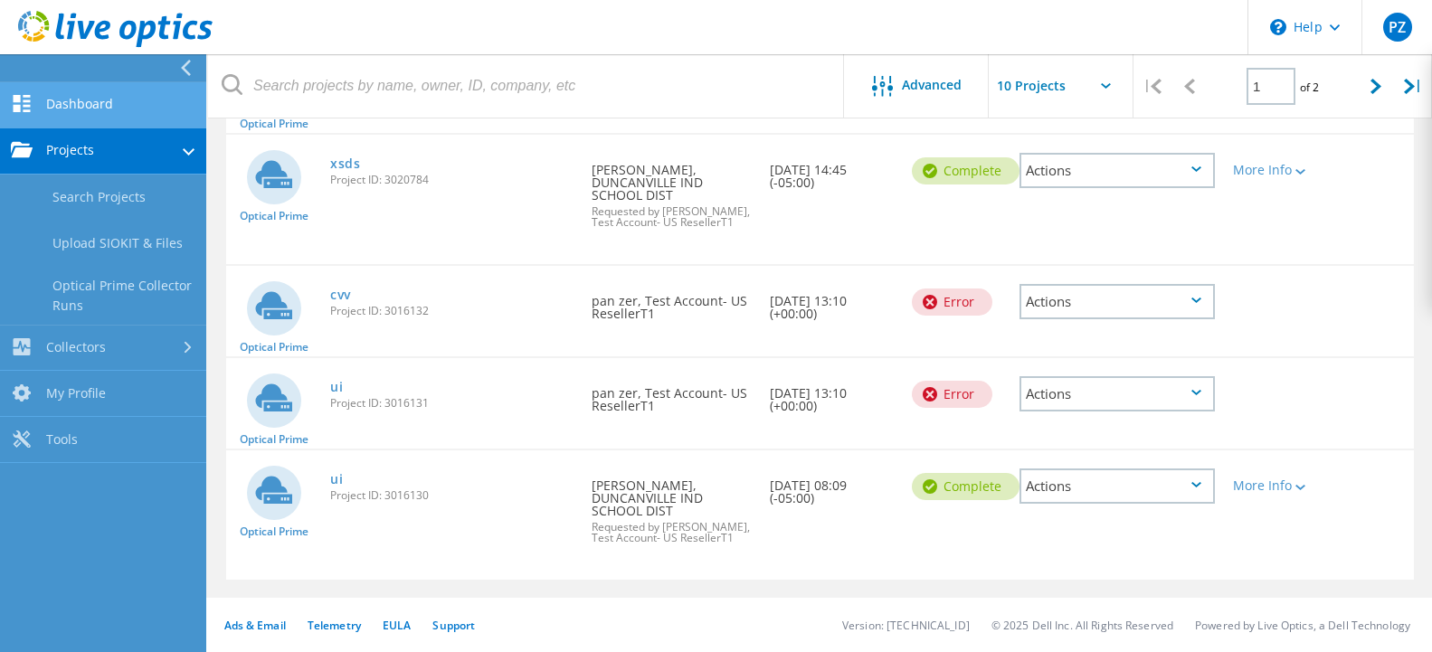
click at [85, 103] on link "Dashboard" at bounding box center [103, 105] width 206 height 46
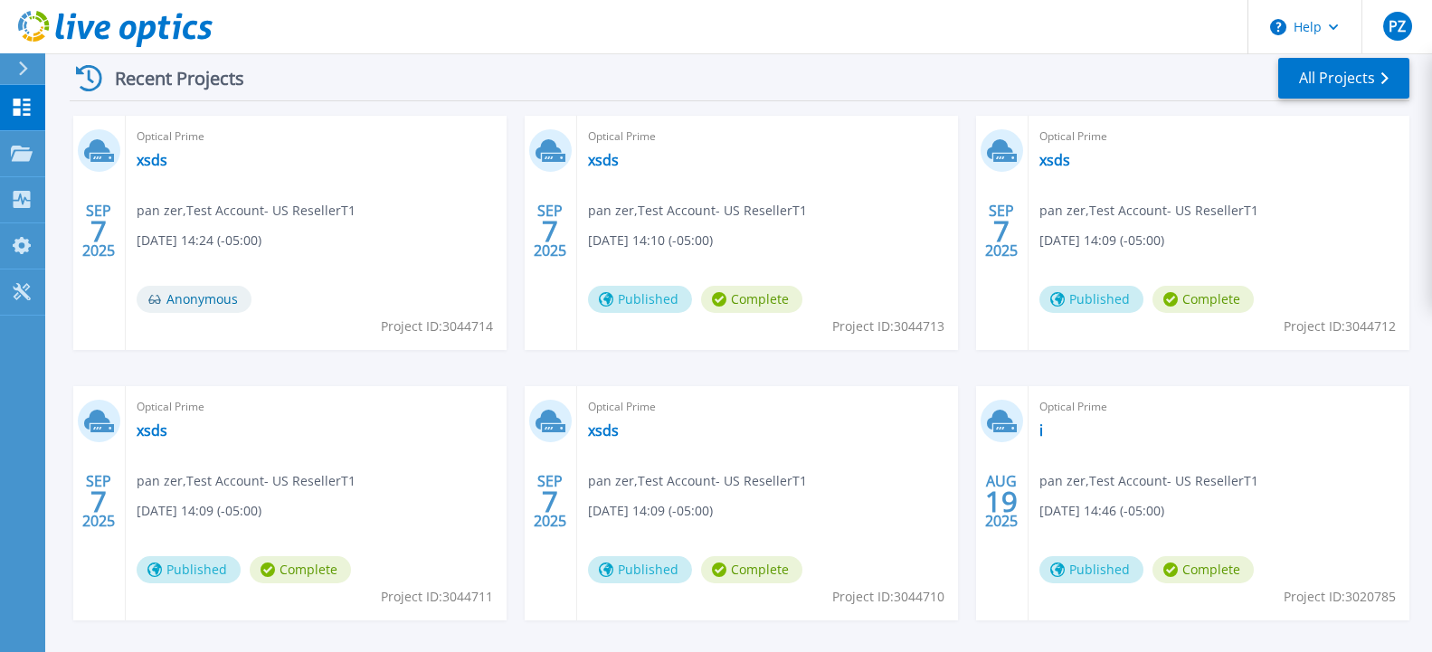
scroll to position [350, 0]
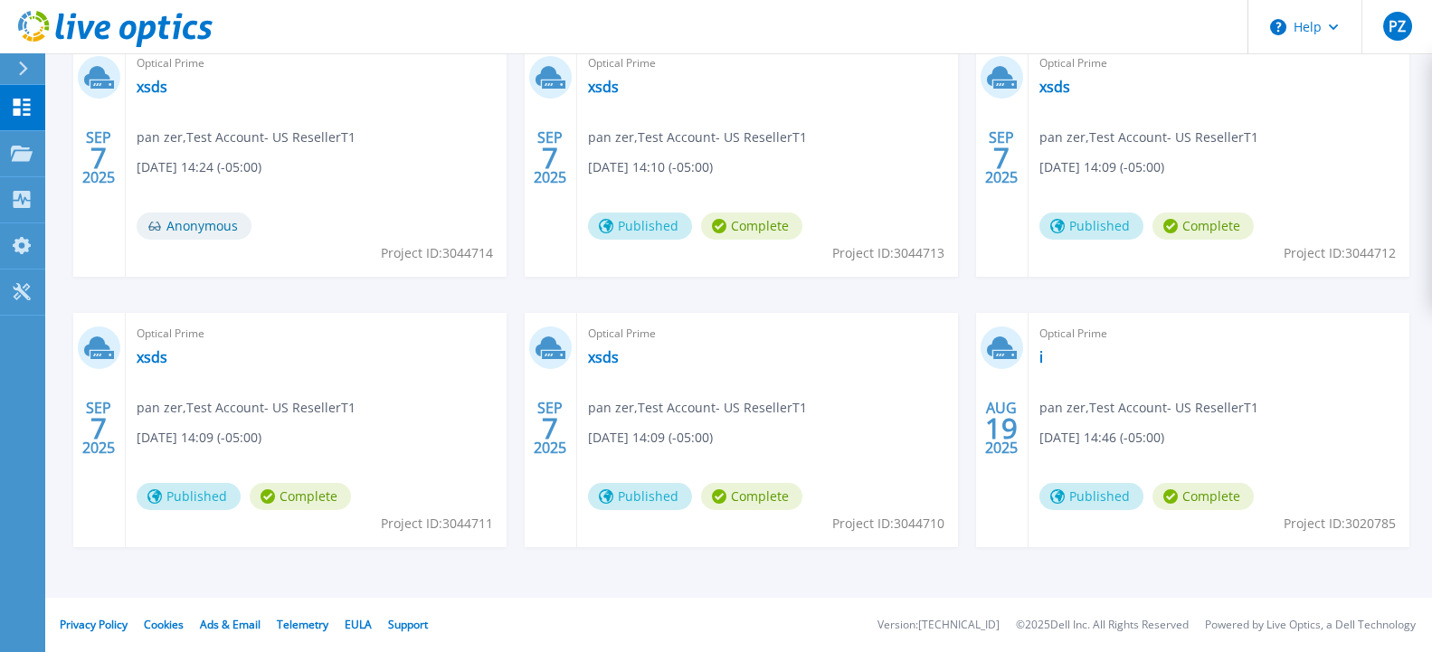
click at [1364, 525] on span "Project ID: 3020785" at bounding box center [1340, 524] width 112 height 20
copy span "3020785"
click at [1042, 361] on link "i" at bounding box center [1042, 357] width 4 height 18
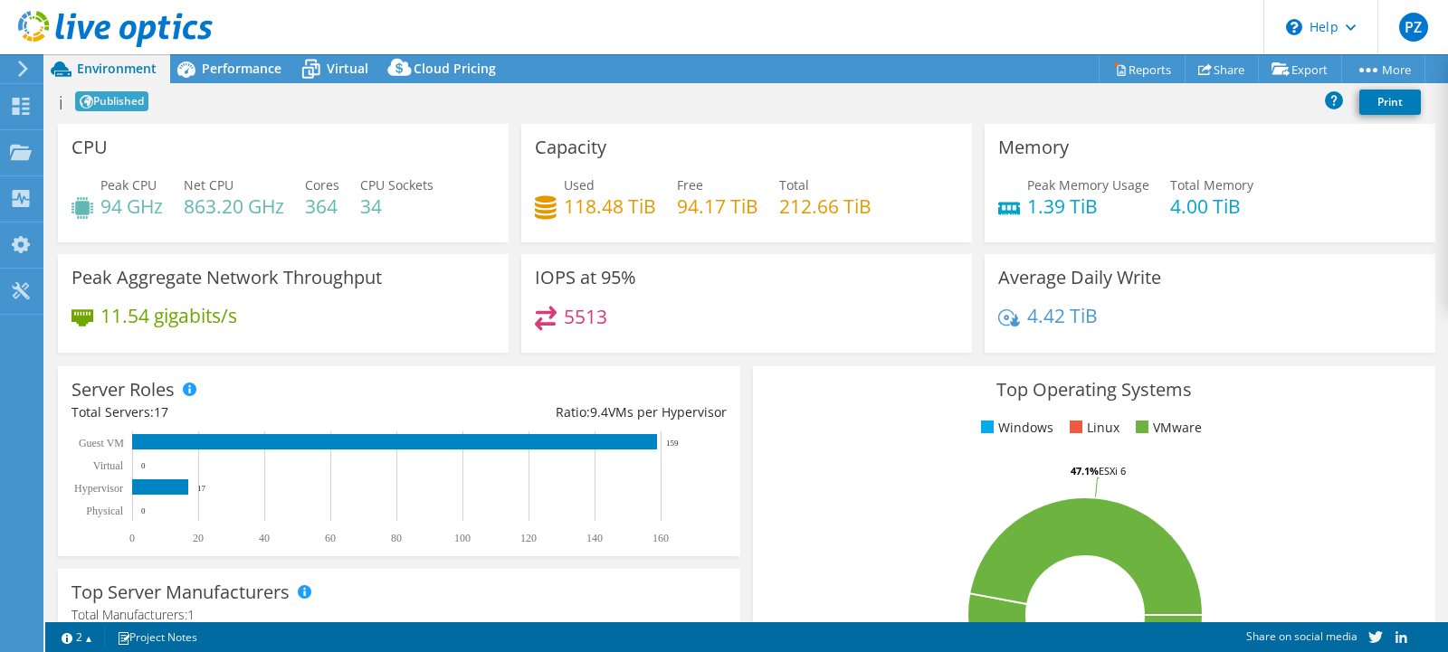
select select "USD"
click at [1130, 65] on link "Reports" at bounding box center [1141, 69] width 87 height 28
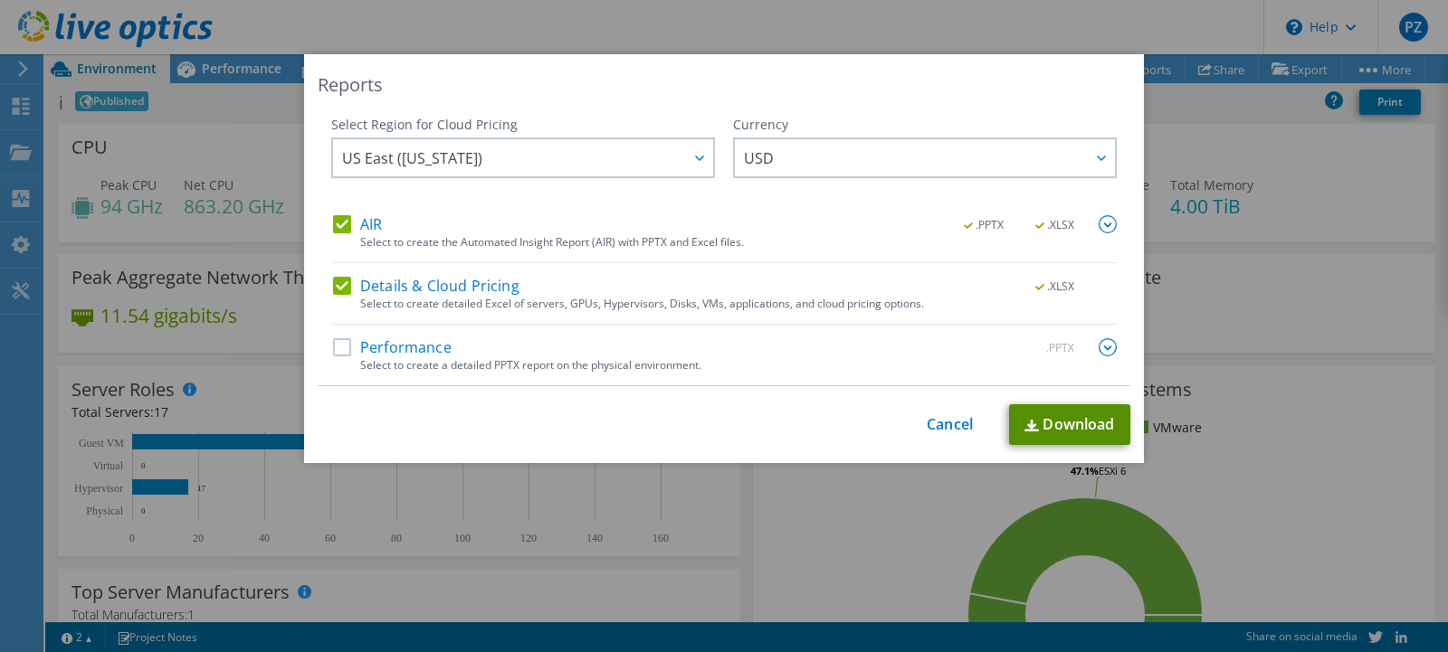
click at [1049, 424] on link "Download" at bounding box center [1069, 424] width 121 height 41
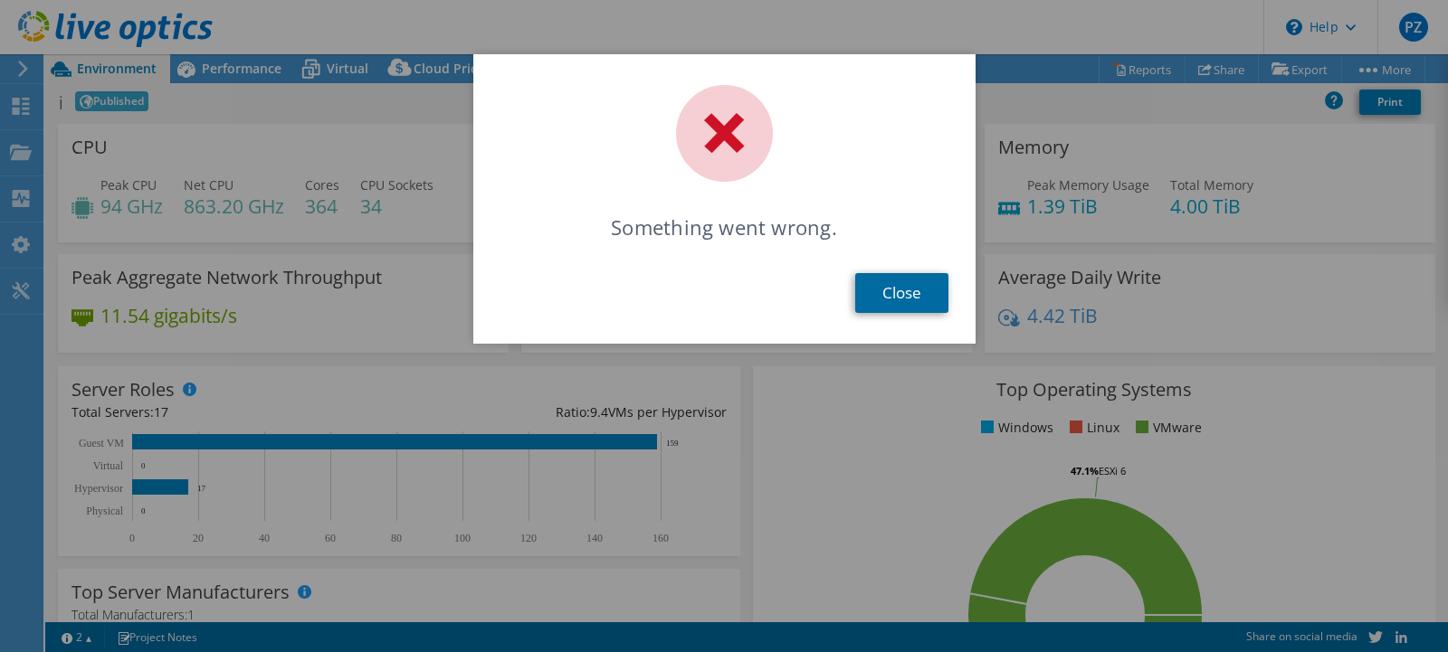
click at [917, 290] on link "Close" at bounding box center [901, 293] width 93 height 40
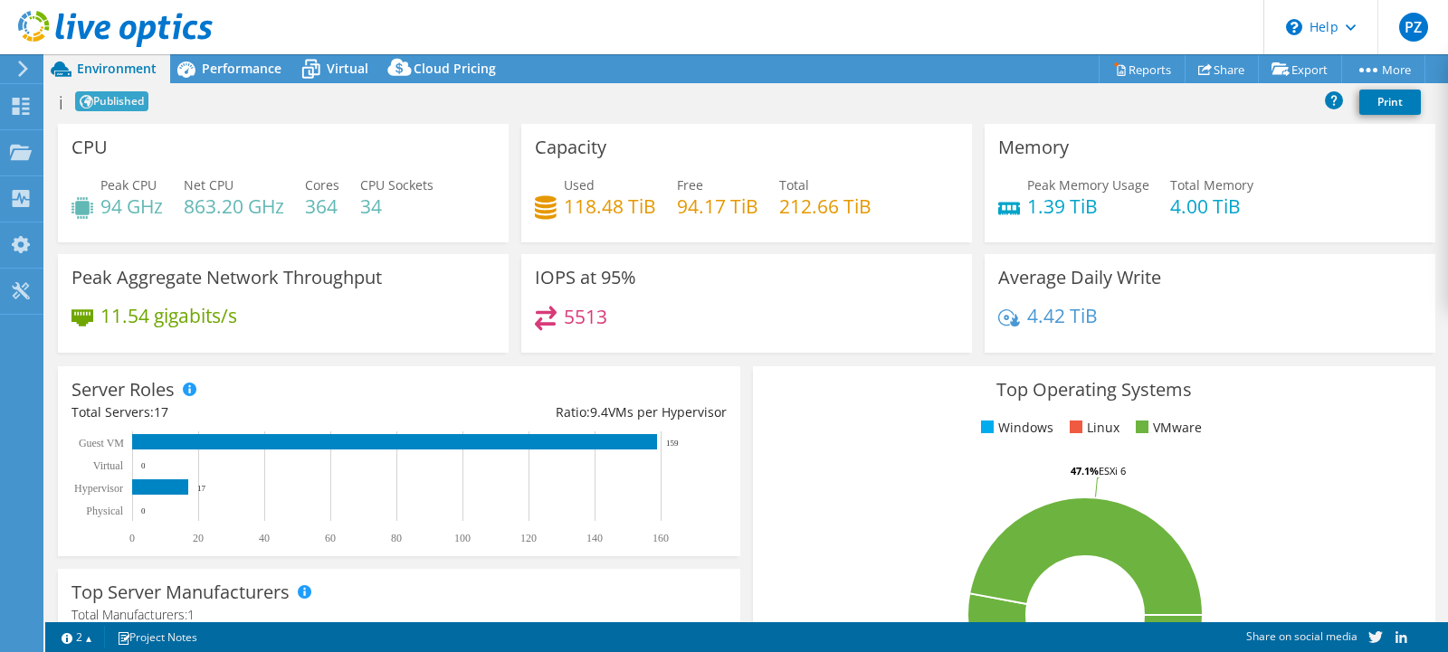
click at [62, 104] on h1 "i" at bounding box center [61, 103] width 5 height 18
click at [63, 102] on div "i Published Print" at bounding box center [746, 101] width 1402 height 33
click at [69, 106] on div "i Published Print" at bounding box center [746, 101] width 1402 height 33
click at [72, 103] on div "i Published Print" at bounding box center [746, 101] width 1402 height 33
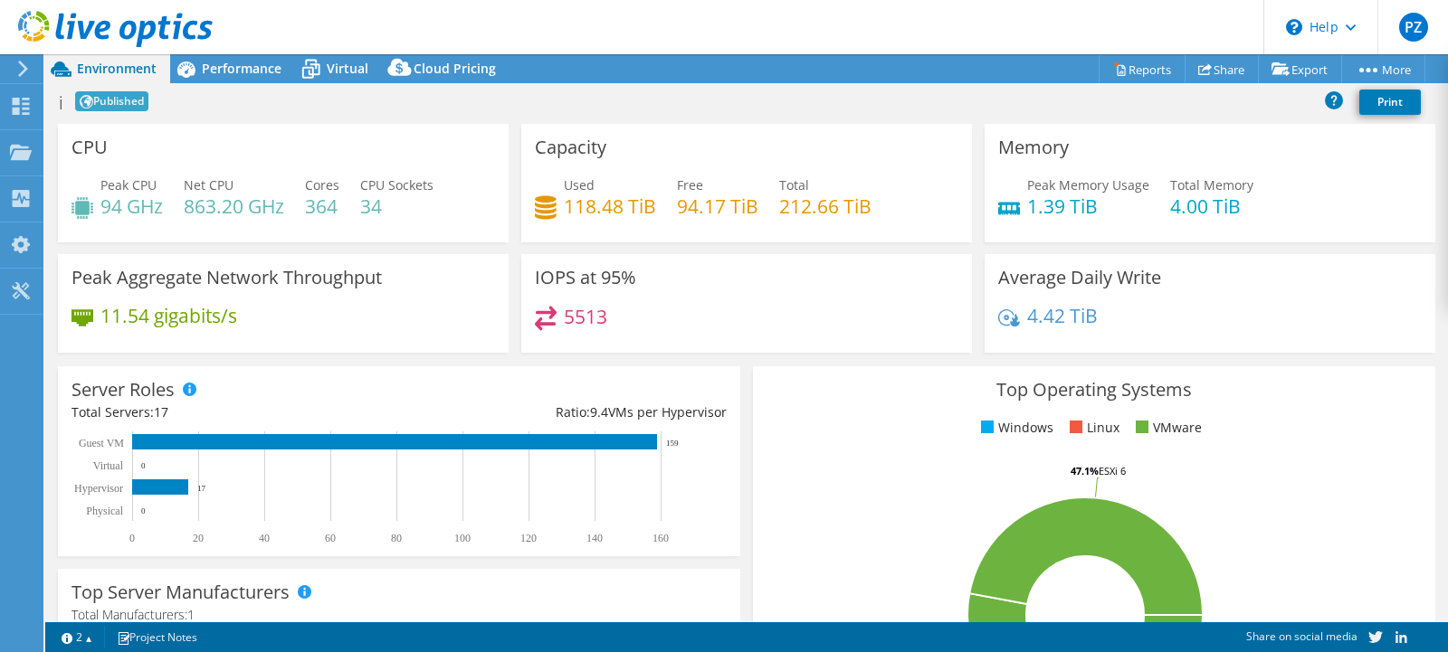
click at [217, 102] on div "i Published Print" at bounding box center [746, 101] width 1402 height 33
click at [163, 97] on div "i Published Print" at bounding box center [746, 101] width 1402 height 33
click at [62, 109] on h1 "i" at bounding box center [61, 103] width 5 height 18
